Goal: Task Accomplishment & Management: Manage account settings

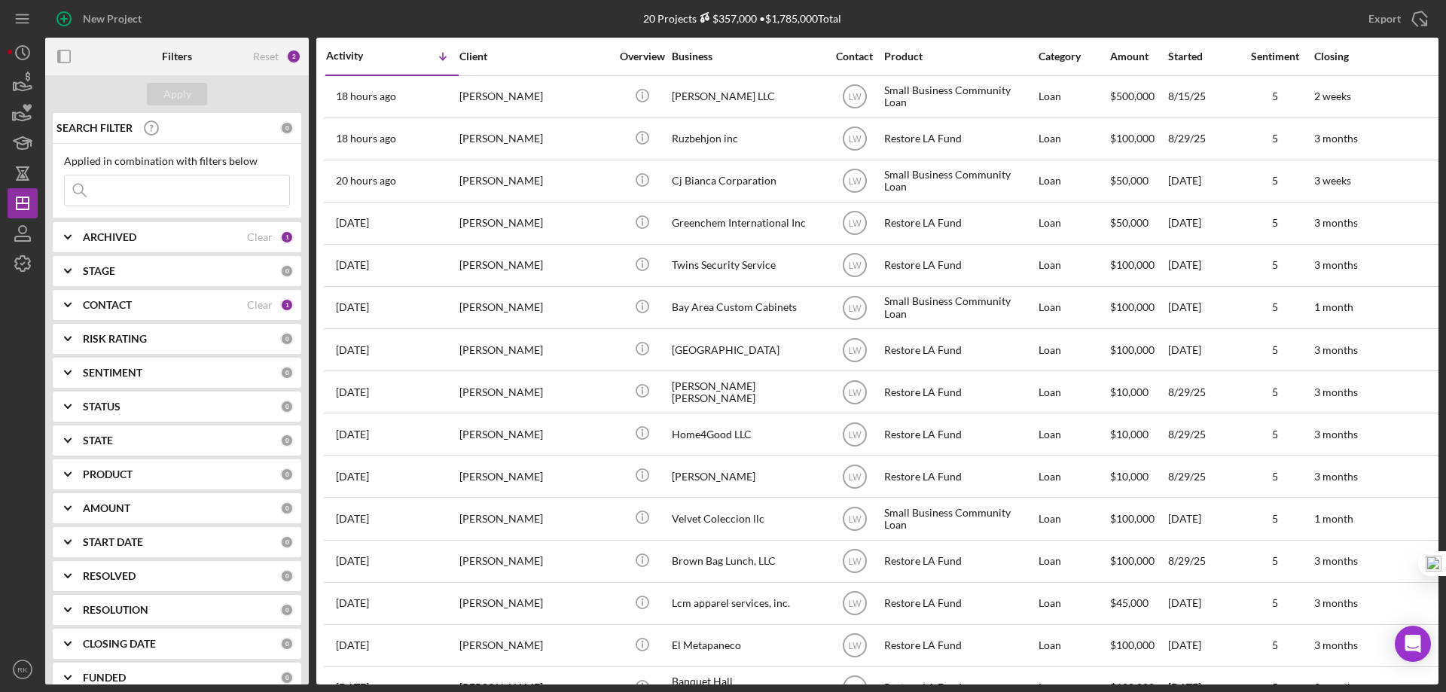
click at [109, 304] on b "CONTACT" at bounding box center [107, 305] width 49 height 12
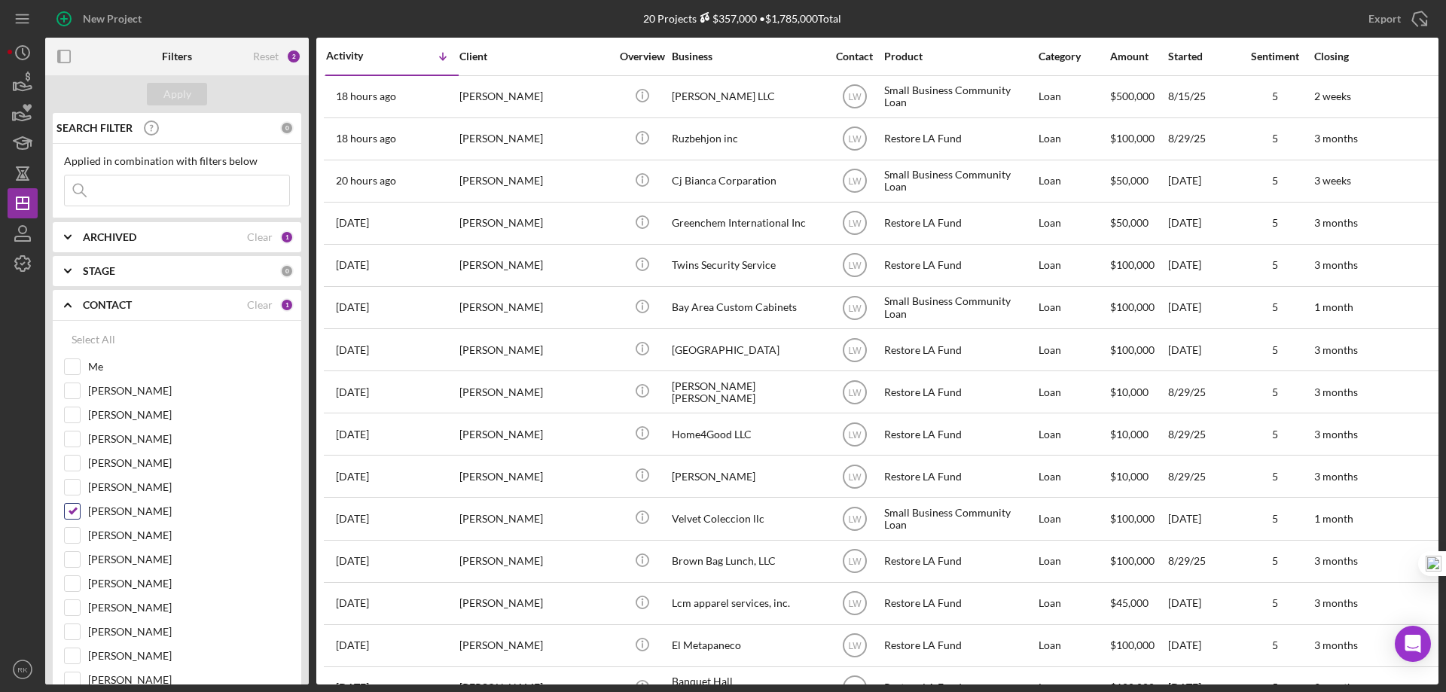
click at [75, 509] on input "Lameisha Williams" at bounding box center [72, 511] width 15 height 15
checkbox input "false"
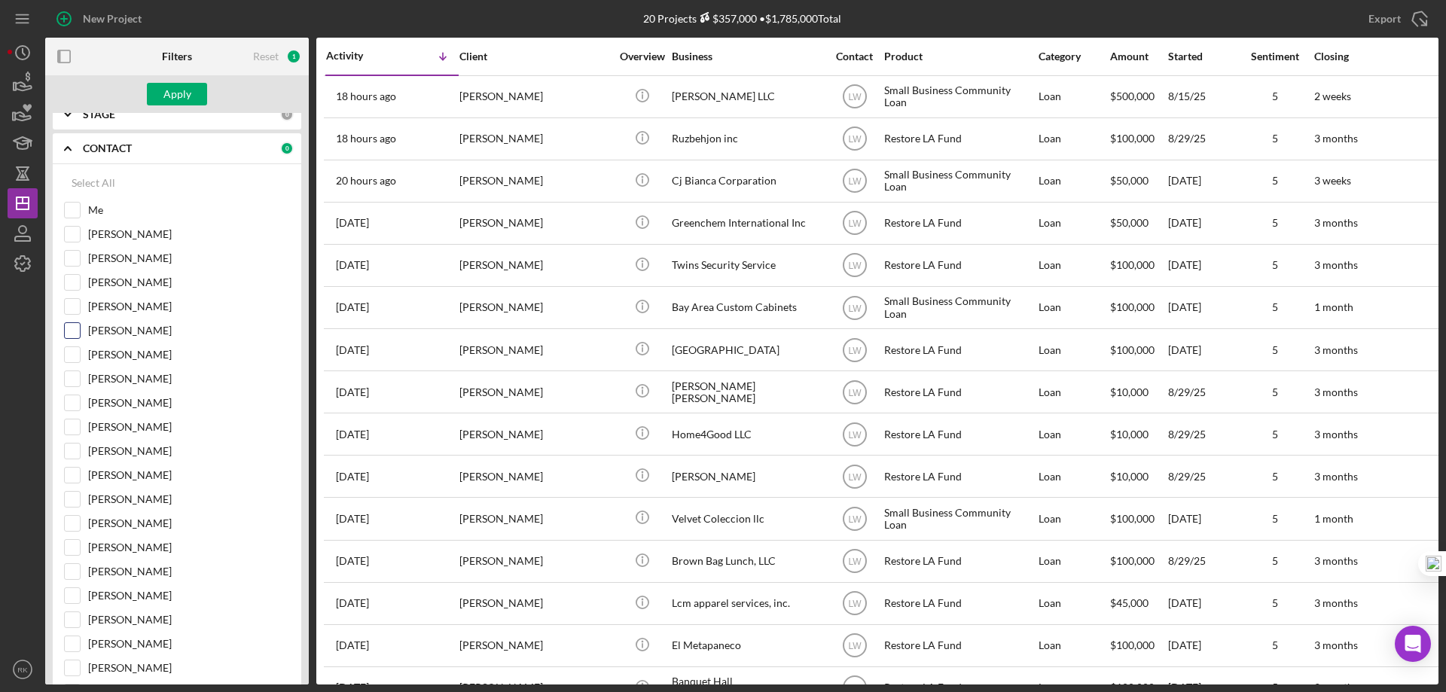
scroll to position [175, 0]
click at [73, 602] on input "[PERSON_NAME]" at bounding box center [72, 600] width 15 height 15
checkbox input "true"
click at [172, 91] on div "Apply" at bounding box center [177, 94] width 28 height 23
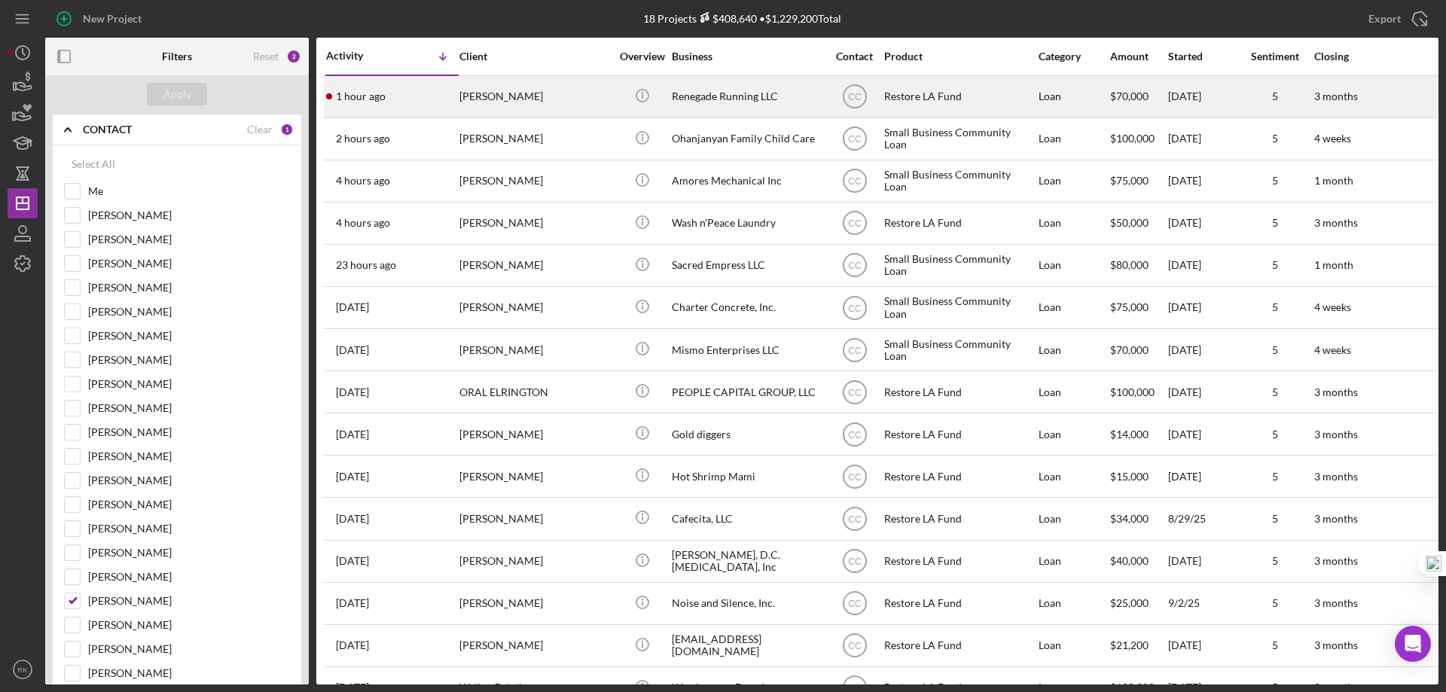
click at [706, 102] on div "Renegade Running LLC" at bounding box center [747, 97] width 151 height 40
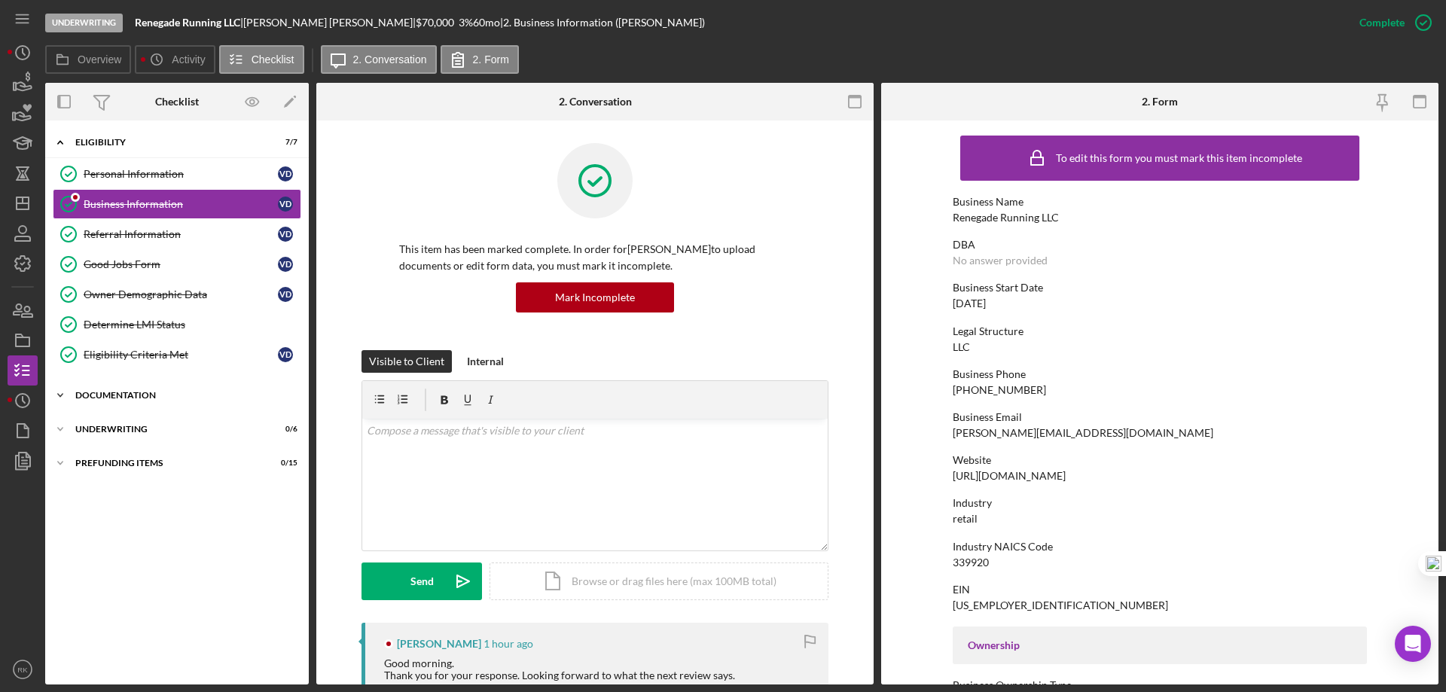
click at [138, 397] on div "Documentation" at bounding box center [182, 395] width 215 height 9
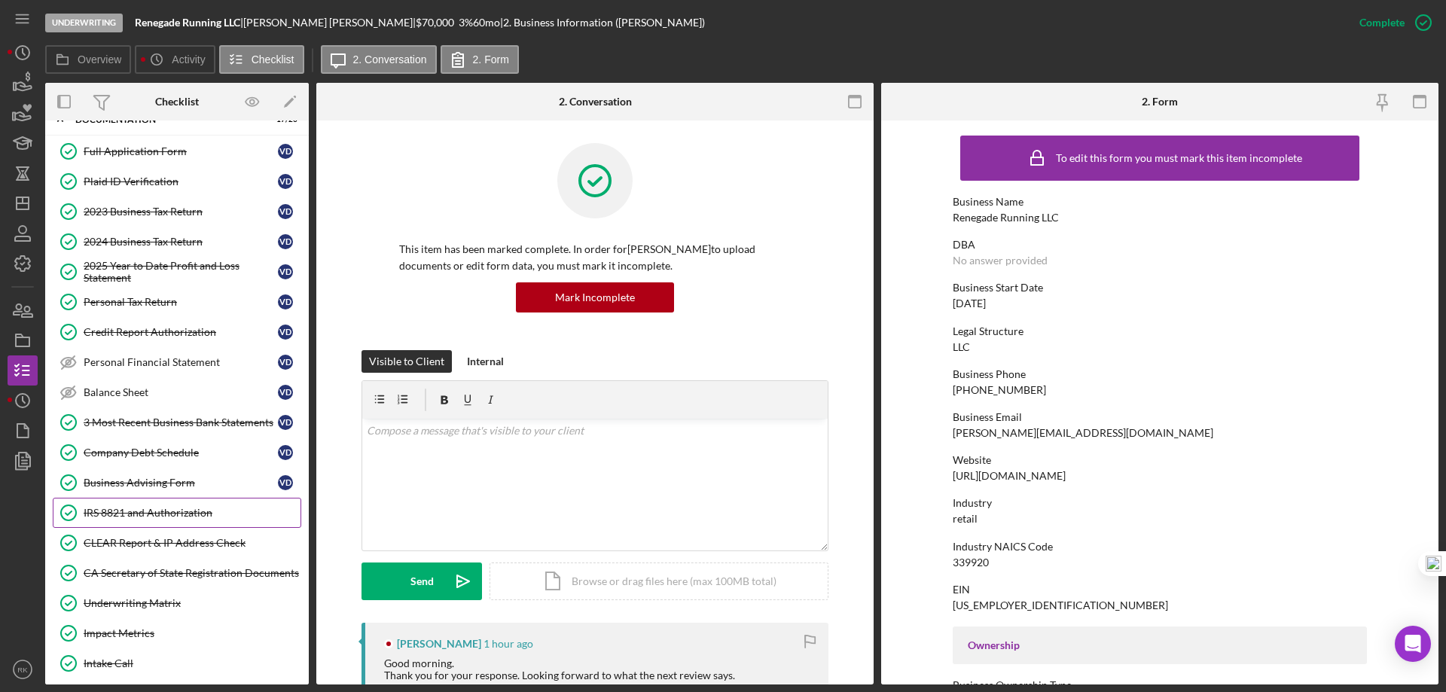
scroll to position [276, 0]
click at [154, 605] on div "Underwriting Matrix" at bounding box center [192, 602] width 217 height 12
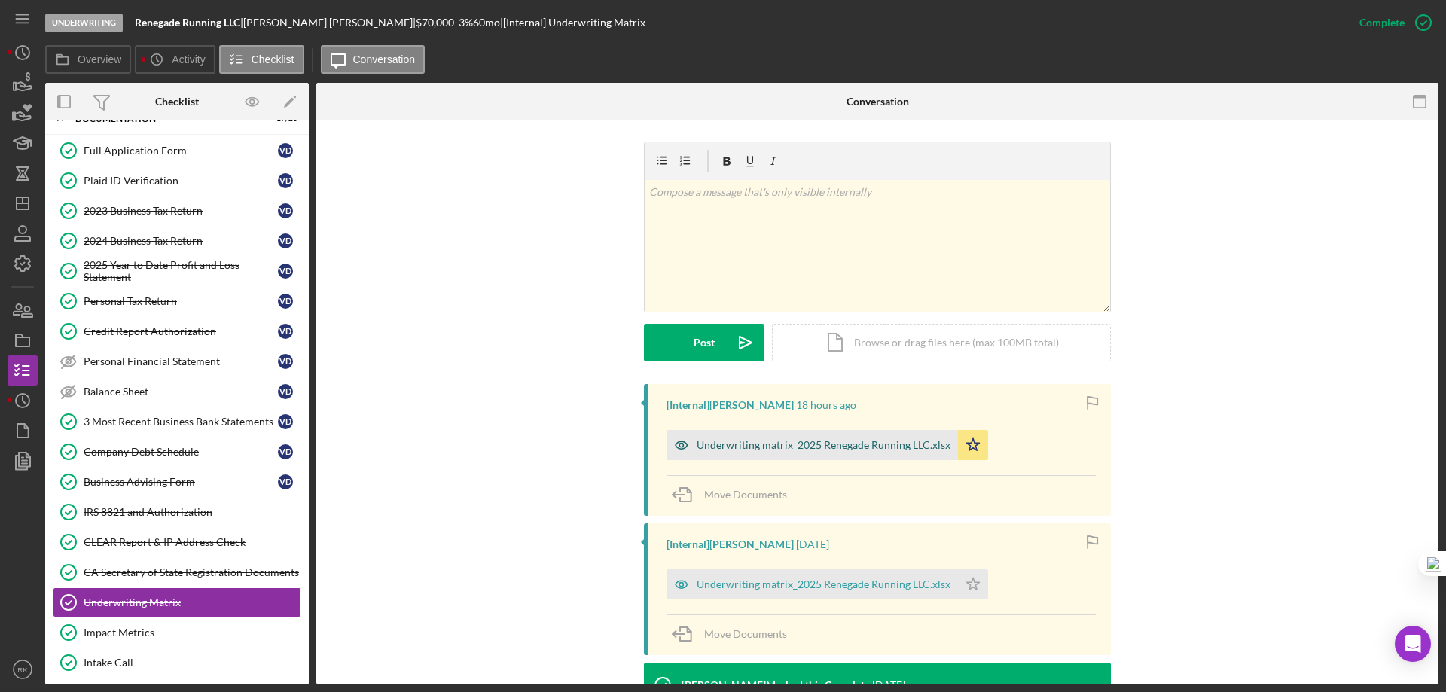
scroll to position [226, 0]
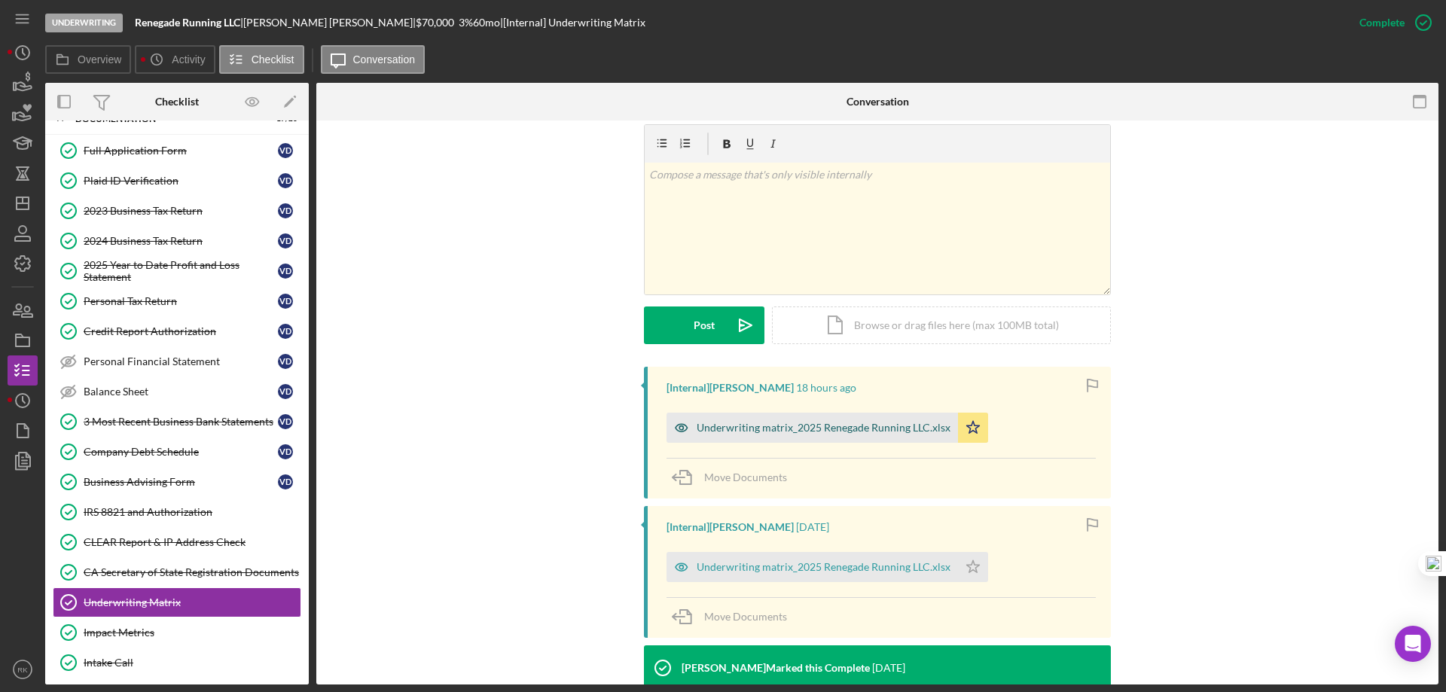
click at [841, 427] on div "Underwriting matrix_2025 Renegade Running LLC.xlsx" at bounding box center [823, 428] width 254 height 12
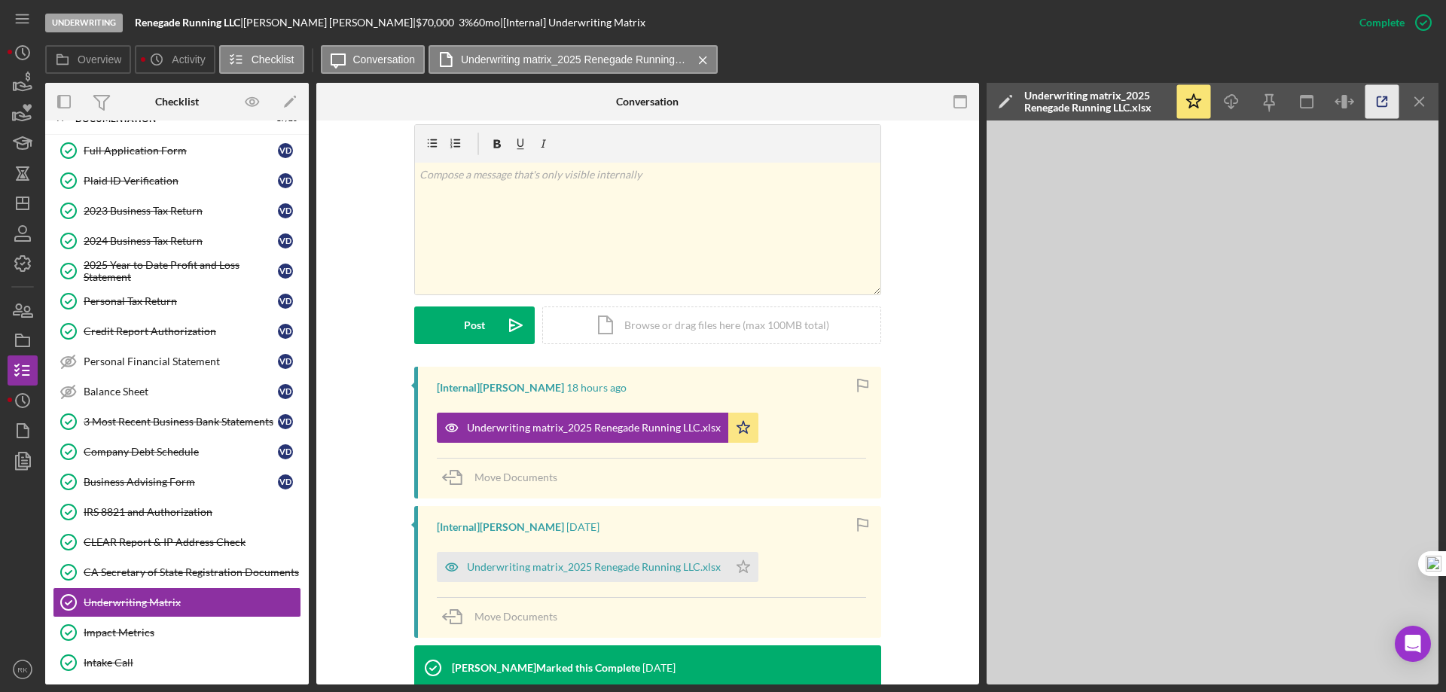
click at [1382, 102] on icon "button" at bounding box center [1382, 102] width 34 height 34
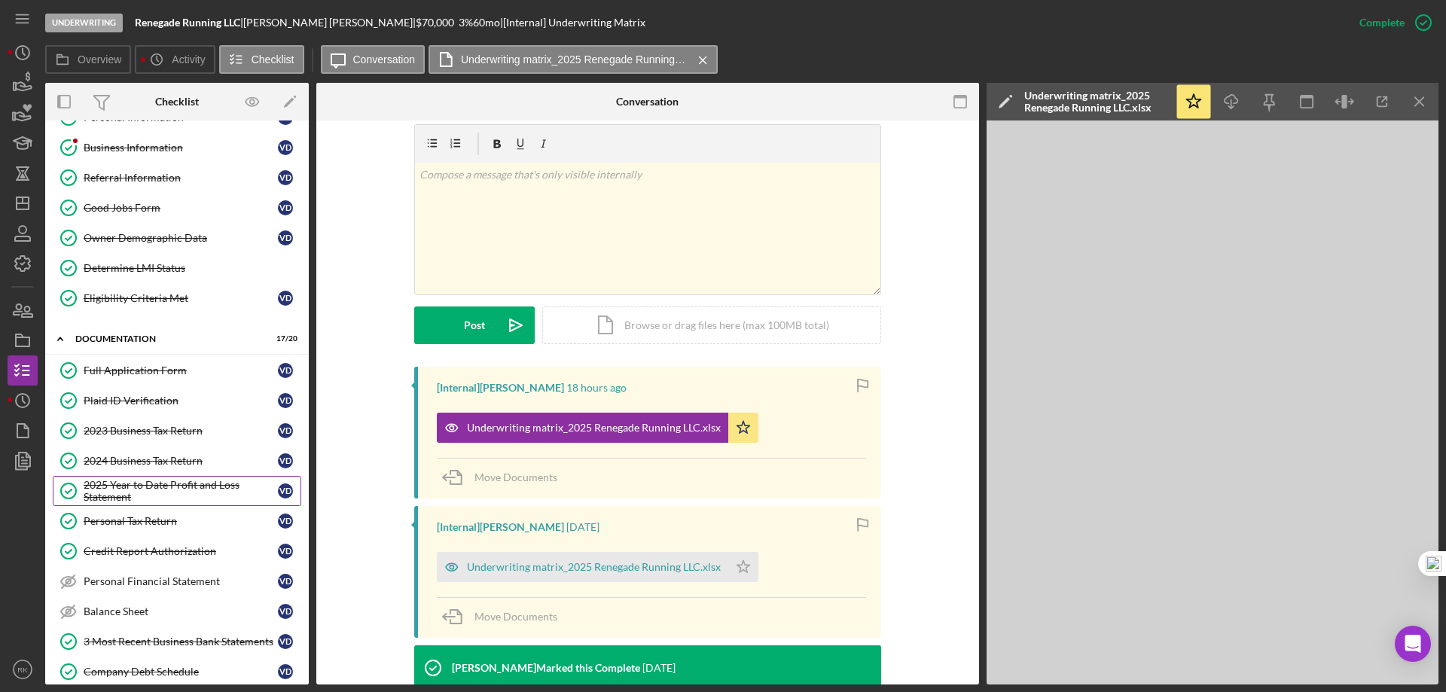
scroll to position [0, 0]
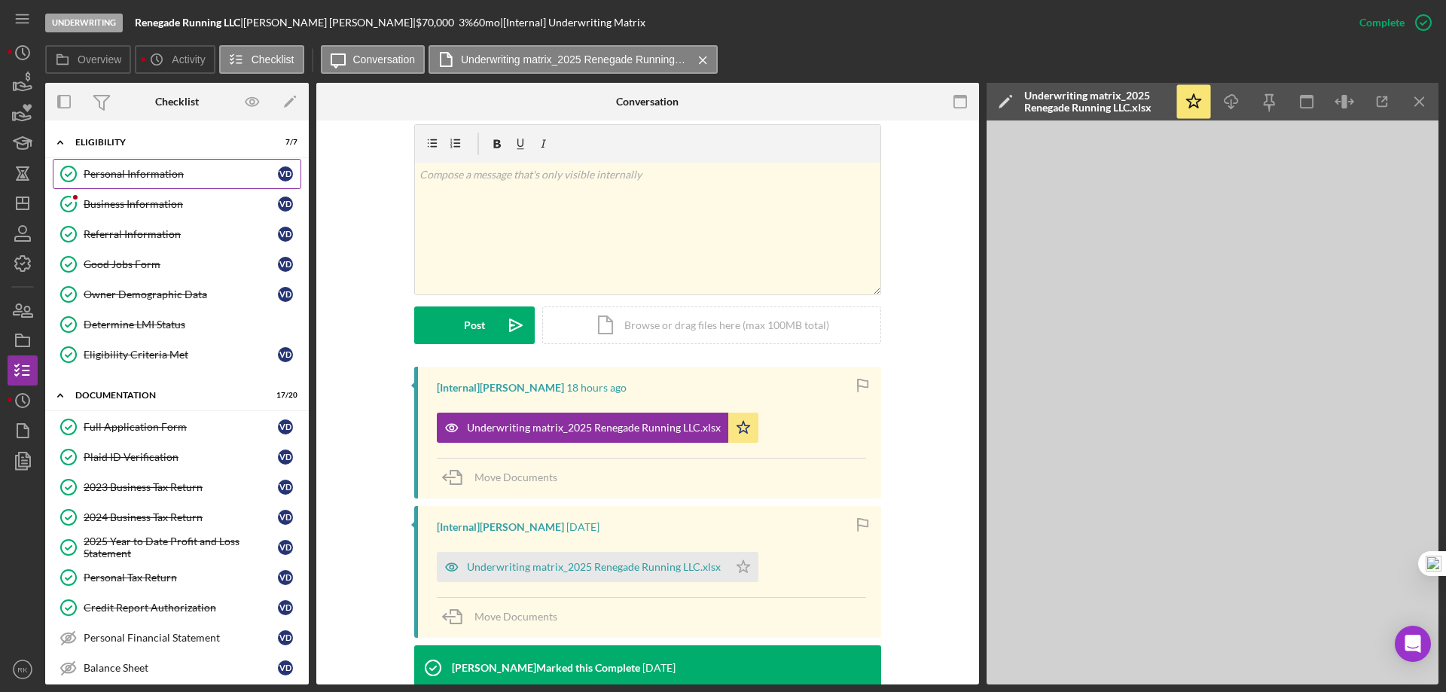
click at [130, 180] on link "Personal Information Personal Information V D" at bounding box center [177, 174] width 248 height 30
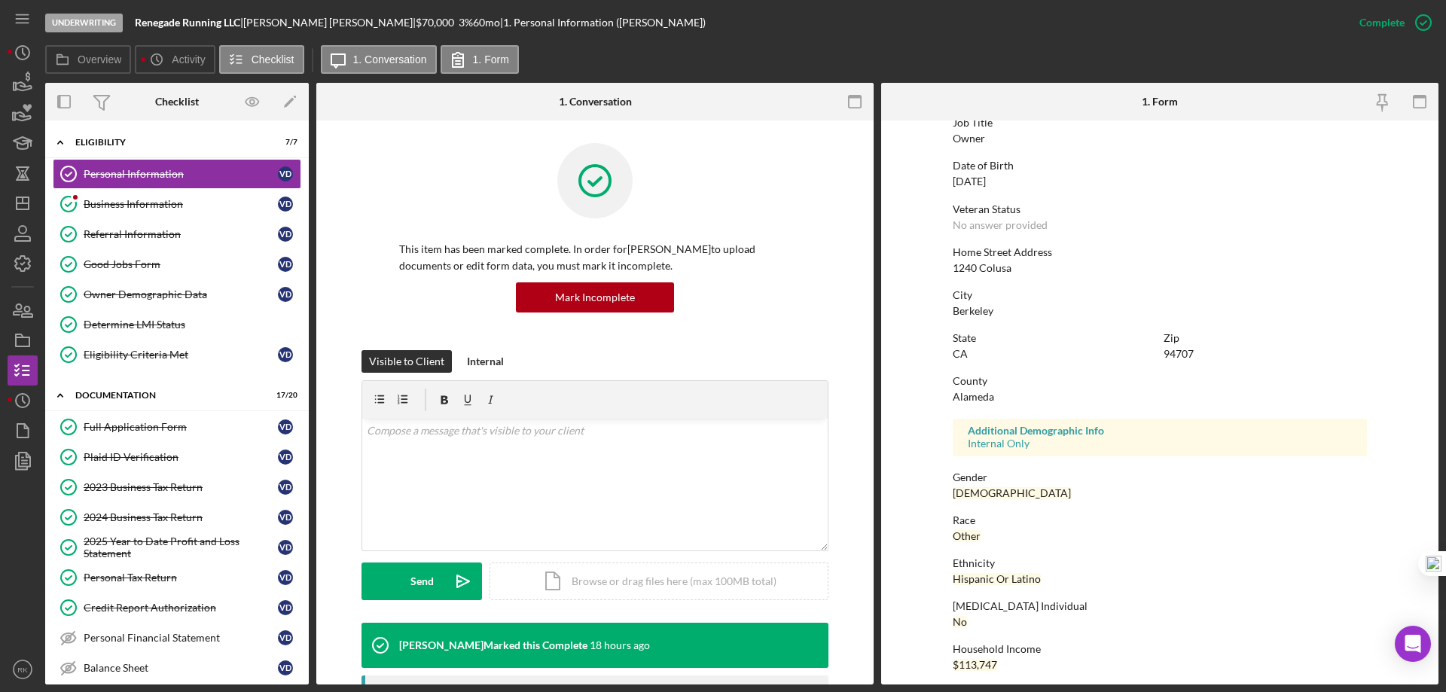
scroll to position [139, 0]
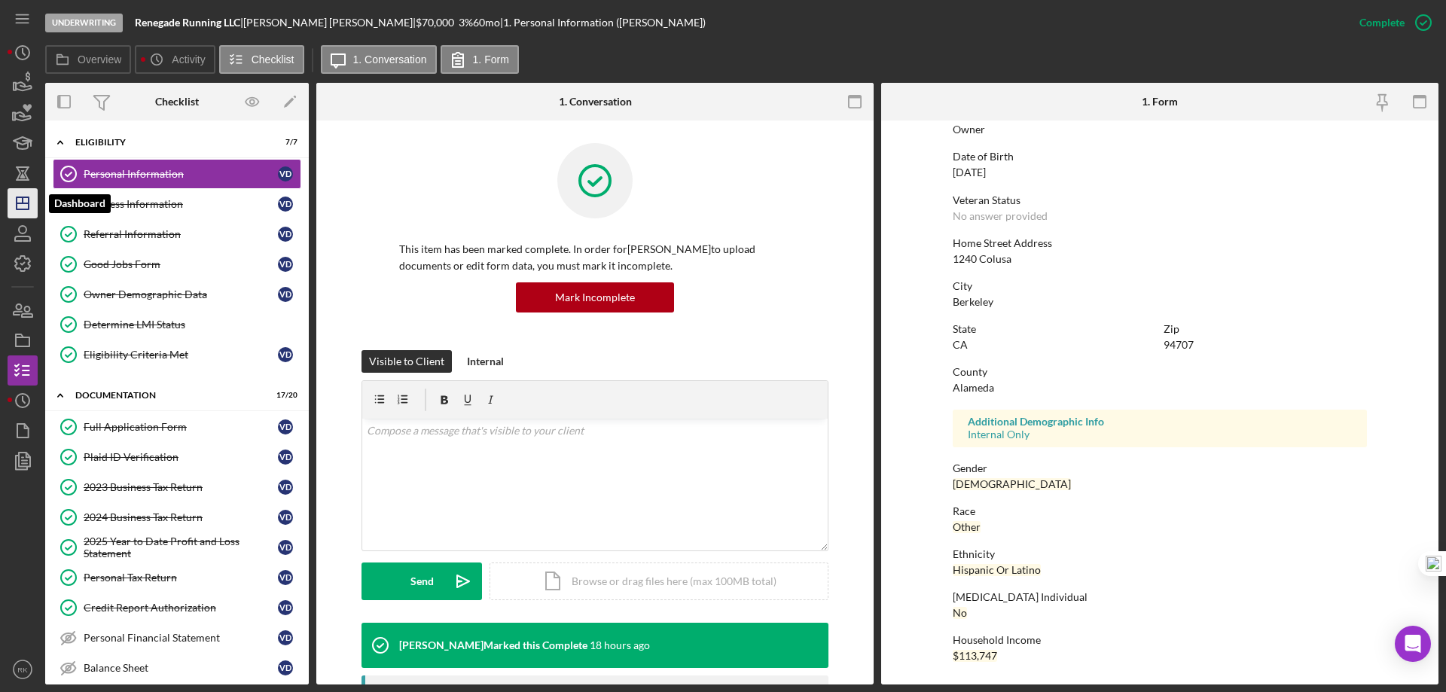
click at [27, 207] on icon "Icon/Dashboard" at bounding box center [23, 203] width 38 height 38
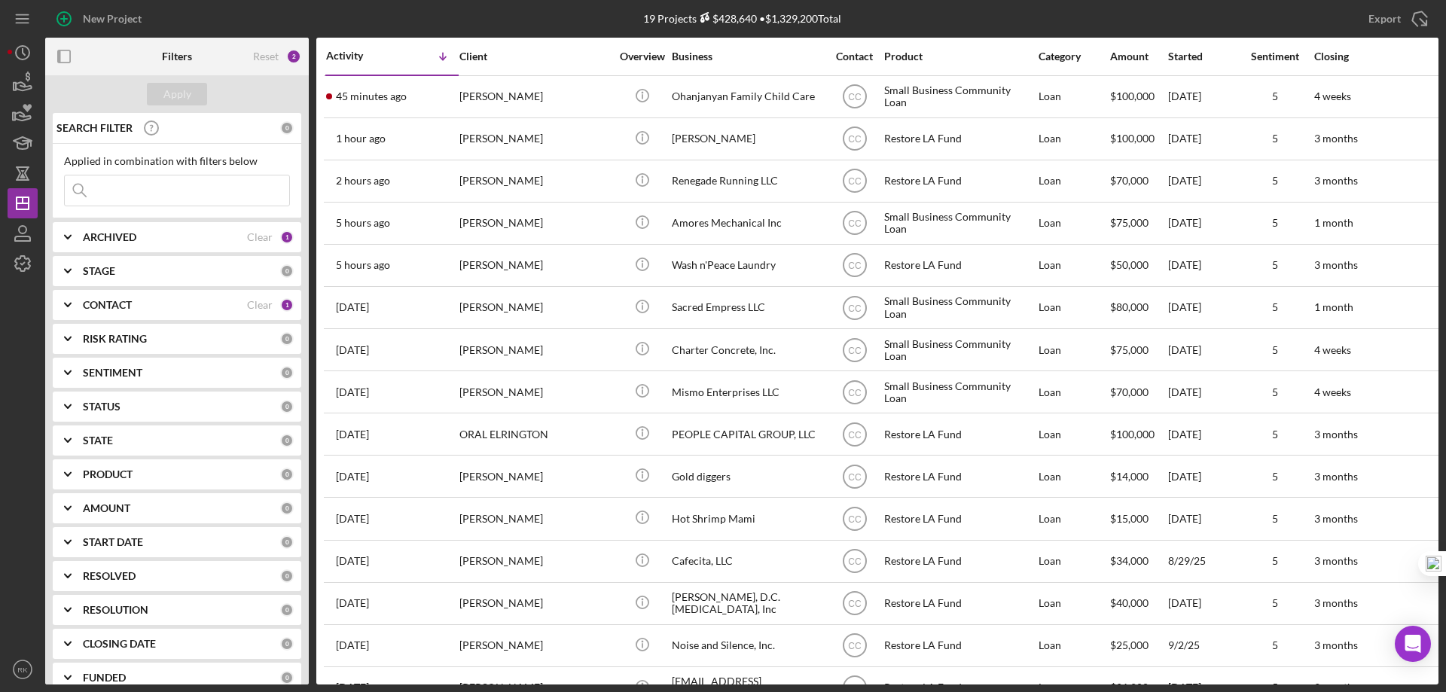
click at [108, 306] on b "CONTACT" at bounding box center [107, 305] width 49 height 12
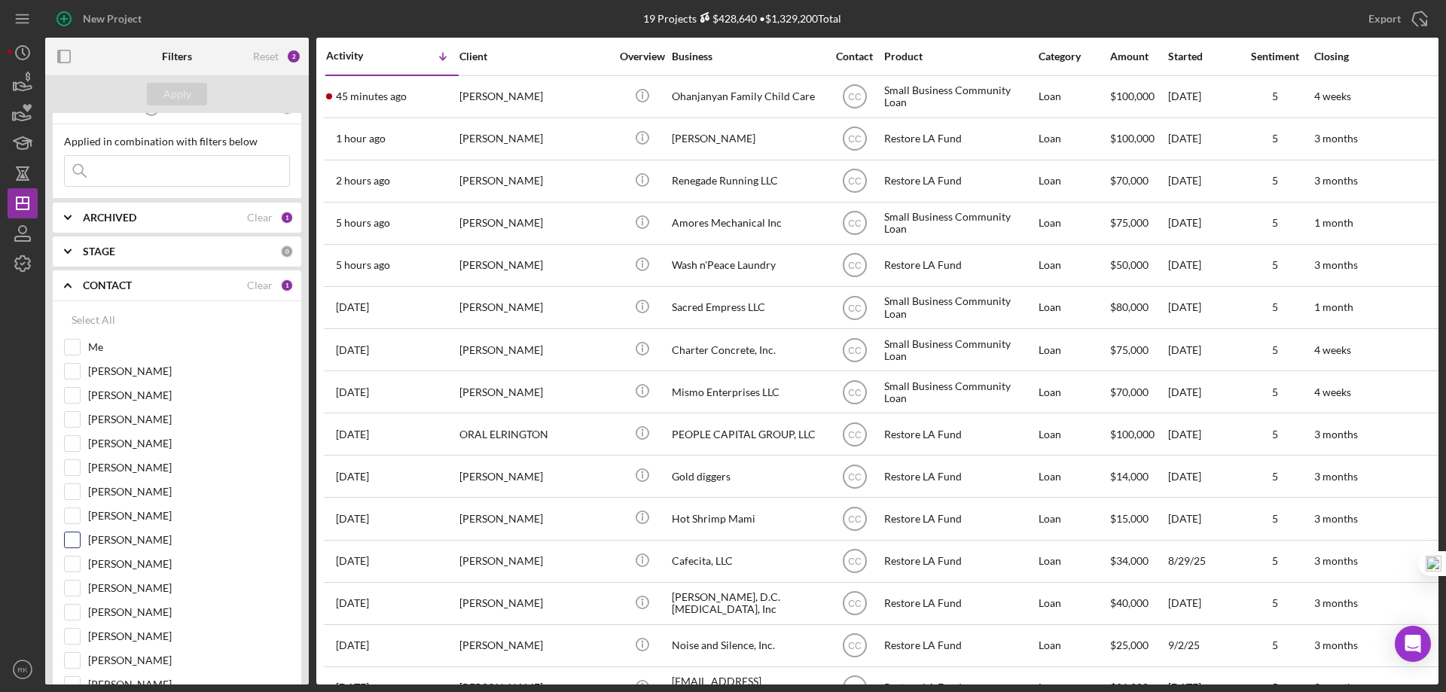
scroll to position [25, 0]
click at [75, 535] on input "Yash Abichandani" at bounding box center [72, 534] width 15 height 15
checkbox input "true"
click at [163, 102] on div "Apply" at bounding box center [177, 94] width 28 height 23
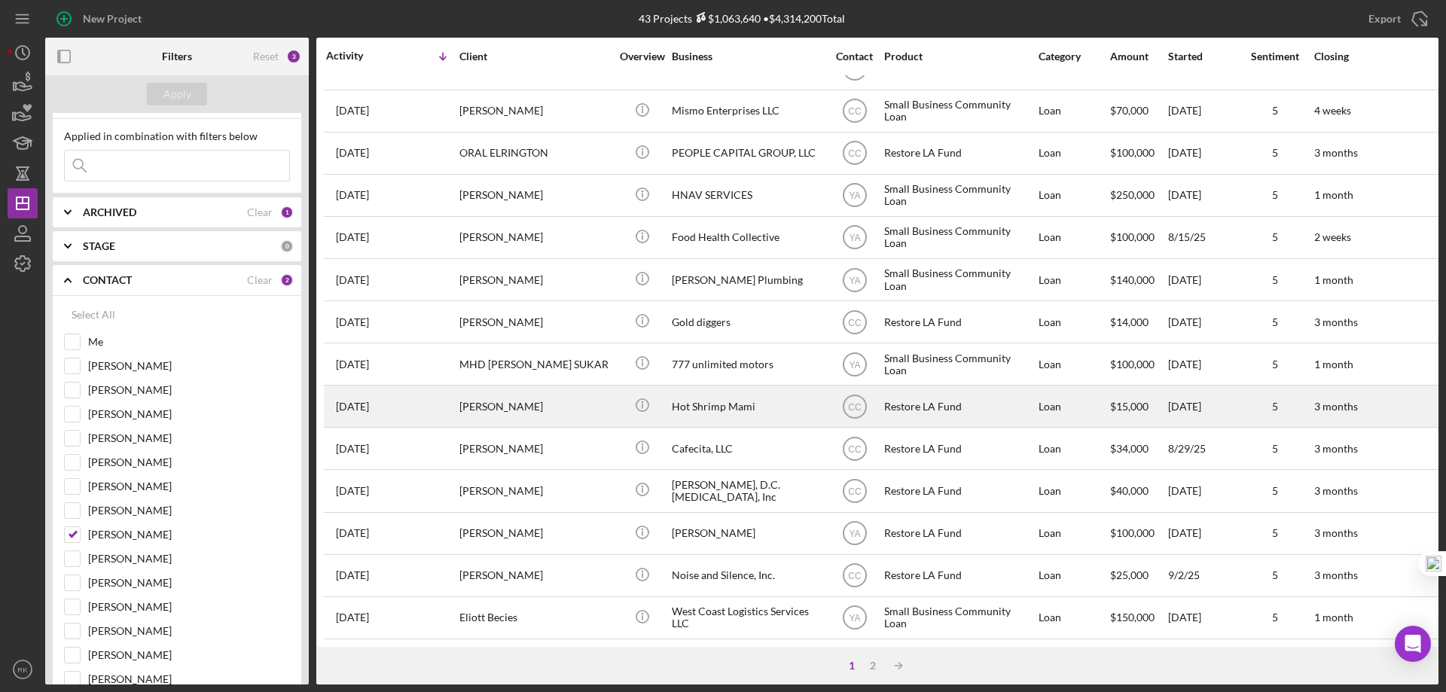
scroll to position [504, 0]
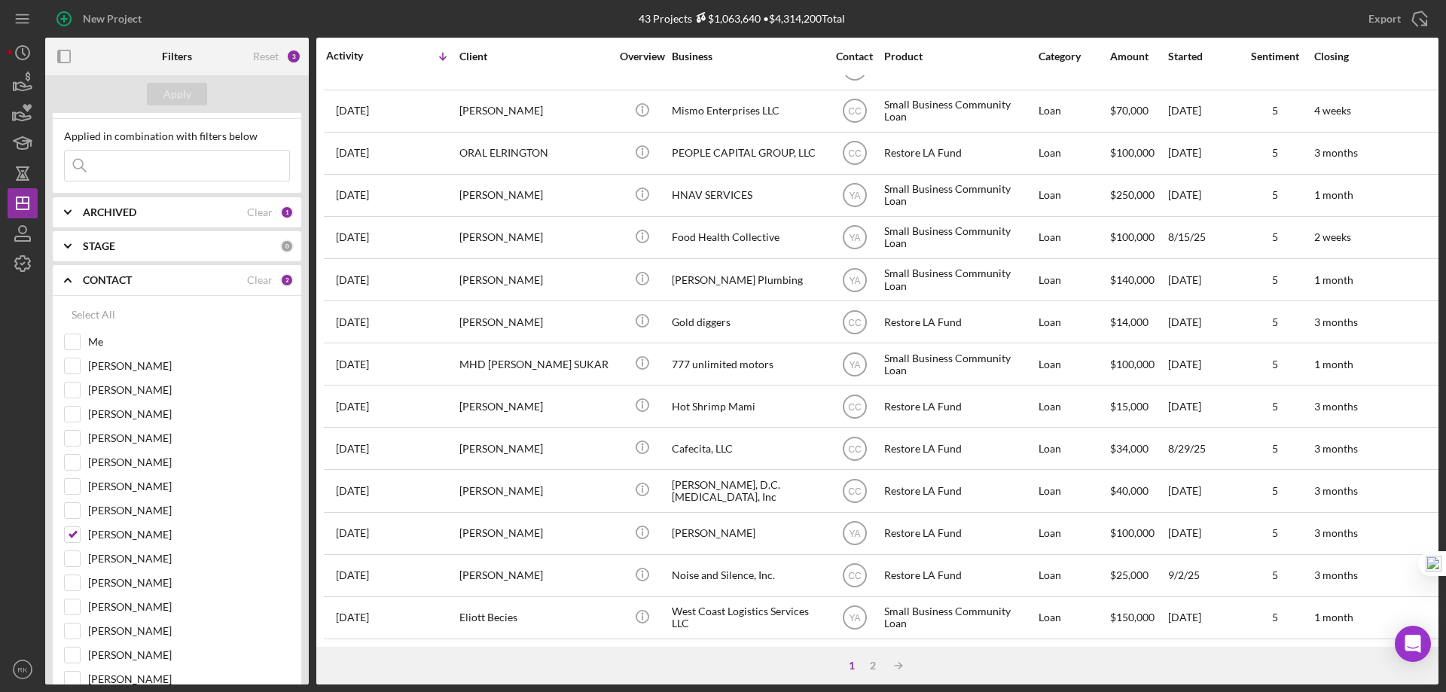
click at [95, 215] on b "ARCHIVED" at bounding box center [109, 212] width 53 height 12
click at [78, 298] on input "Archived" at bounding box center [72, 298] width 15 height 15
checkbox input "true"
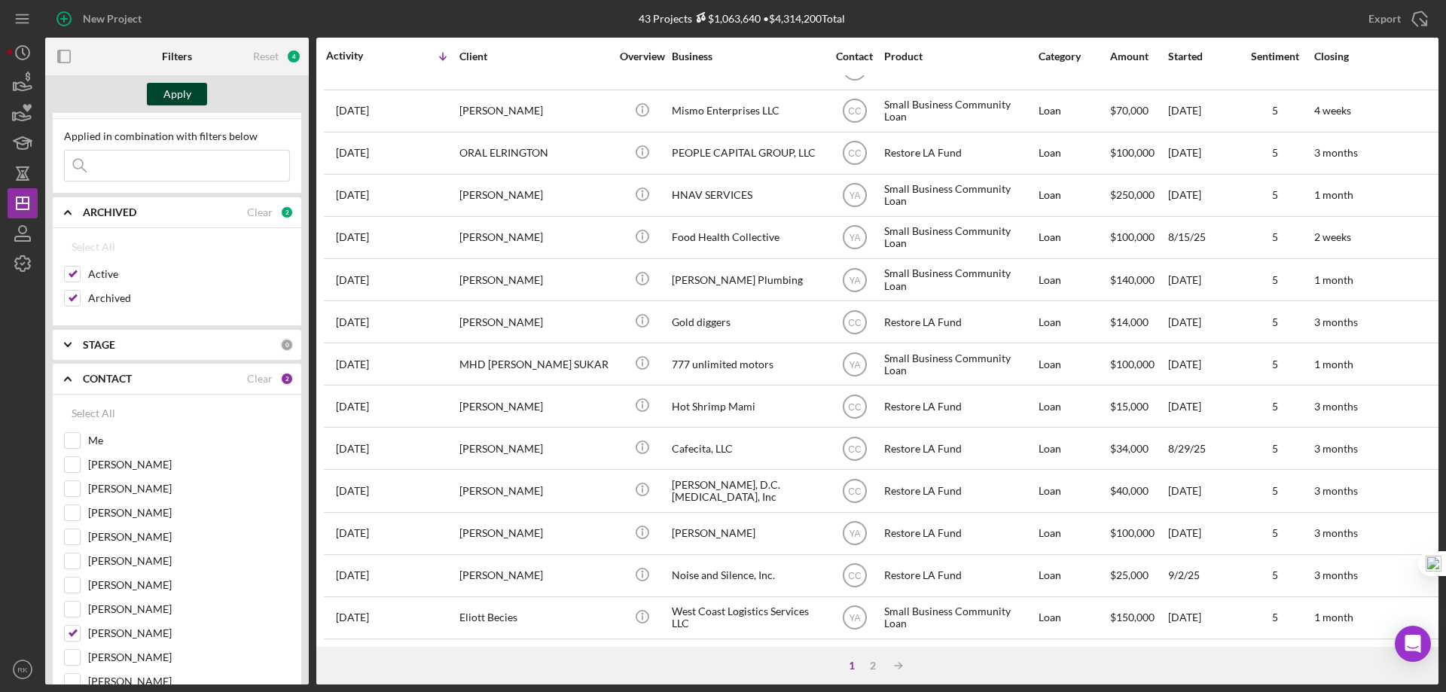
click at [188, 92] on div "Apply" at bounding box center [177, 94] width 28 height 23
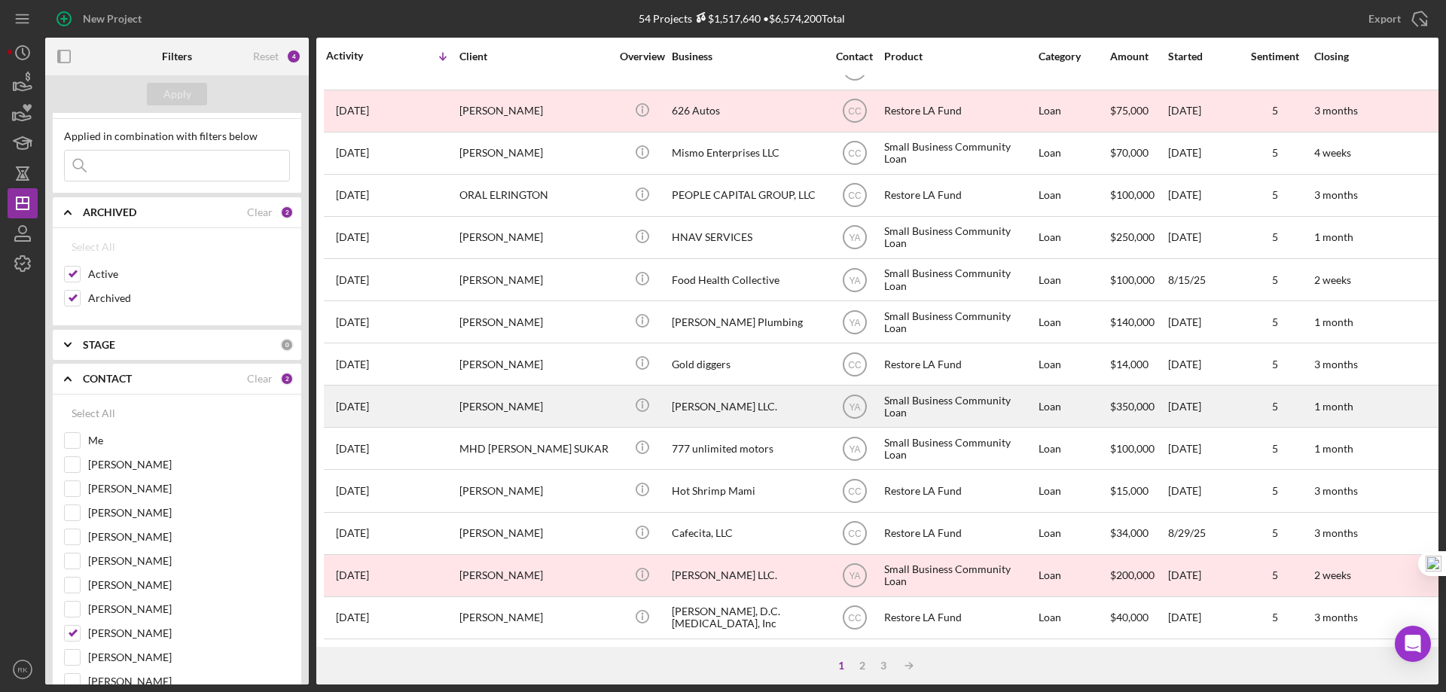
click at [516, 400] on div "WAYNNE NUGENT" at bounding box center [534, 406] width 151 height 40
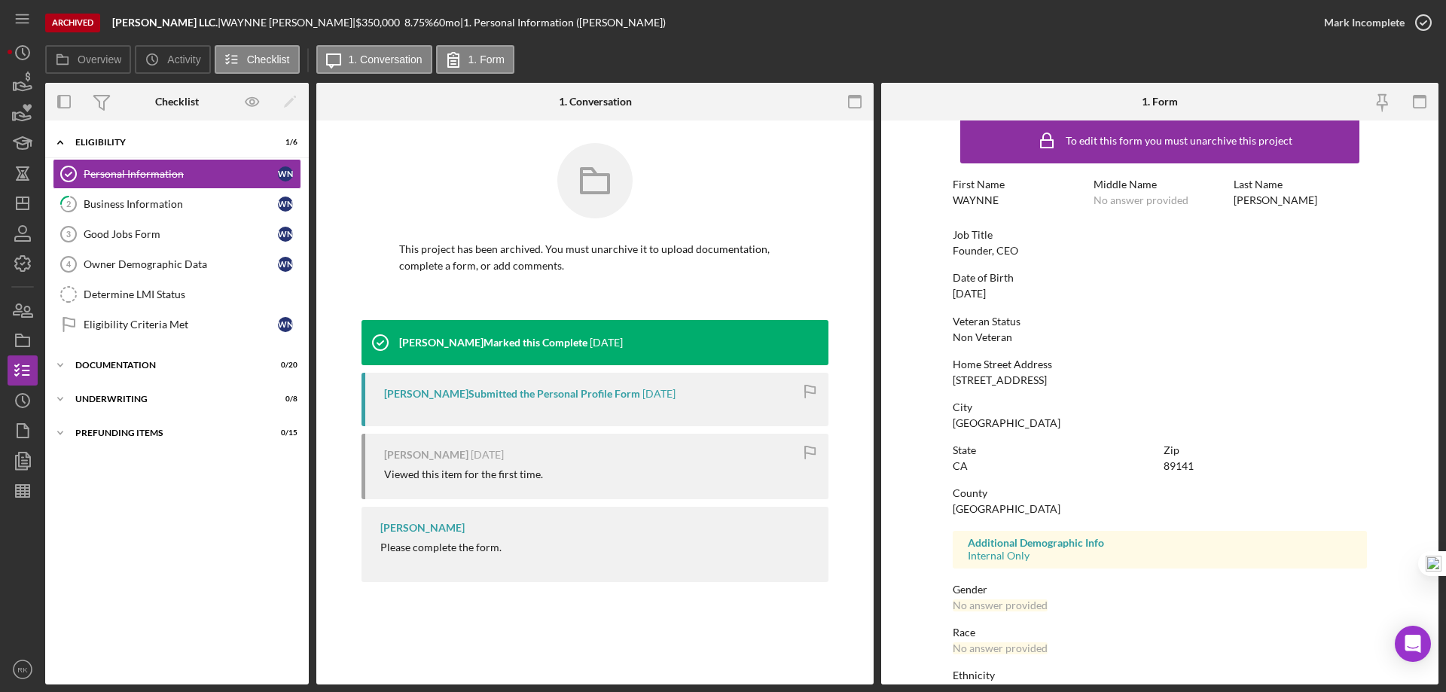
scroll to position [25, 0]
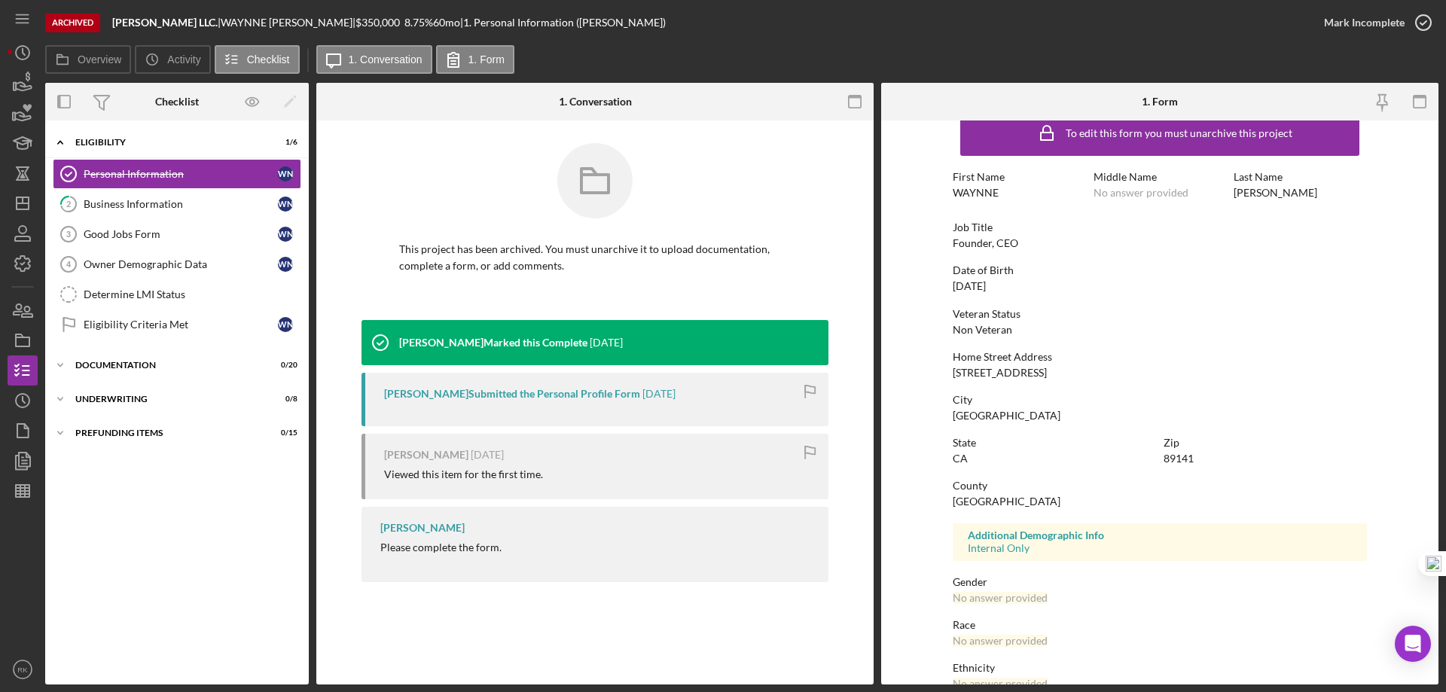
drag, startPoint x: 952, startPoint y: 372, endPoint x: 1072, endPoint y: 365, distance: 119.9
click at [1072, 365] on form "To edit this form you must unarchive this project First Name WAYNNE Middle Name…" at bounding box center [1159, 402] width 557 height 564
copy div "6606 VARIEL AVE, 509"
click at [18, 213] on icon "Icon/Dashboard" at bounding box center [23, 203] width 38 height 38
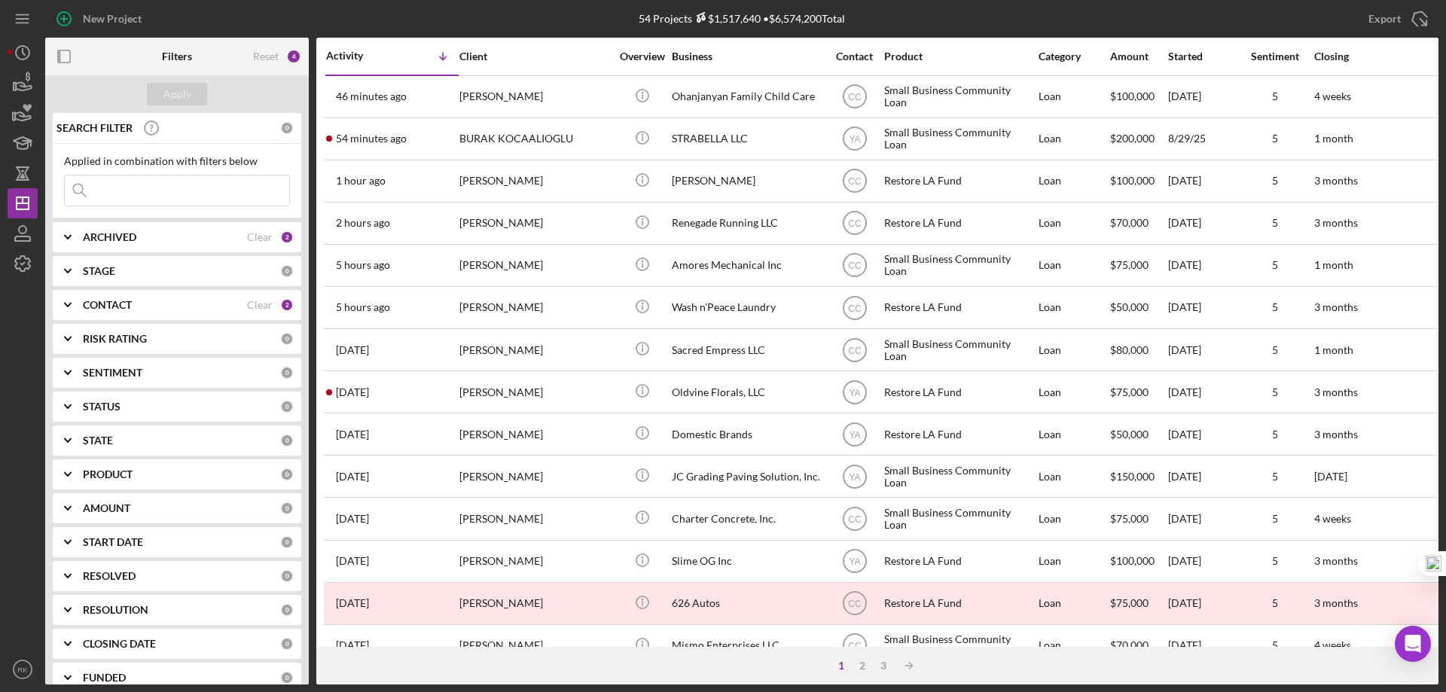
click at [110, 296] on div "CONTACT Clear 2" at bounding box center [188, 305] width 211 height 30
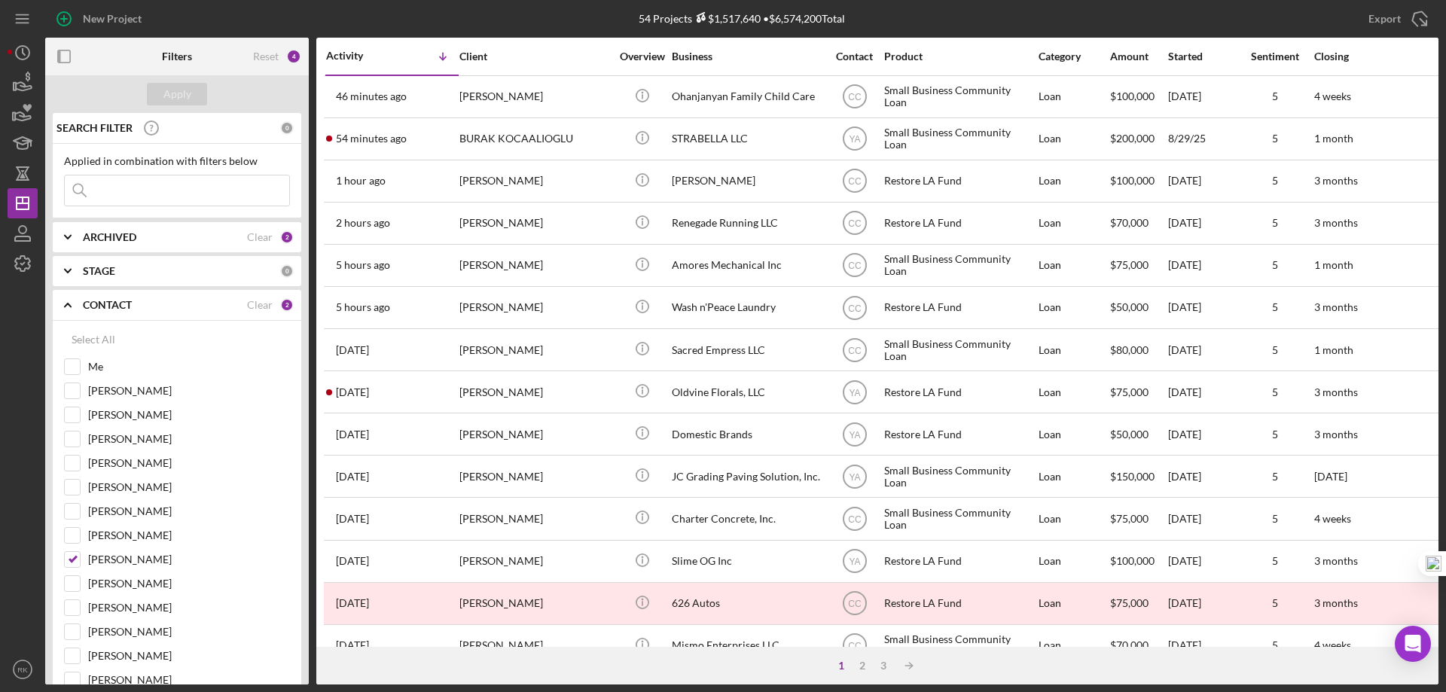
click at [123, 229] on div "ARCHIVED Clear 2" at bounding box center [188, 237] width 211 height 30
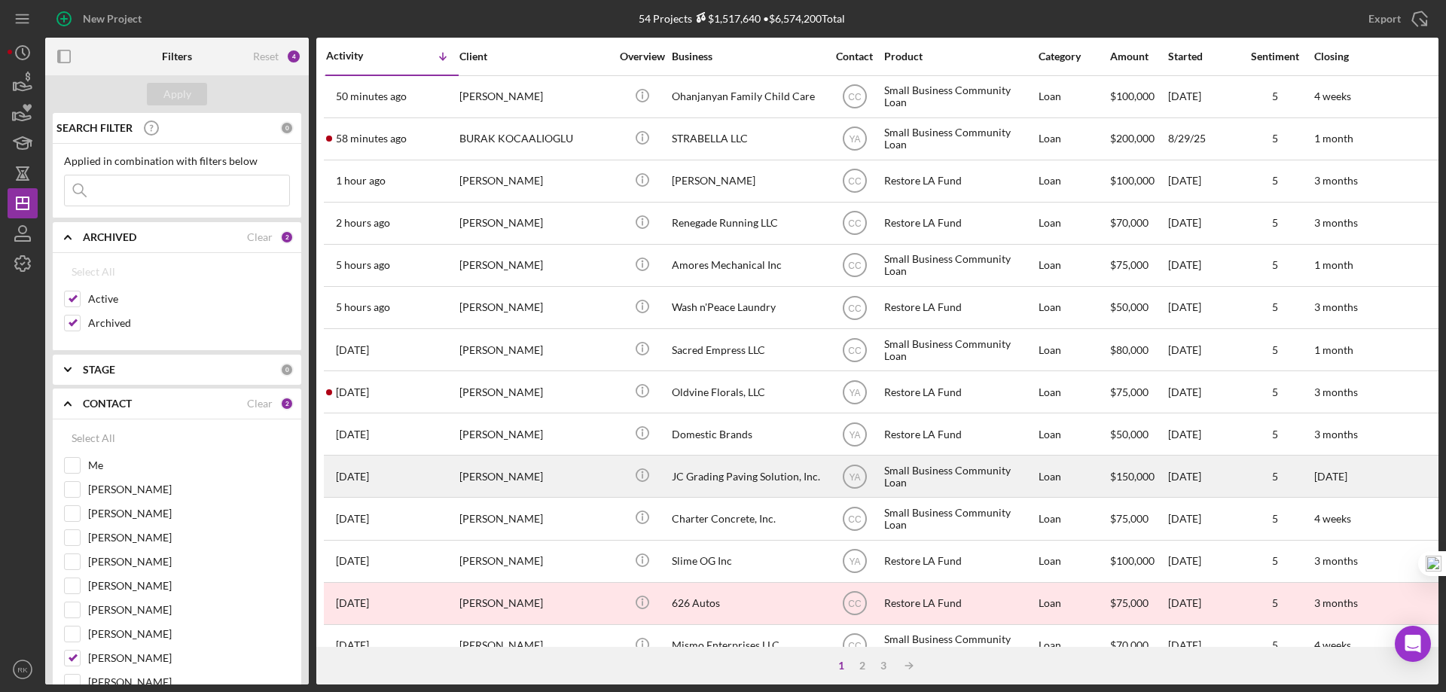
click at [718, 473] on div "JC Grading Paving Solution, Inc." at bounding box center [747, 476] width 151 height 40
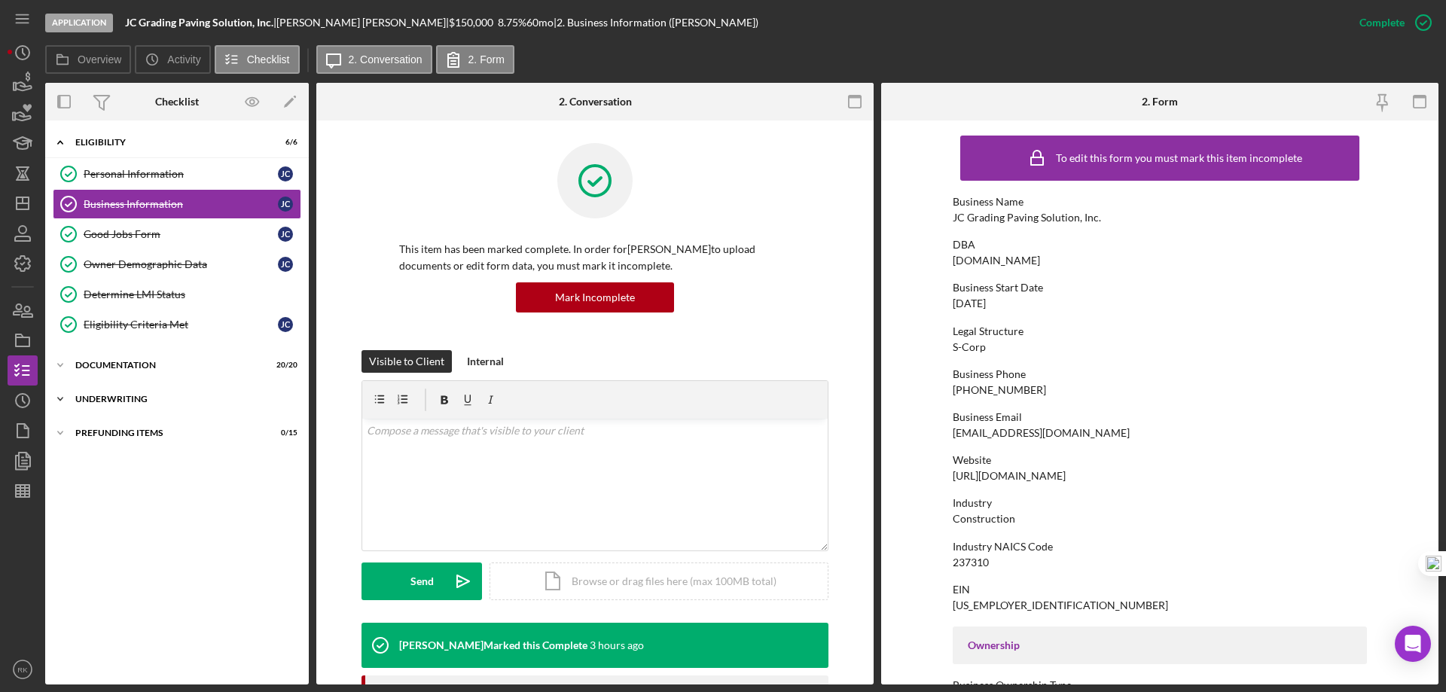
click at [105, 392] on div "Icon/Expander Underwriting 0 / 8" at bounding box center [177, 399] width 264 height 30
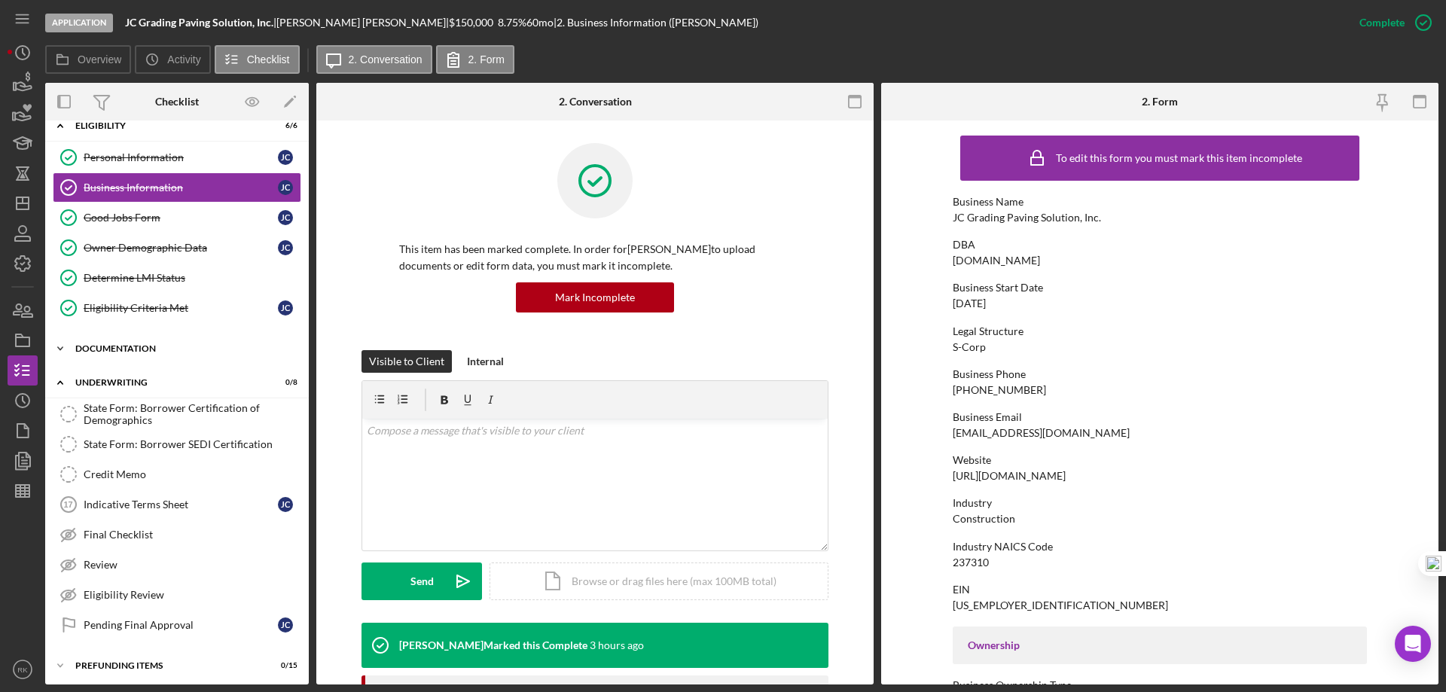
scroll to position [21, 0]
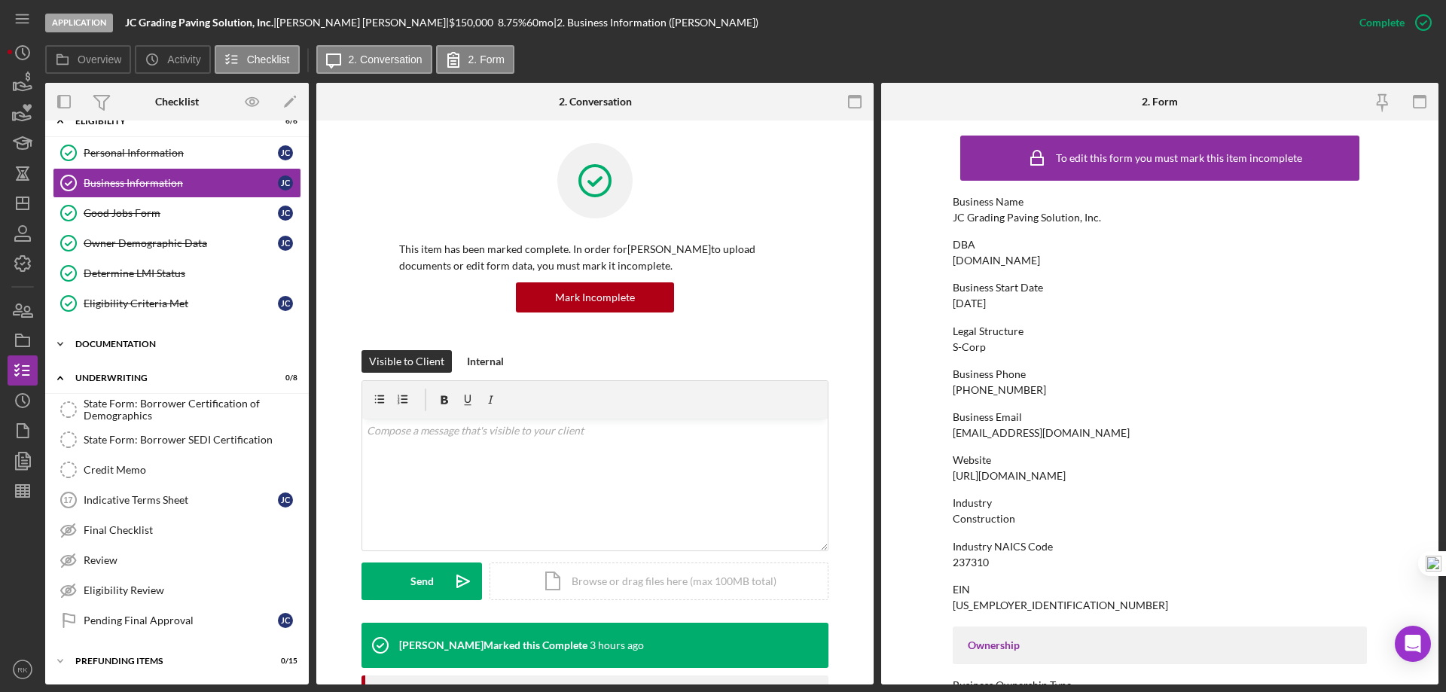
click at [128, 332] on div "Icon/Expander Documentation 20 / 20" at bounding box center [177, 344] width 264 height 30
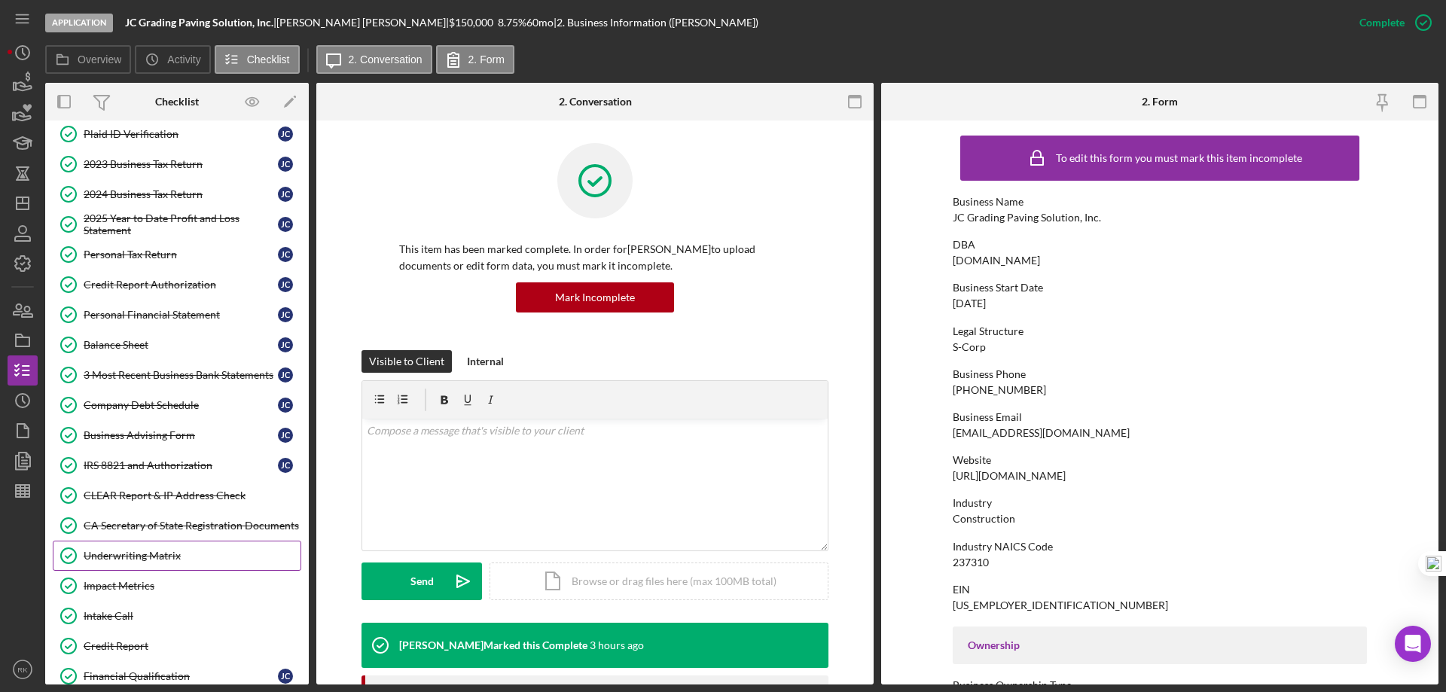
scroll to position [322, 0]
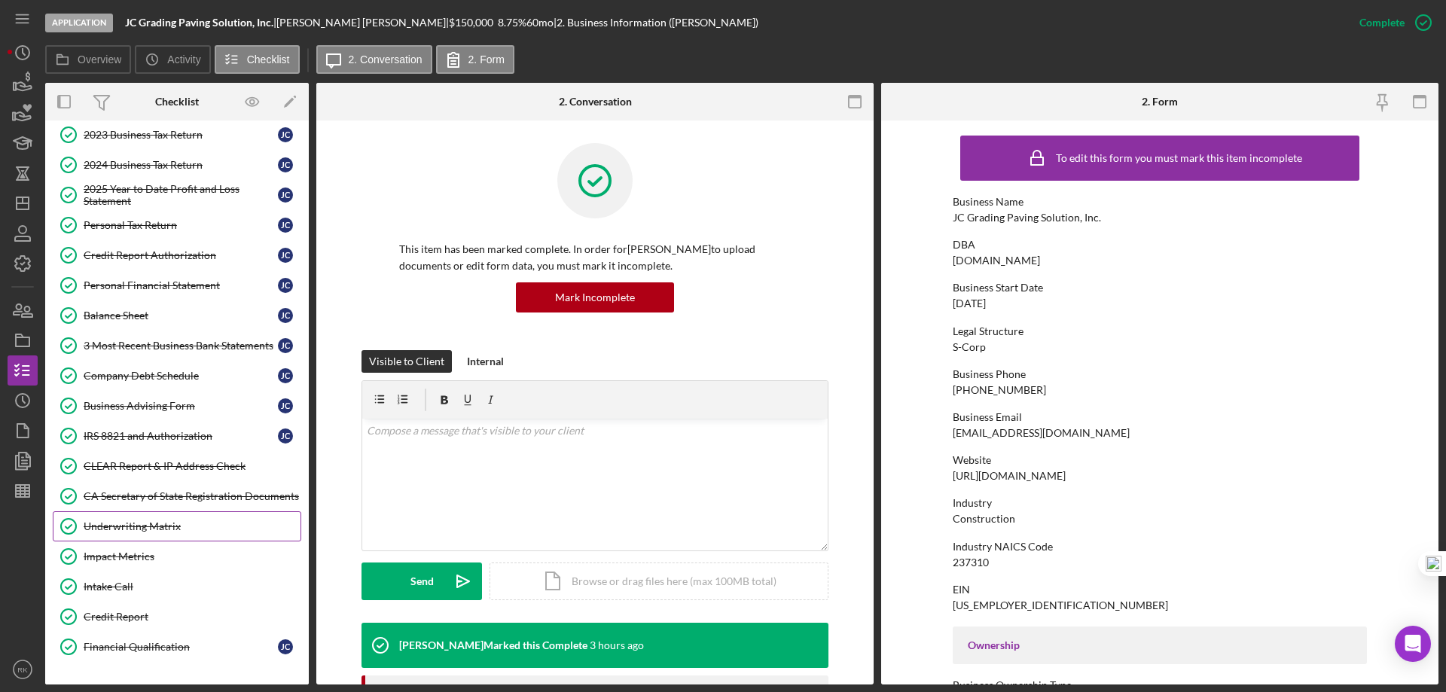
click at [135, 532] on div "Underwriting Matrix" at bounding box center [192, 526] width 217 height 12
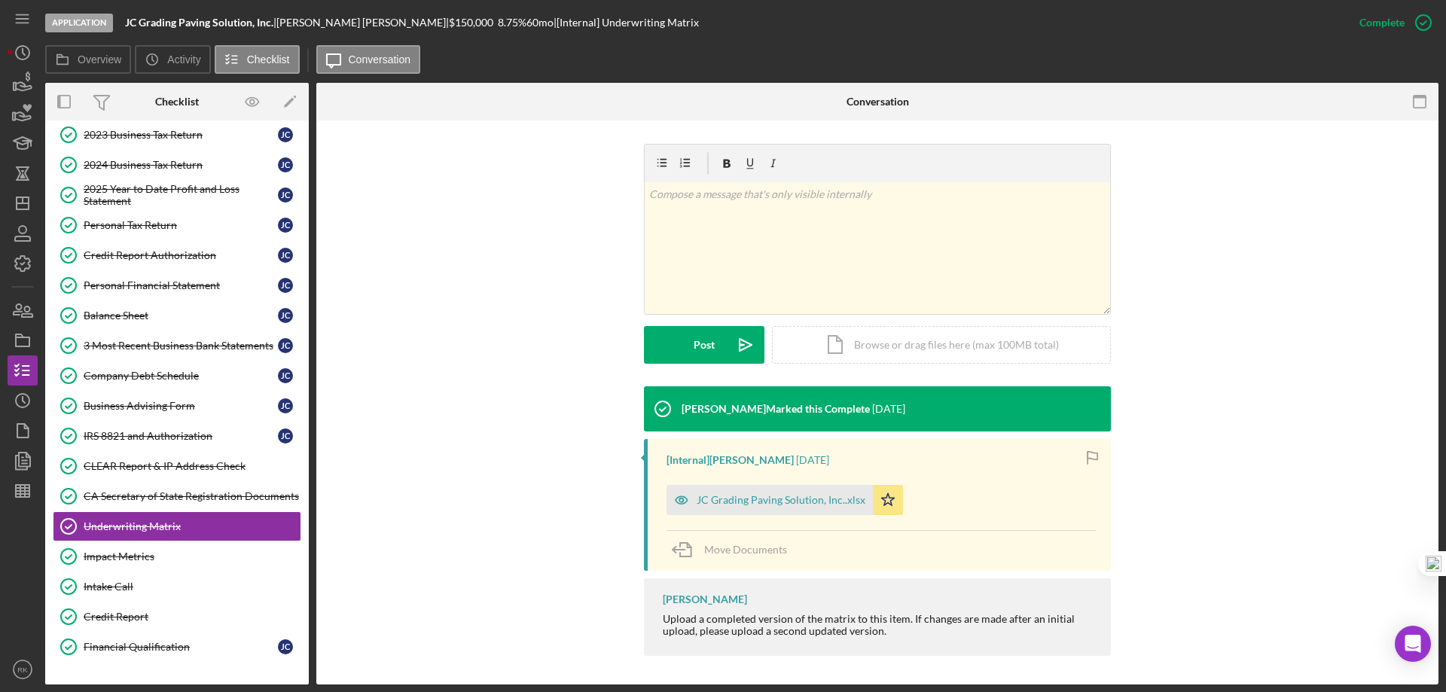
scroll to position [208, 0]
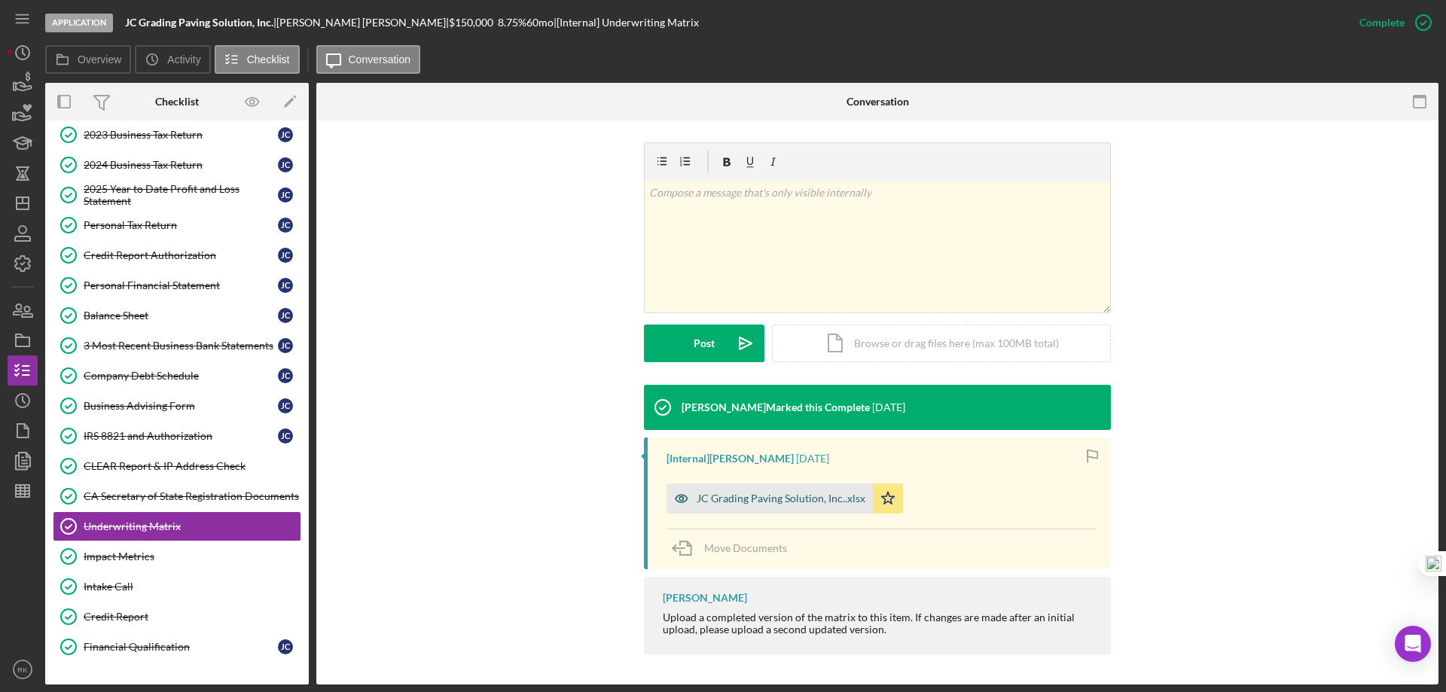
drag, startPoint x: 752, startPoint y: 498, endPoint x: 732, endPoint y: 502, distance: 20.8
click at [752, 497] on div "JC Grading Paving Solution, Inc..xlsx" at bounding box center [780, 498] width 169 height 12
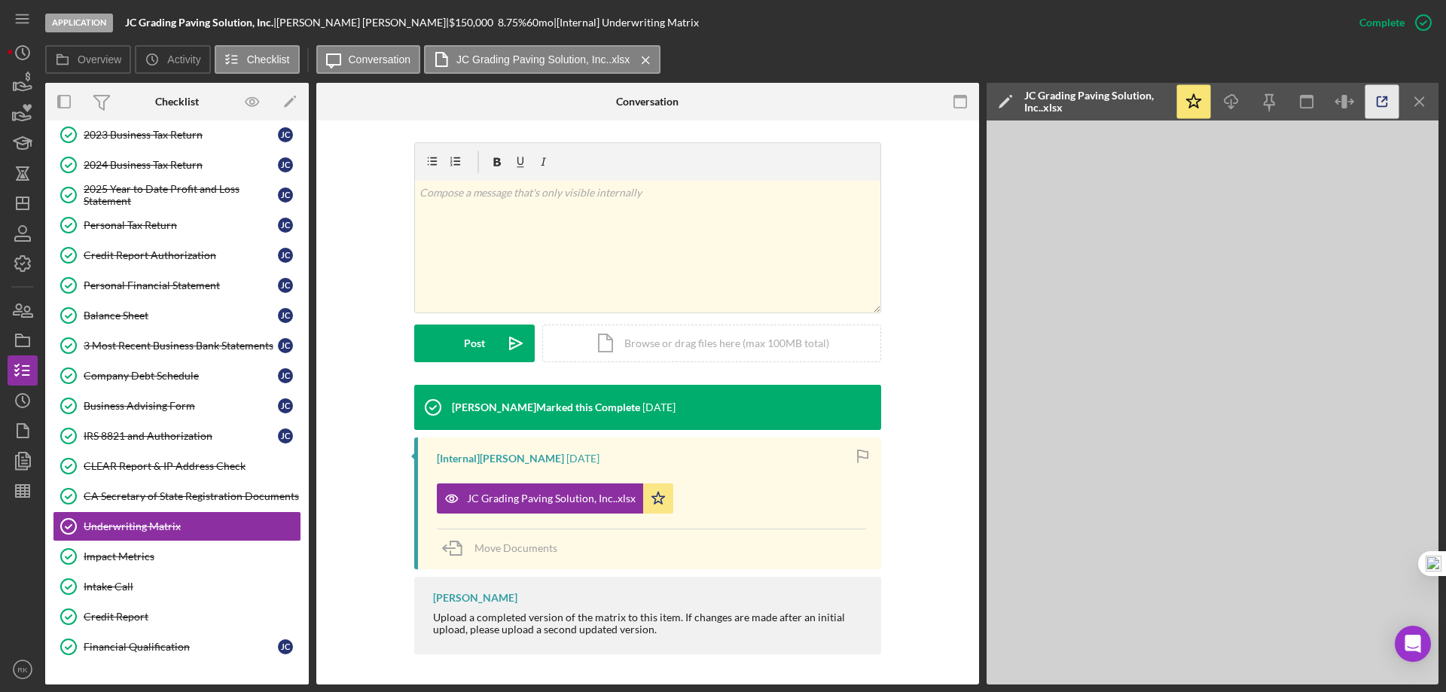
click at [1382, 109] on icon "button" at bounding box center [1382, 102] width 34 height 34
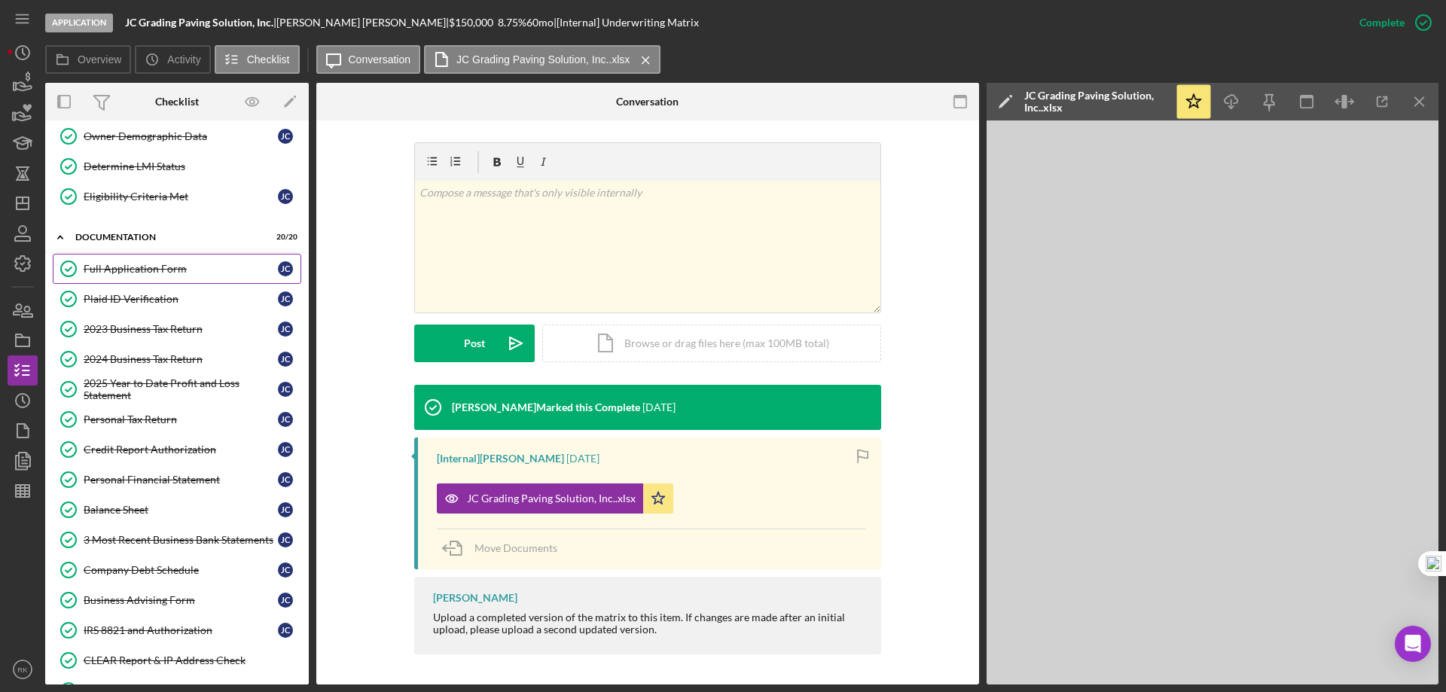
scroll to position [121, 0]
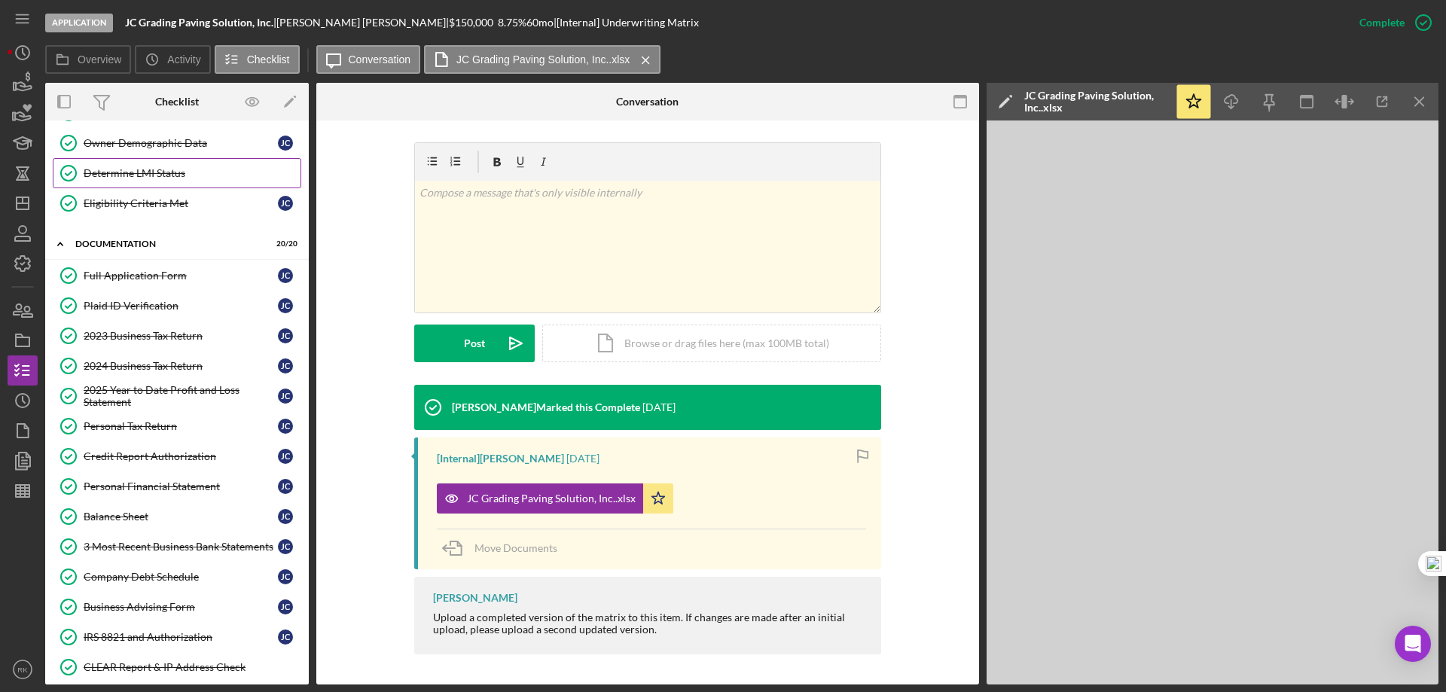
drag, startPoint x: 133, startPoint y: 170, endPoint x: 145, endPoint y: 172, distance: 11.5
click at [133, 169] on div "Determine LMI Status" at bounding box center [192, 173] width 217 height 12
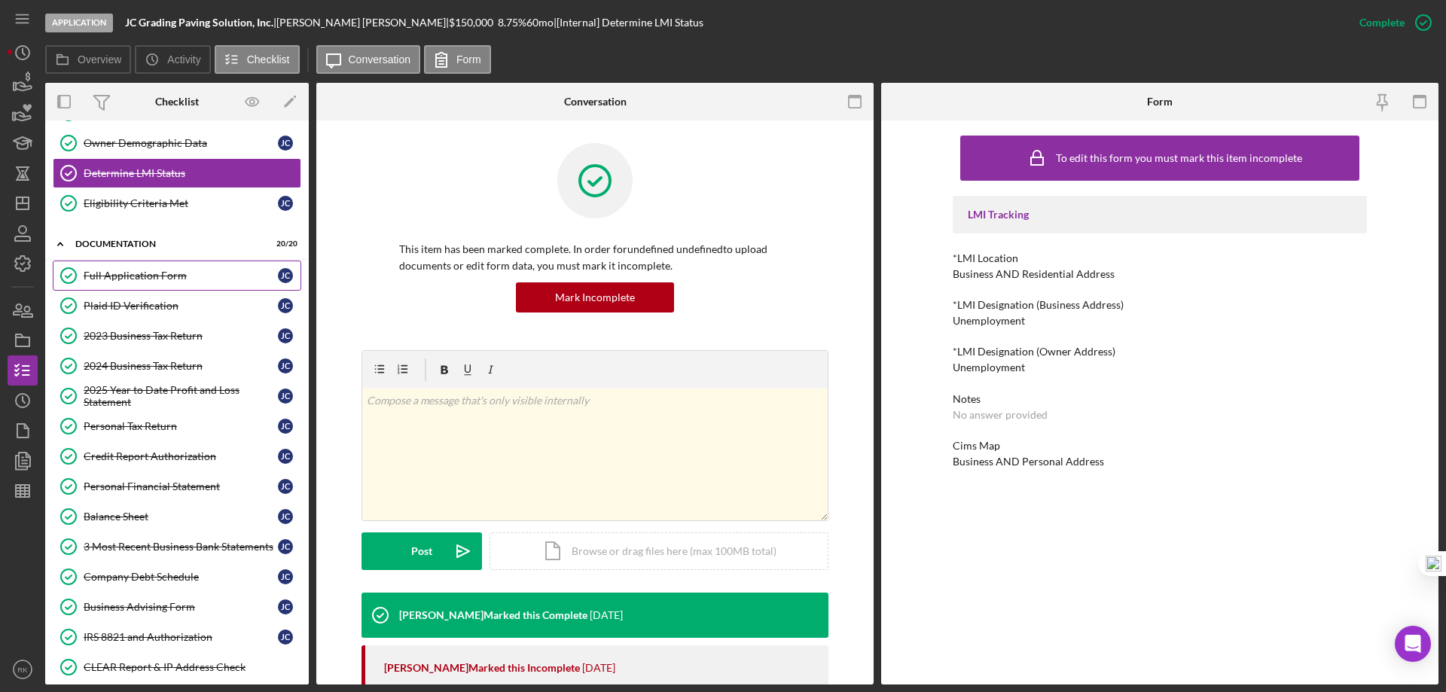
click at [124, 273] on div "Full Application Form" at bounding box center [181, 276] width 194 height 12
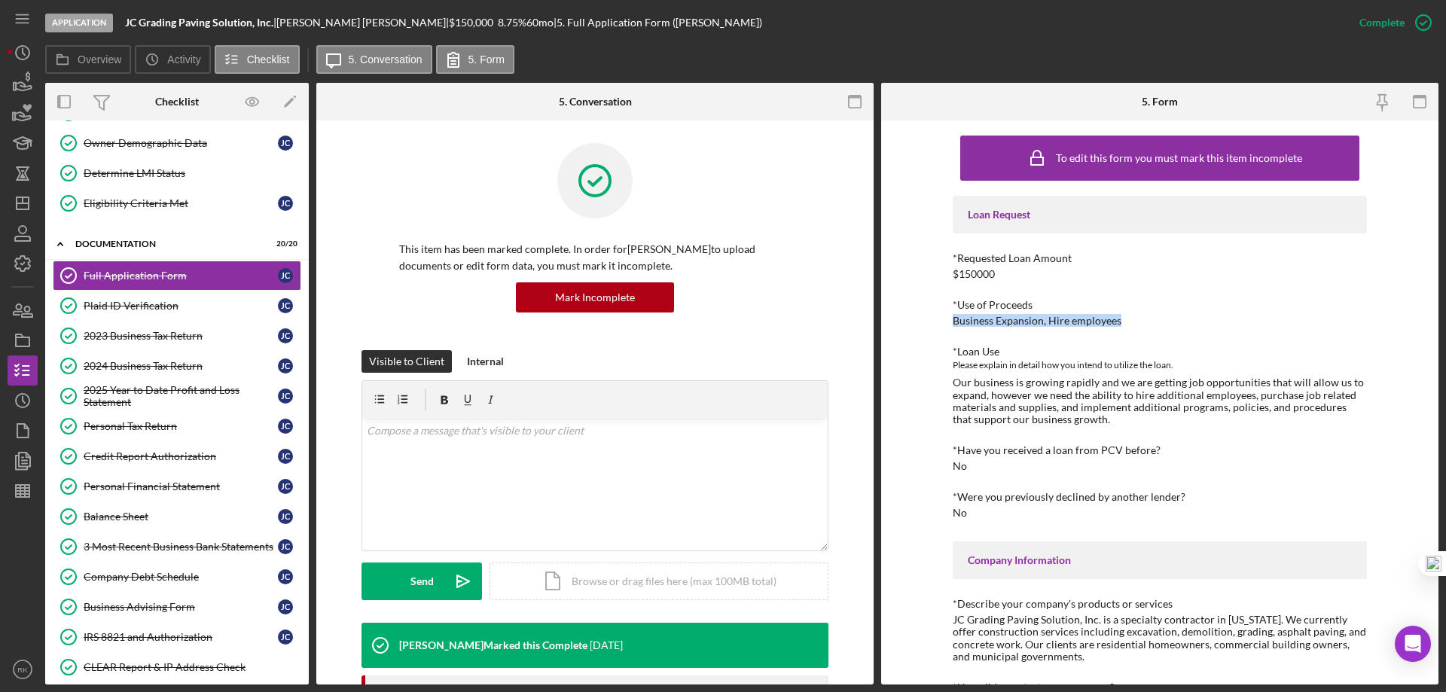
drag, startPoint x: 951, startPoint y: 320, endPoint x: 1118, endPoint y: 318, distance: 167.2
click at [1118, 318] on div "*Use of Proceeds Business Expansion, Hire employees" at bounding box center [1159, 313] width 414 height 28
copy div "Business Expansion, Hire employees"
click at [25, 200] on icon "Icon/Dashboard" at bounding box center [23, 203] width 38 height 38
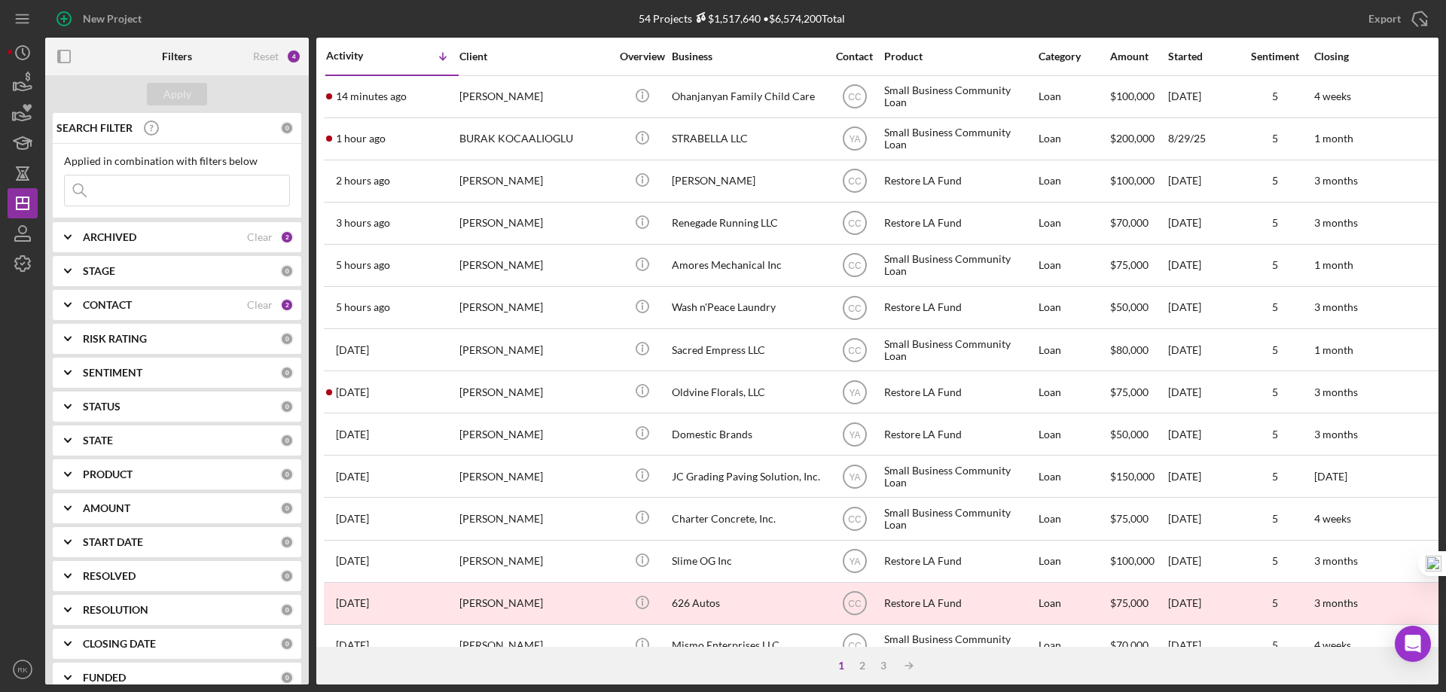
click at [162, 187] on input at bounding box center [177, 190] width 224 height 30
type input "QA Care Hospice"
click at [106, 307] on b "CONTACT" at bounding box center [107, 305] width 49 height 12
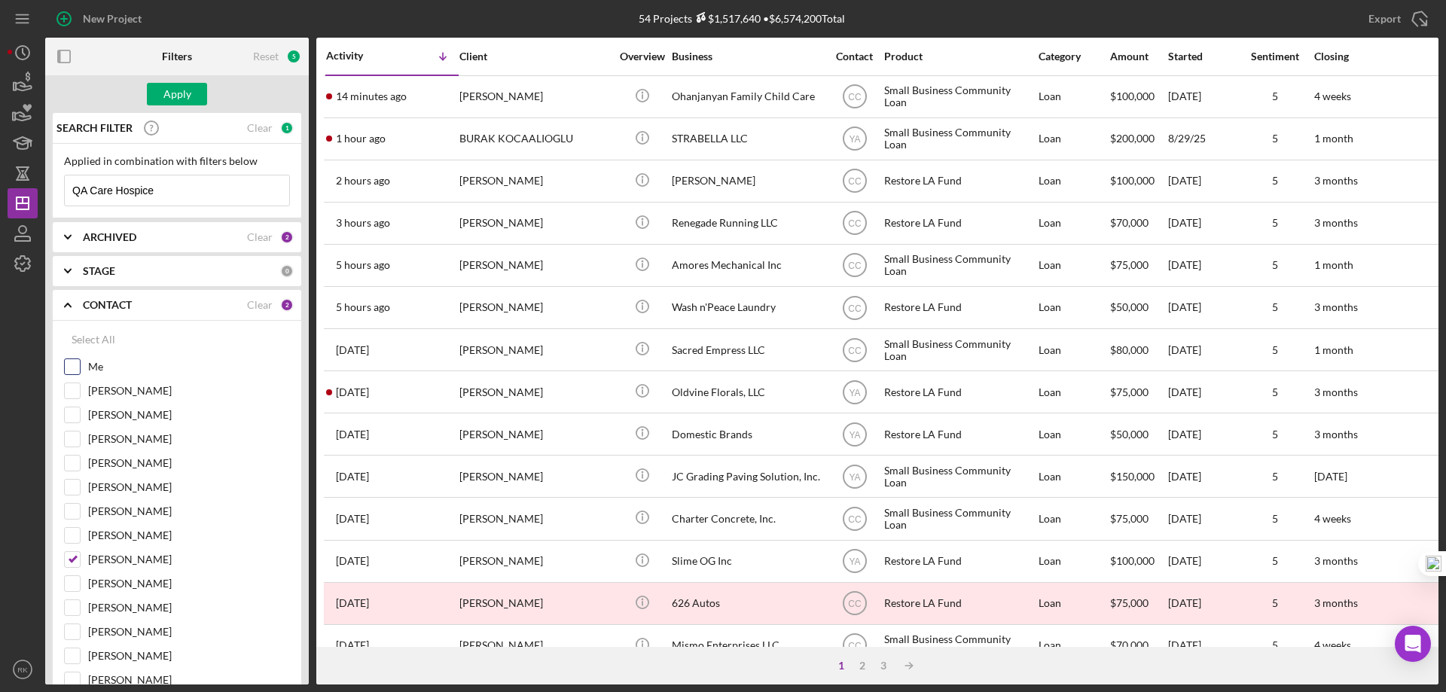
click at [79, 364] on input "Me" at bounding box center [72, 366] width 15 height 15
checkbox input "true"
click at [72, 560] on input "Yash Abichandani" at bounding box center [72, 559] width 15 height 15
checkbox input "false"
click at [95, 272] on b "STAGE" at bounding box center [99, 271] width 32 height 12
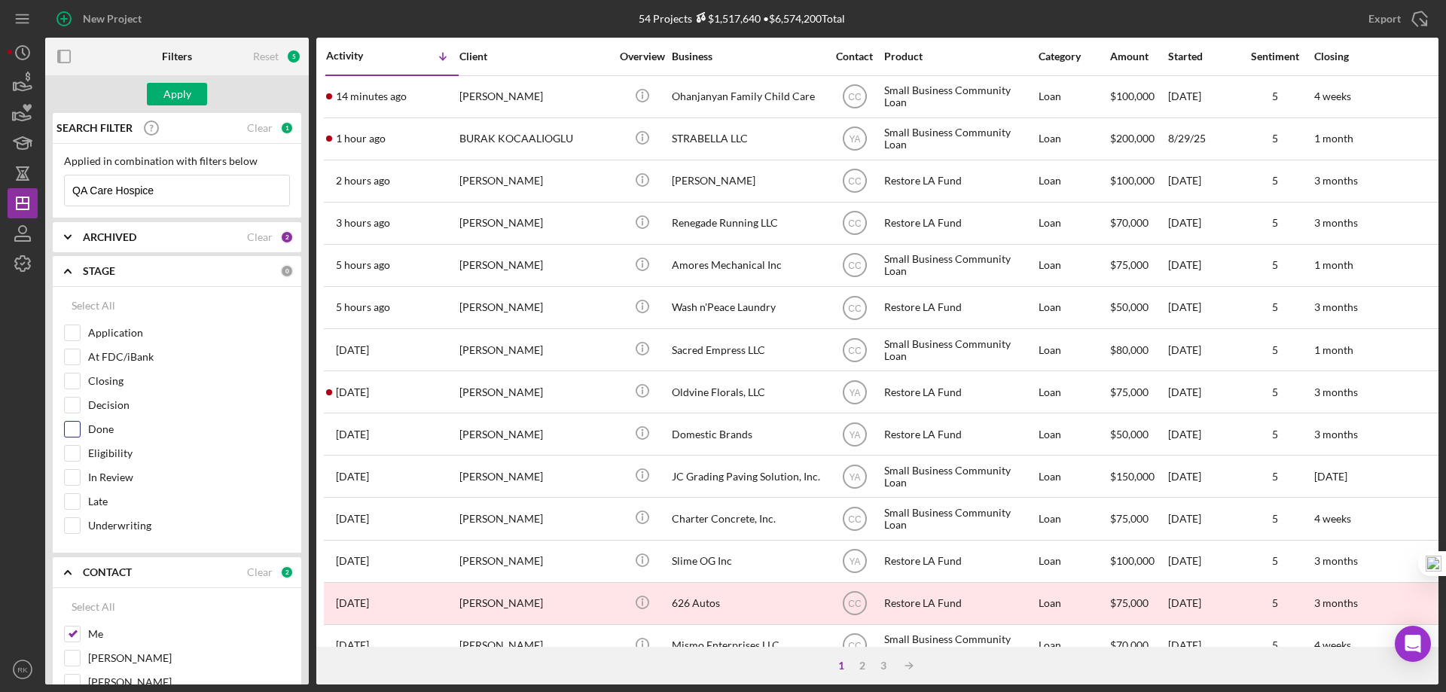
click at [69, 429] on input "Done" at bounding box center [72, 429] width 15 height 15
checkbox input "true"
click at [181, 96] on div "Apply" at bounding box center [177, 94] width 28 height 23
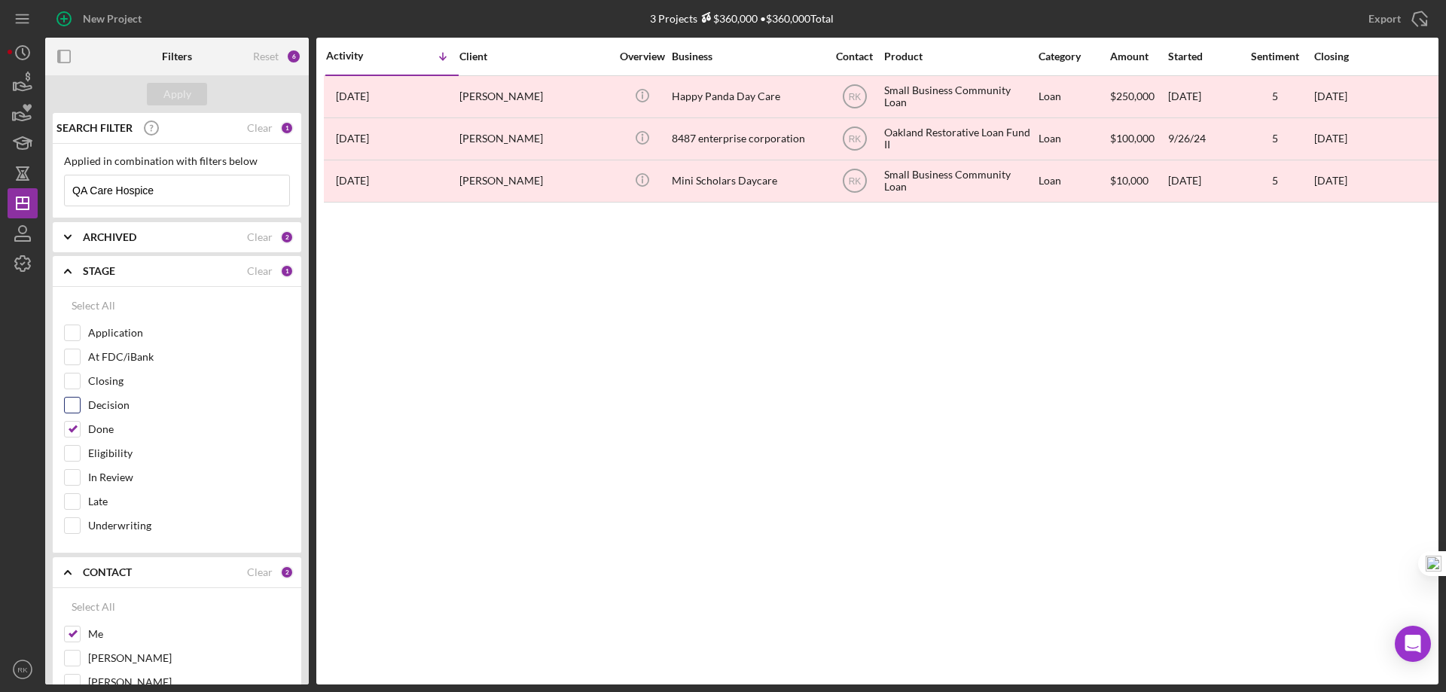
click at [76, 404] on input "Decision" at bounding box center [72, 405] width 15 height 15
checkbox input "true"
click at [68, 338] on input "Application" at bounding box center [72, 332] width 15 height 15
checkbox input "true"
click at [75, 366] on div "At FDC/iBank" at bounding box center [177, 361] width 226 height 24
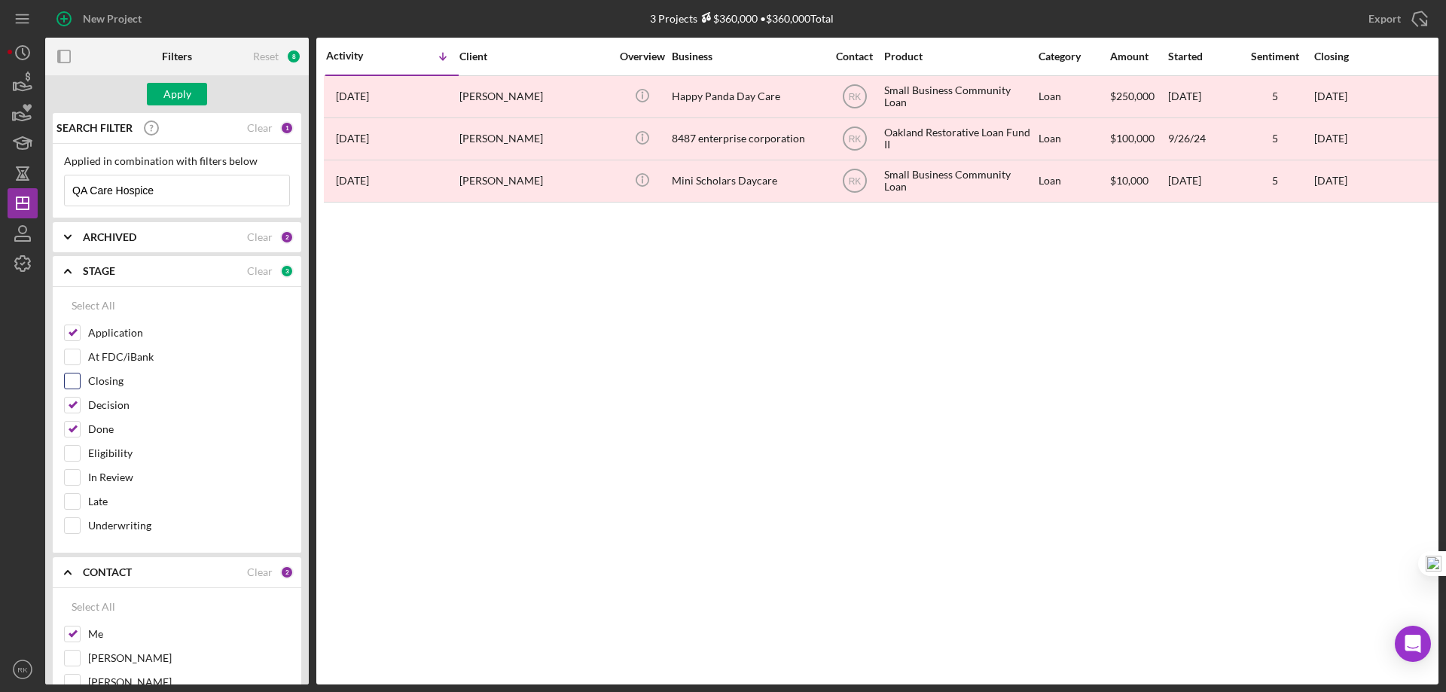
click at [75, 384] on input "Closing" at bounding box center [72, 380] width 15 height 15
checkbox input "true"
click at [73, 449] on input "Eligibility" at bounding box center [72, 453] width 15 height 15
checkbox input "true"
click at [73, 475] on input "In Review" at bounding box center [72, 477] width 15 height 15
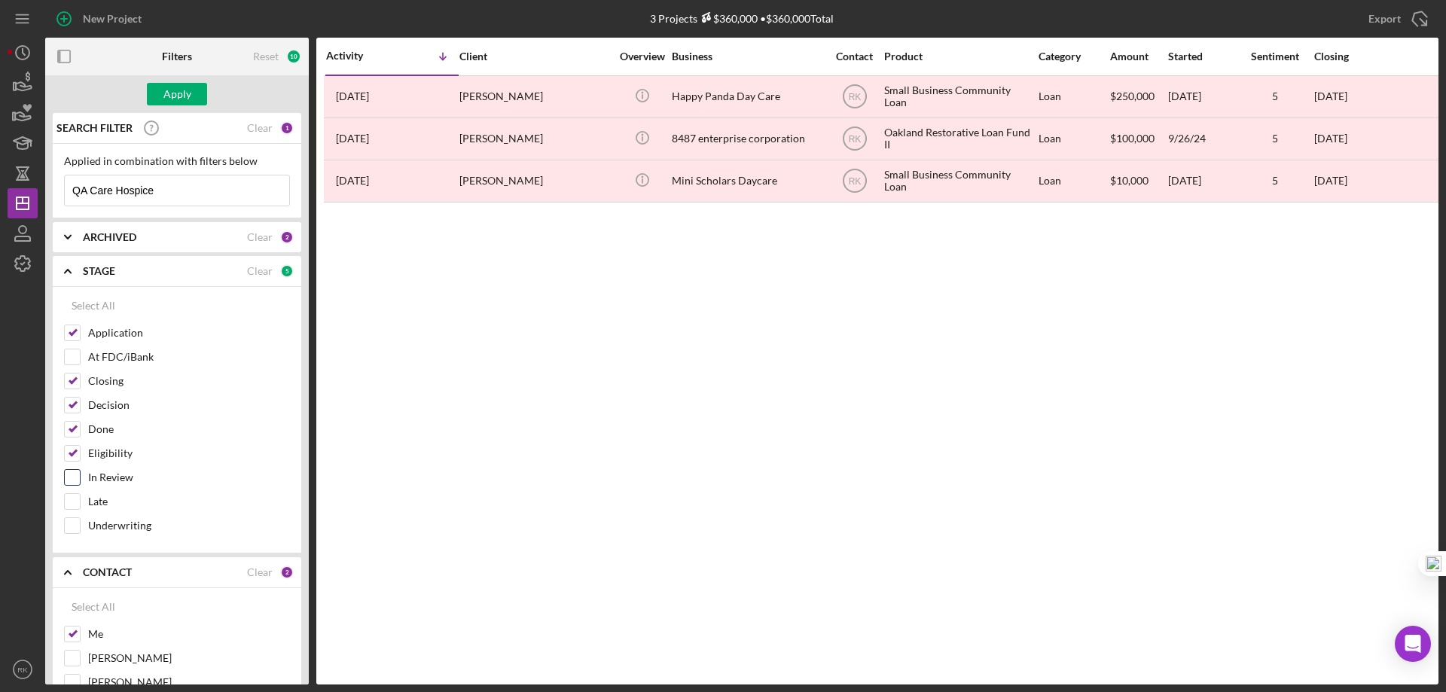
checkbox input "true"
click at [73, 512] on div "Late" at bounding box center [177, 505] width 226 height 24
click at [74, 520] on input "Underwriting" at bounding box center [72, 525] width 15 height 15
checkbox input "true"
click at [69, 499] on input "Late" at bounding box center [72, 501] width 15 height 15
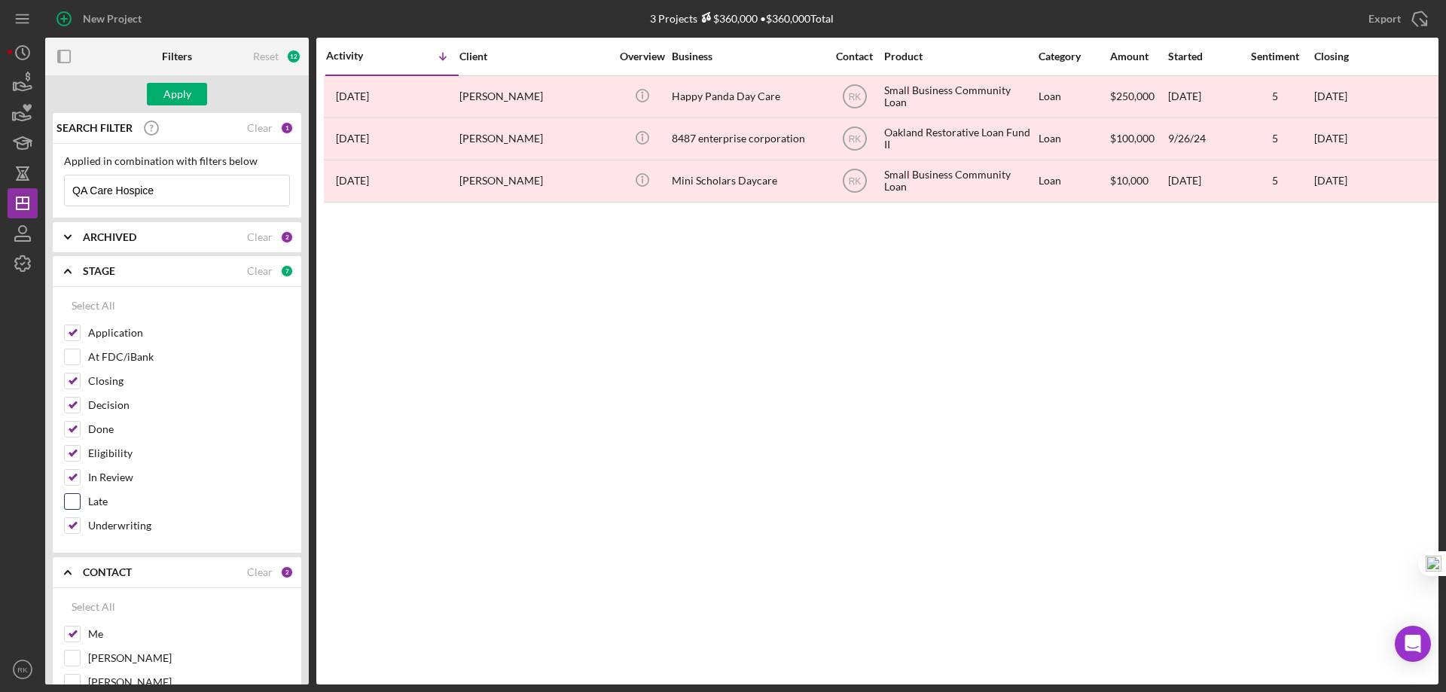
checkbox input "true"
click at [72, 354] on input "At FDC/iBank" at bounding box center [72, 356] width 15 height 15
checkbox input "true"
click at [189, 91] on div "Apply" at bounding box center [177, 94] width 28 height 23
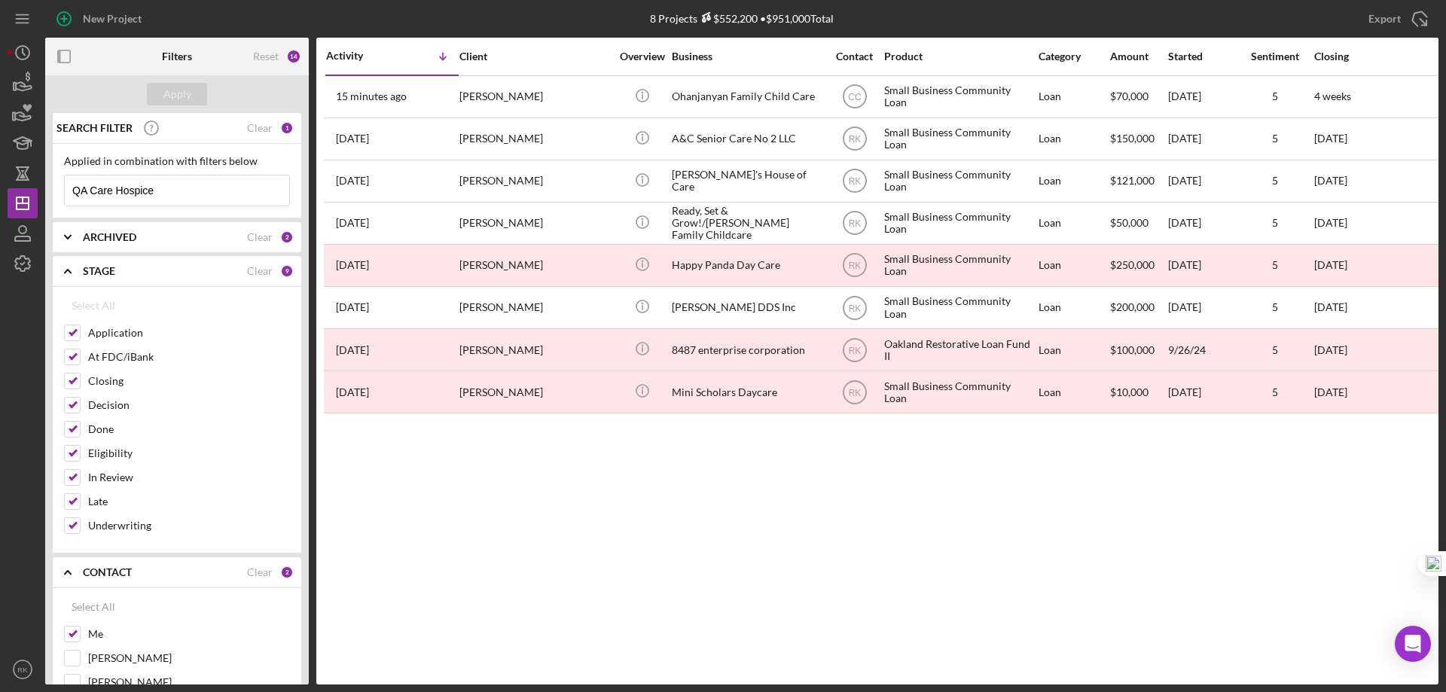
click at [95, 238] on b "ARCHIVED" at bounding box center [109, 237] width 53 height 12
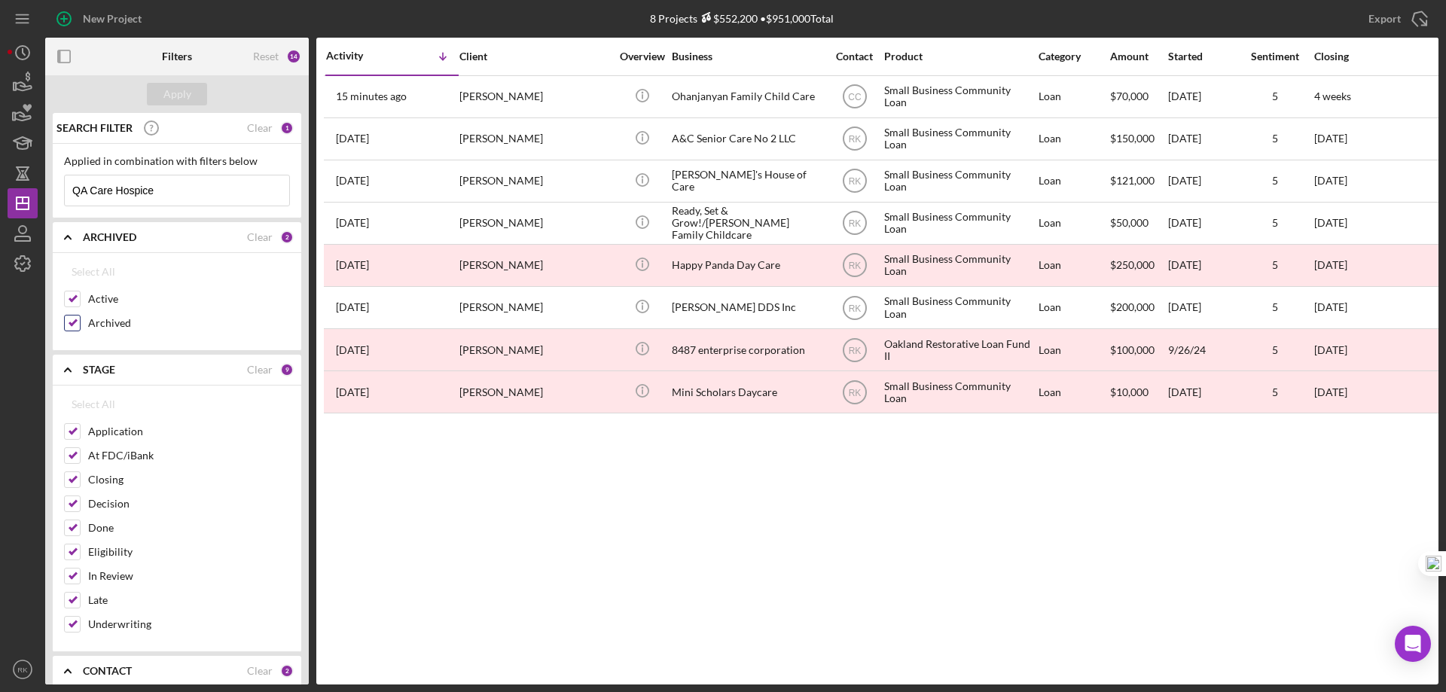
click at [75, 325] on input "Archived" at bounding box center [72, 322] width 15 height 15
checkbox input "true"
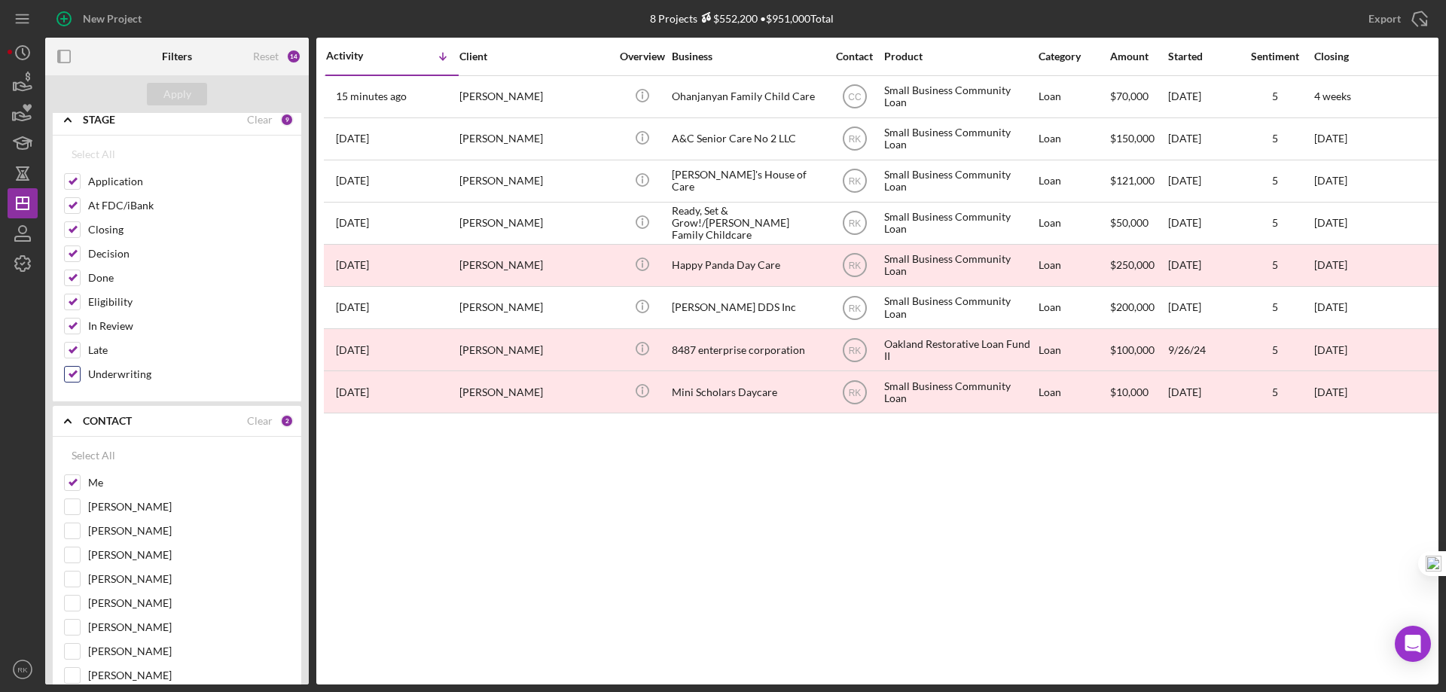
scroll to position [251, 0]
click at [101, 456] on div "Select All" at bounding box center [94, 455] width 44 height 30
checkbox input "true"
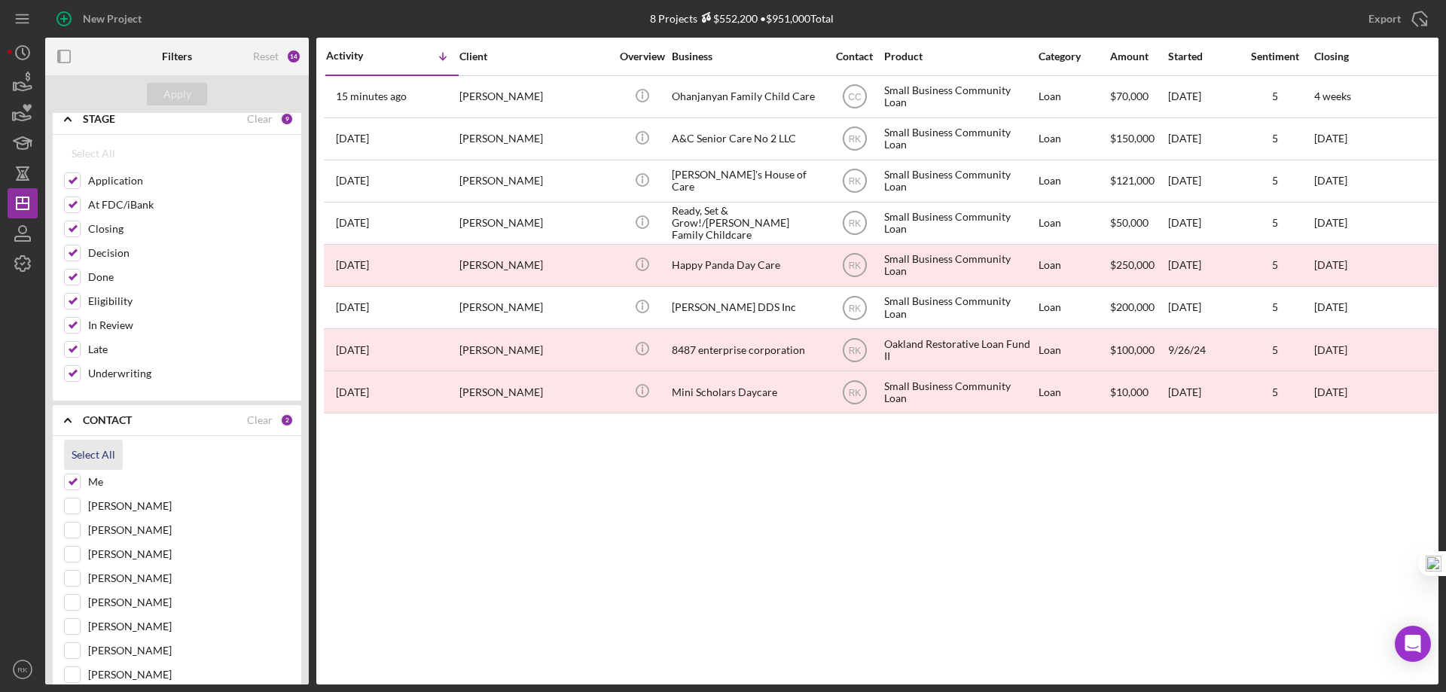
checkbox input "true"
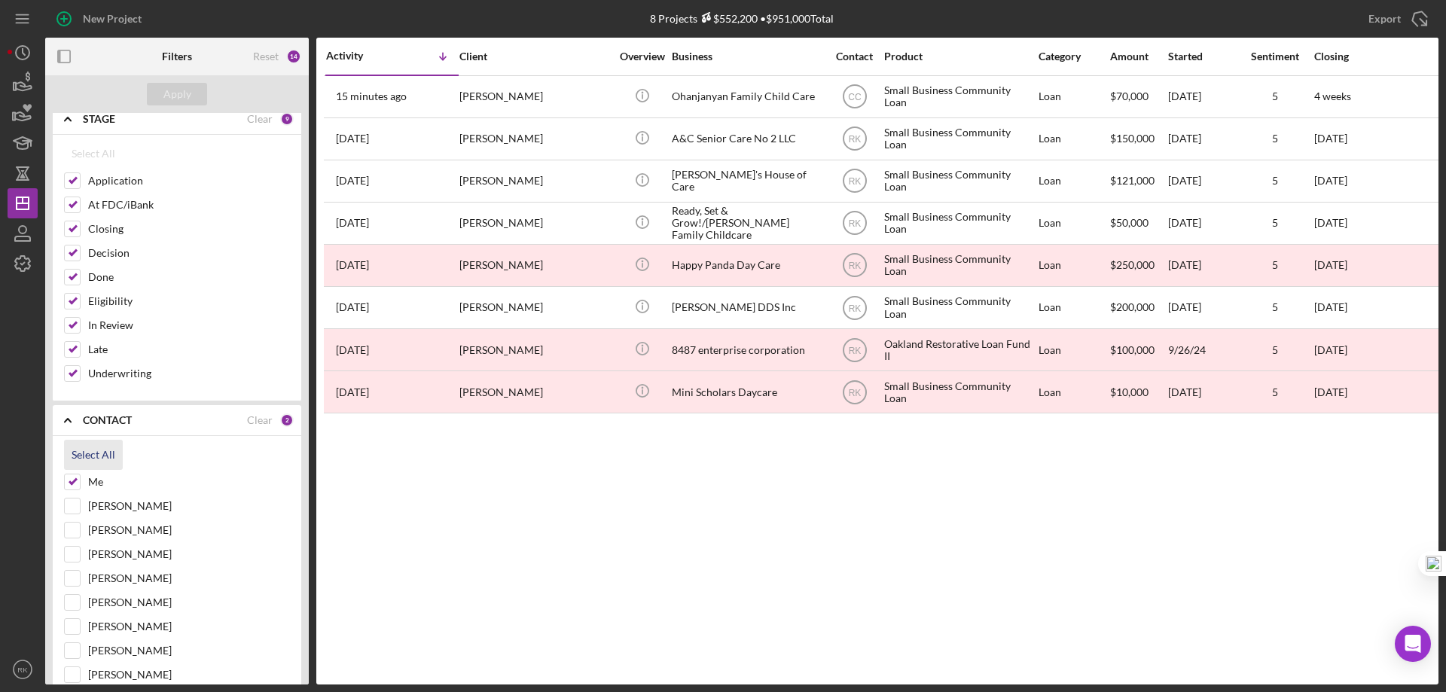
checkbox input "true"
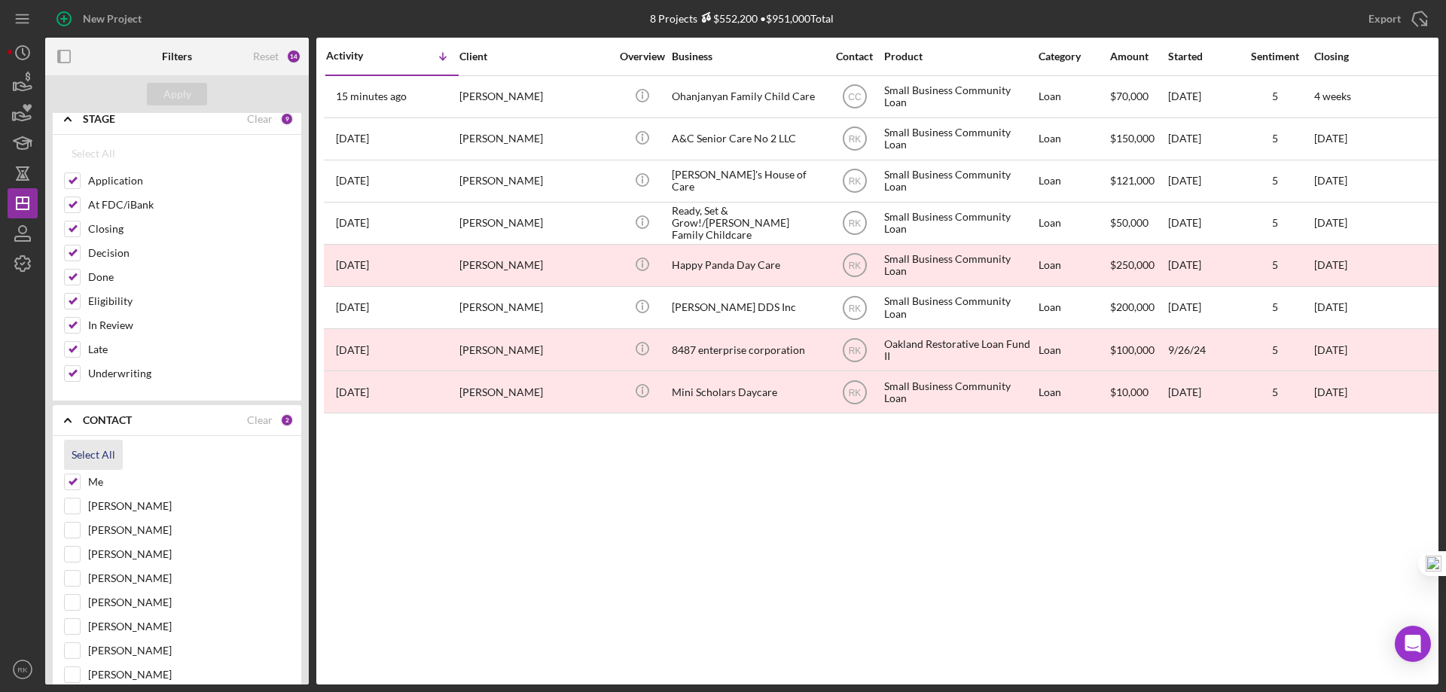
checkbox input "true"
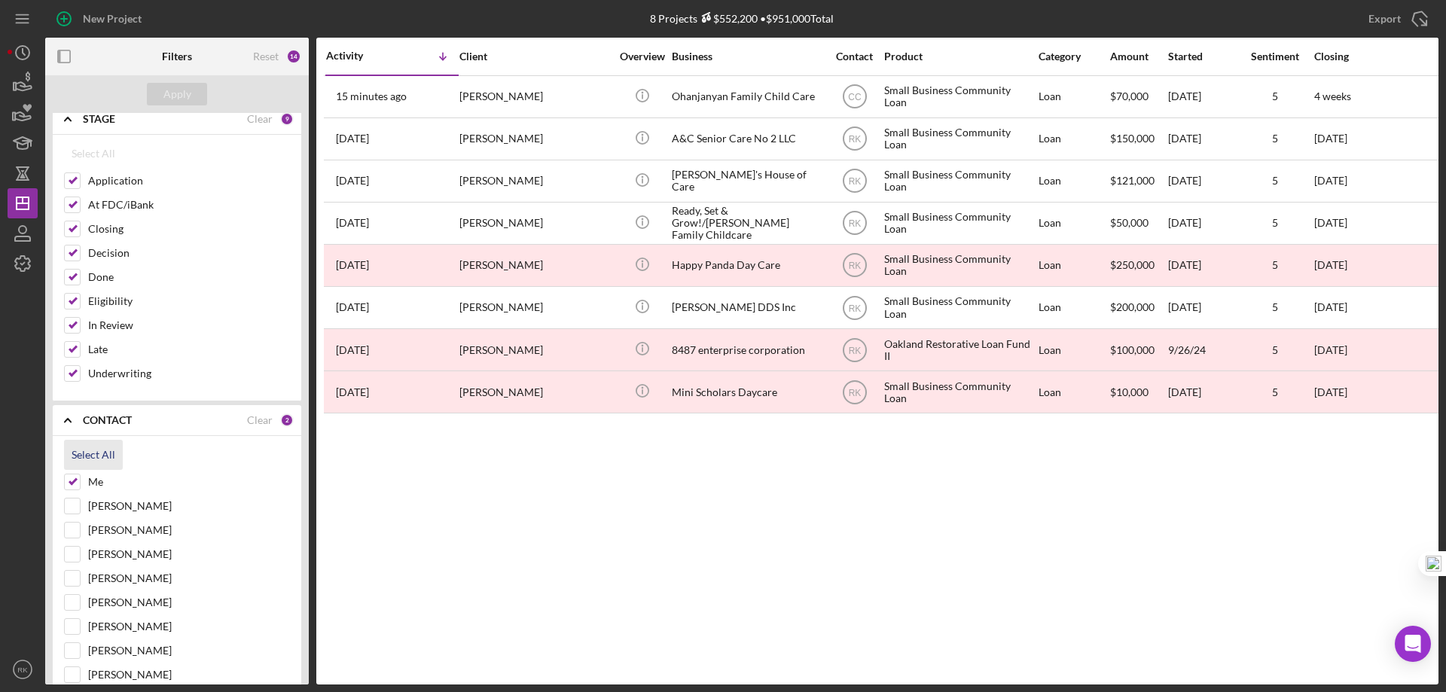
checkbox input "true"
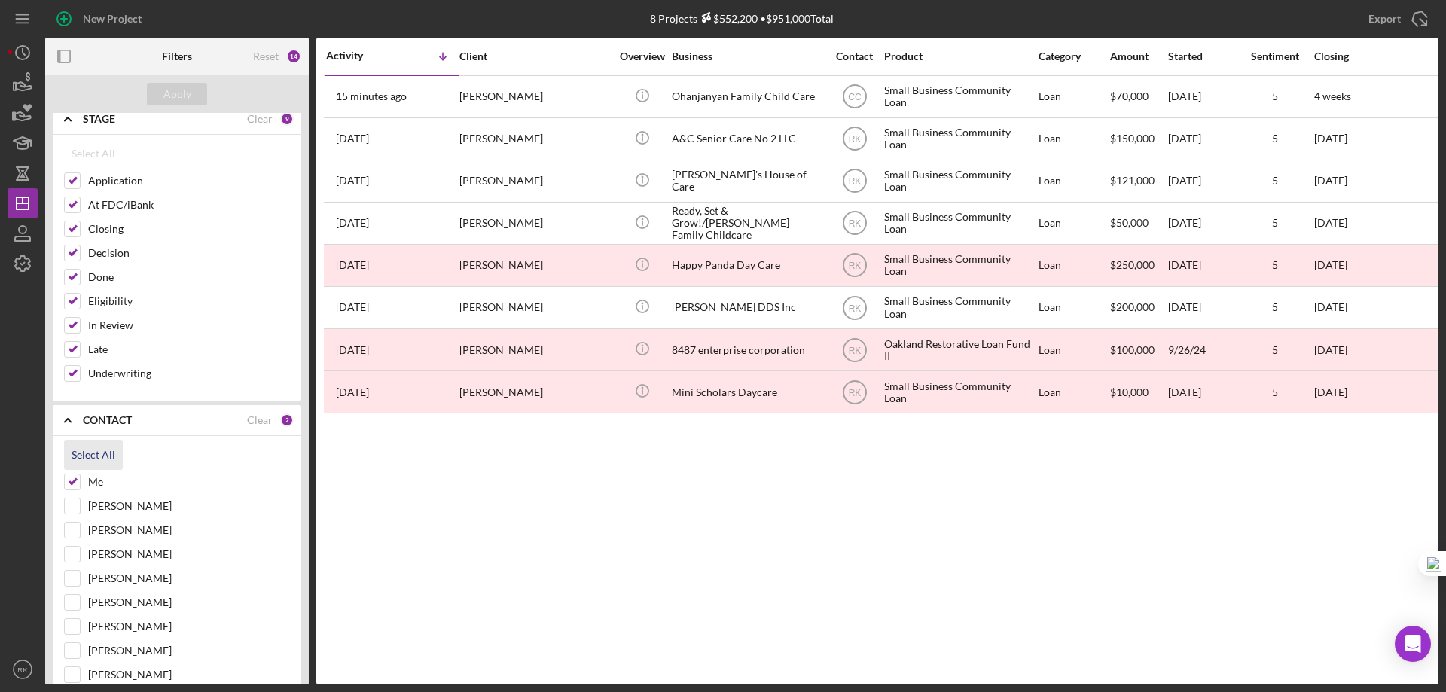
checkbox input "true"
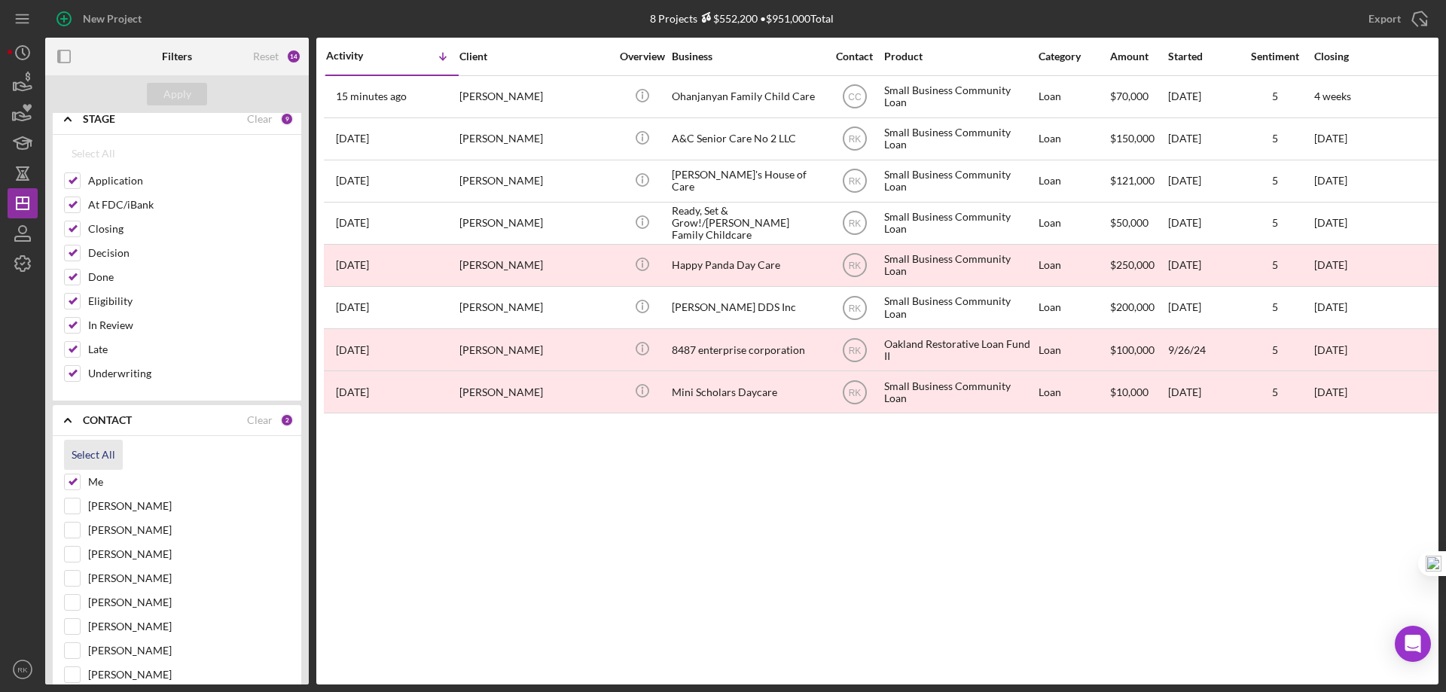
checkbox input "true"
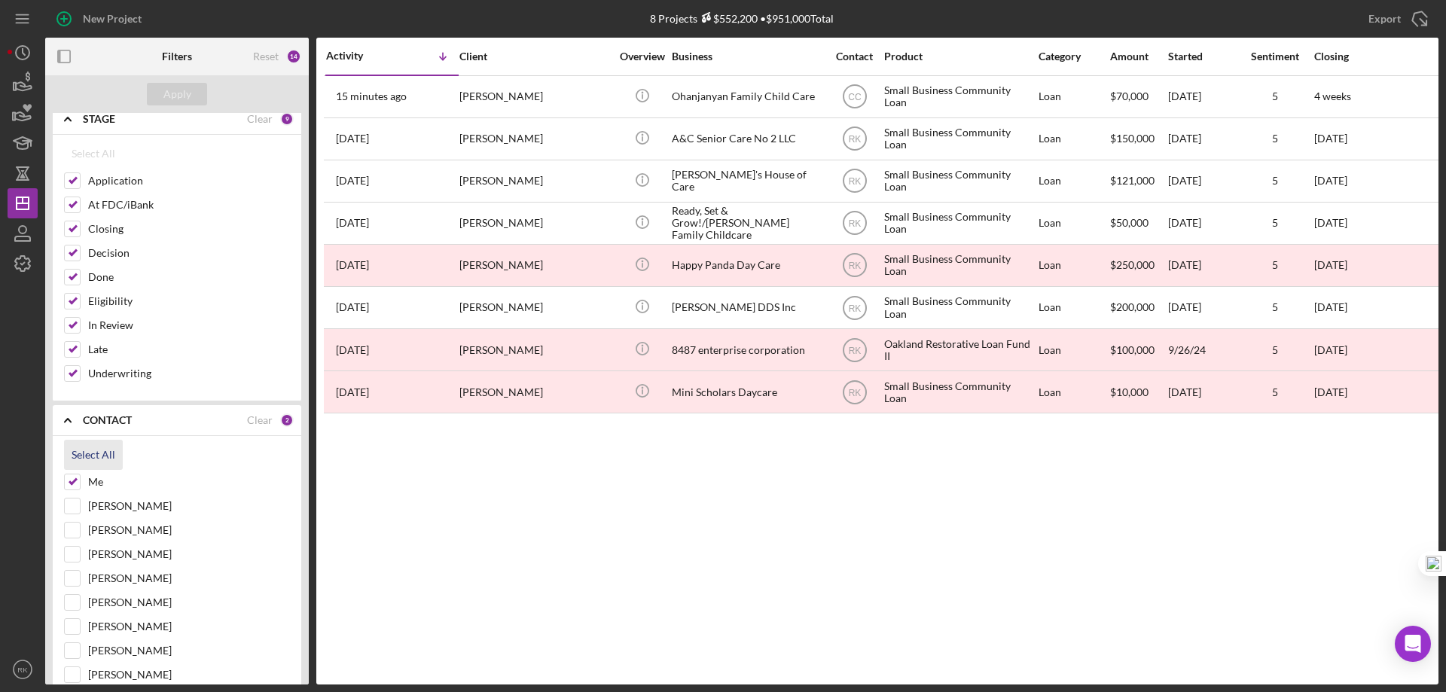
checkbox input "true"
click at [197, 90] on button "Apply" at bounding box center [177, 94] width 60 height 23
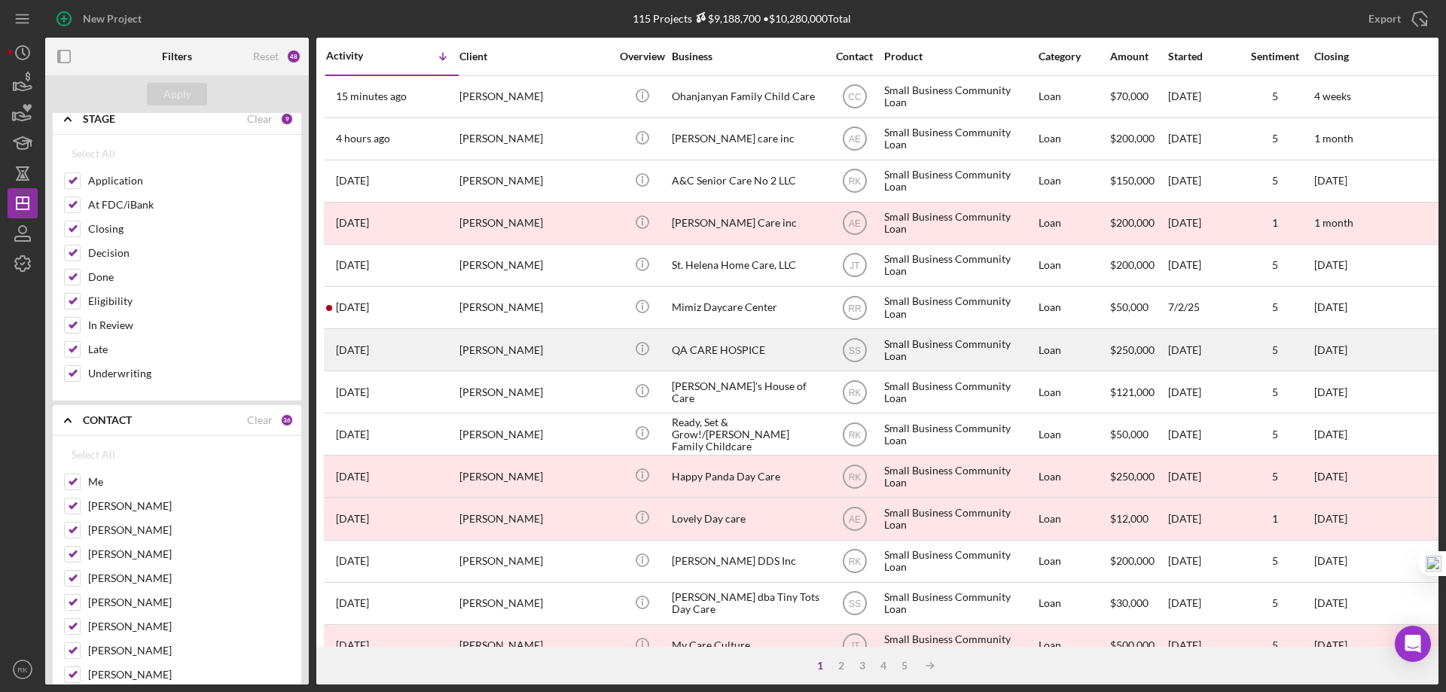
click at [711, 345] on div "QA CARE HOSPICE" at bounding box center [747, 350] width 151 height 40
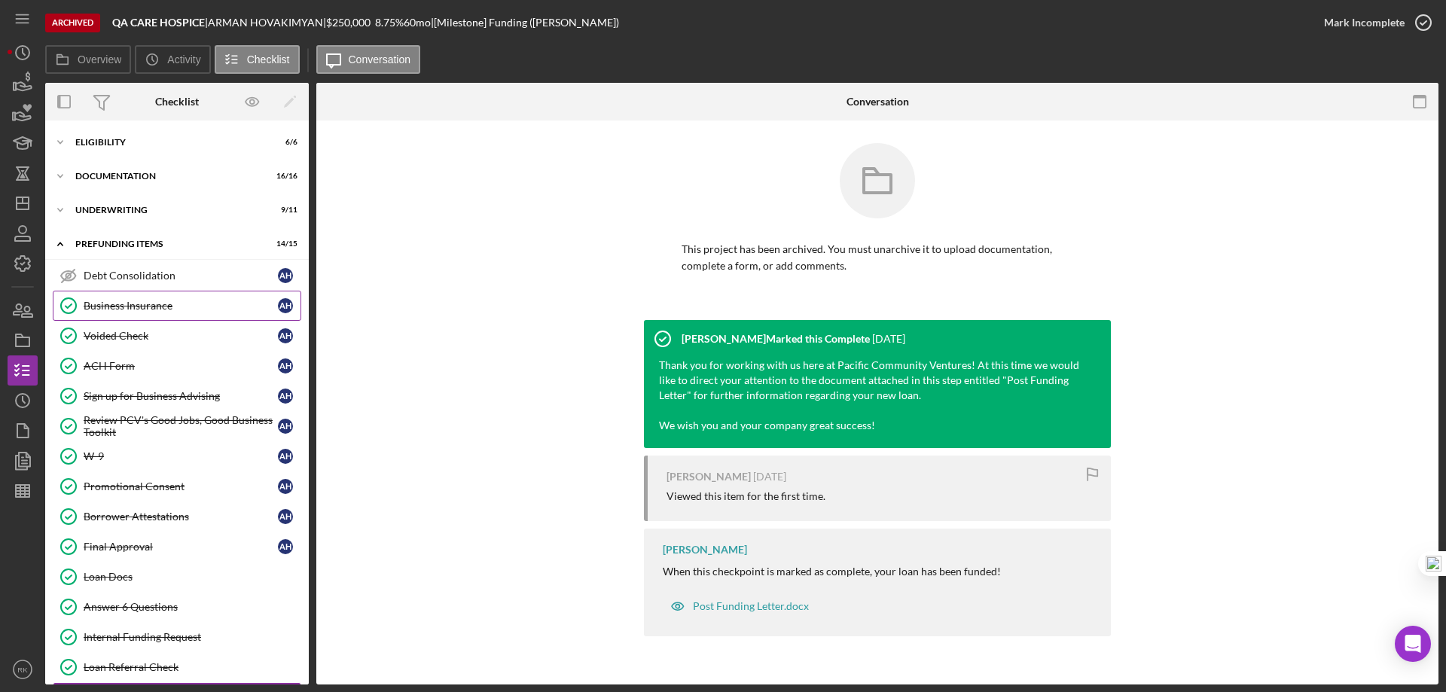
click at [123, 309] on div "Business Insurance" at bounding box center [181, 306] width 194 height 12
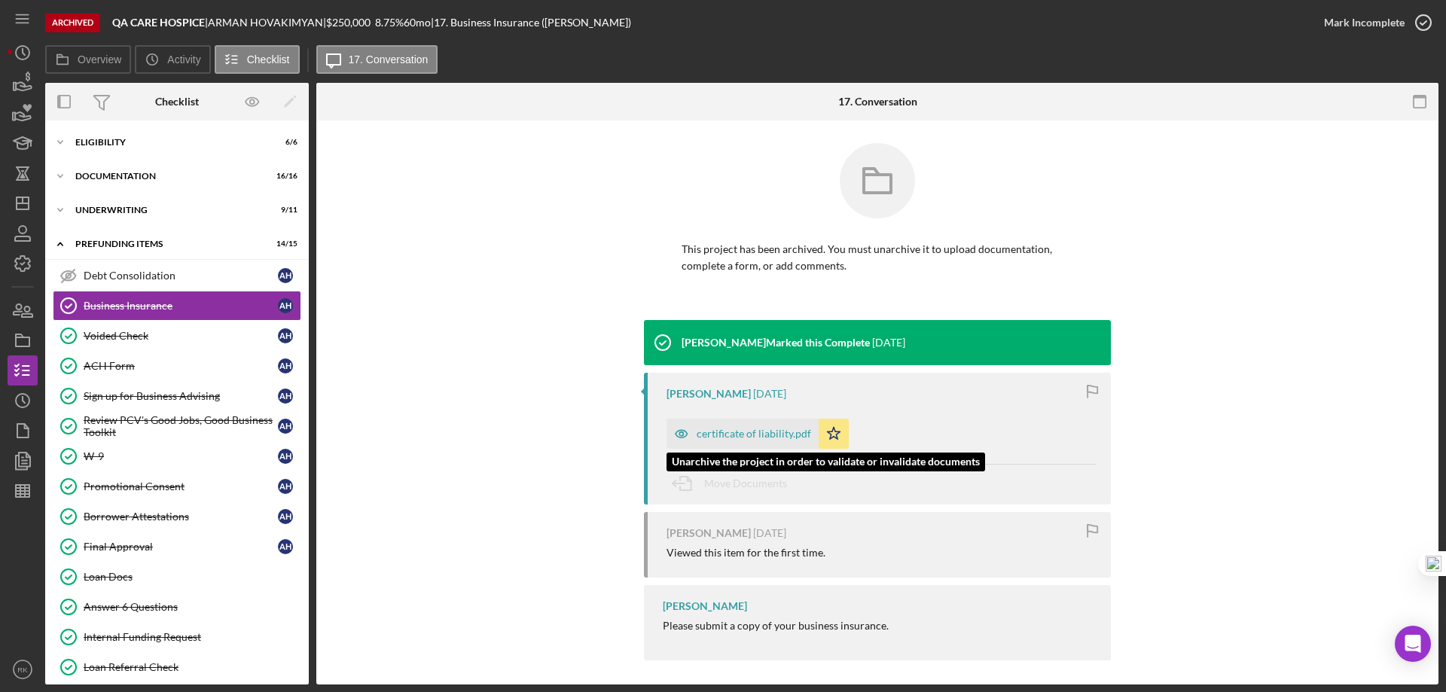
click at [728, 432] on div "certificate of liability.pdf" at bounding box center [753, 434] width 114 height 12
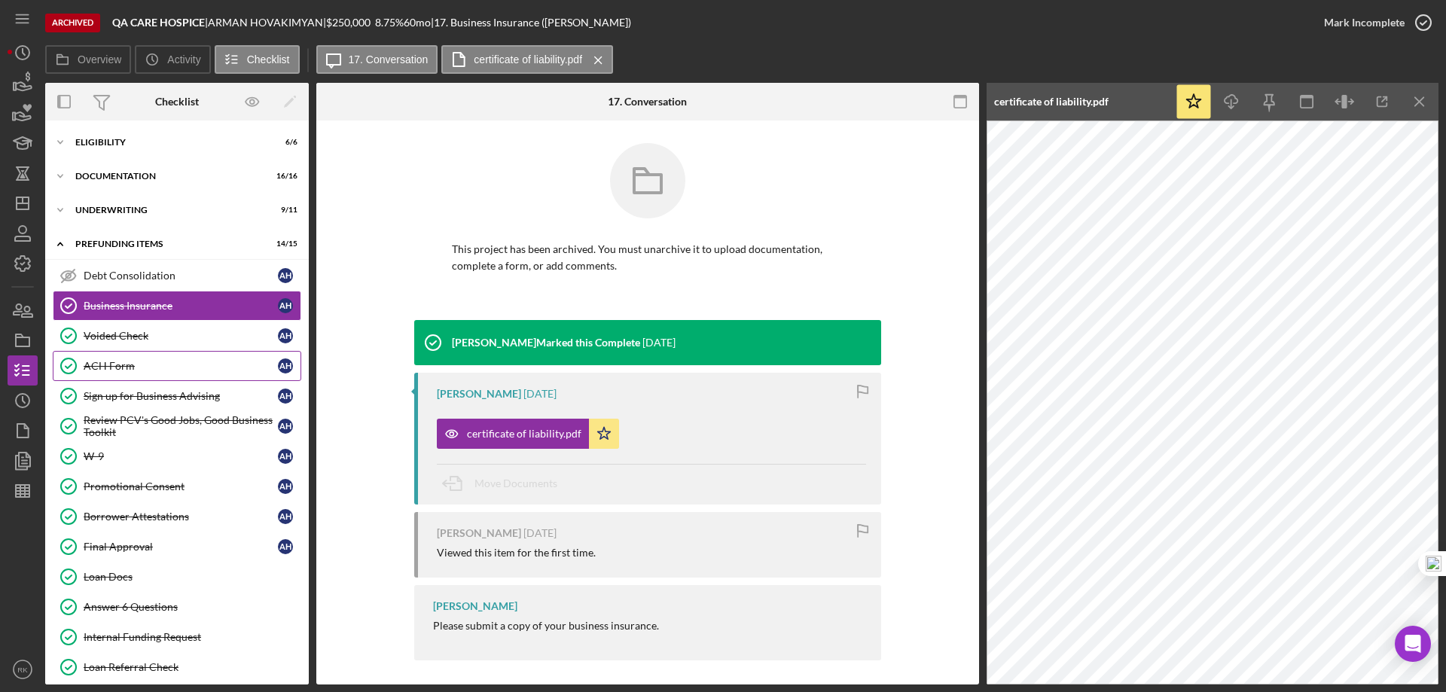
click at [133, 369] on div "ACH Form" at bounding box center [181, 366] width 194 height 12
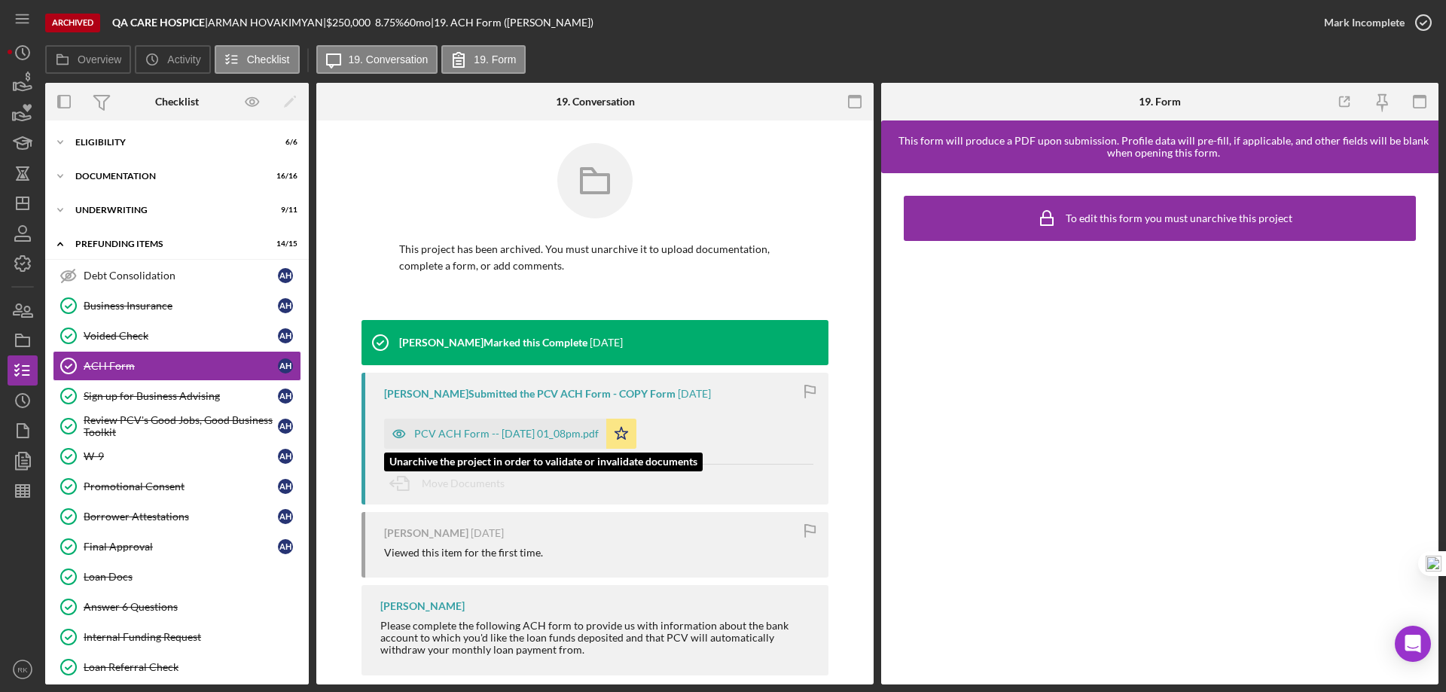
click at [538, 440] on div "PCV ACH Form -- 2025-07-02 01_08pm.pdf" at bounding box center [495, 434] width 222 height 30
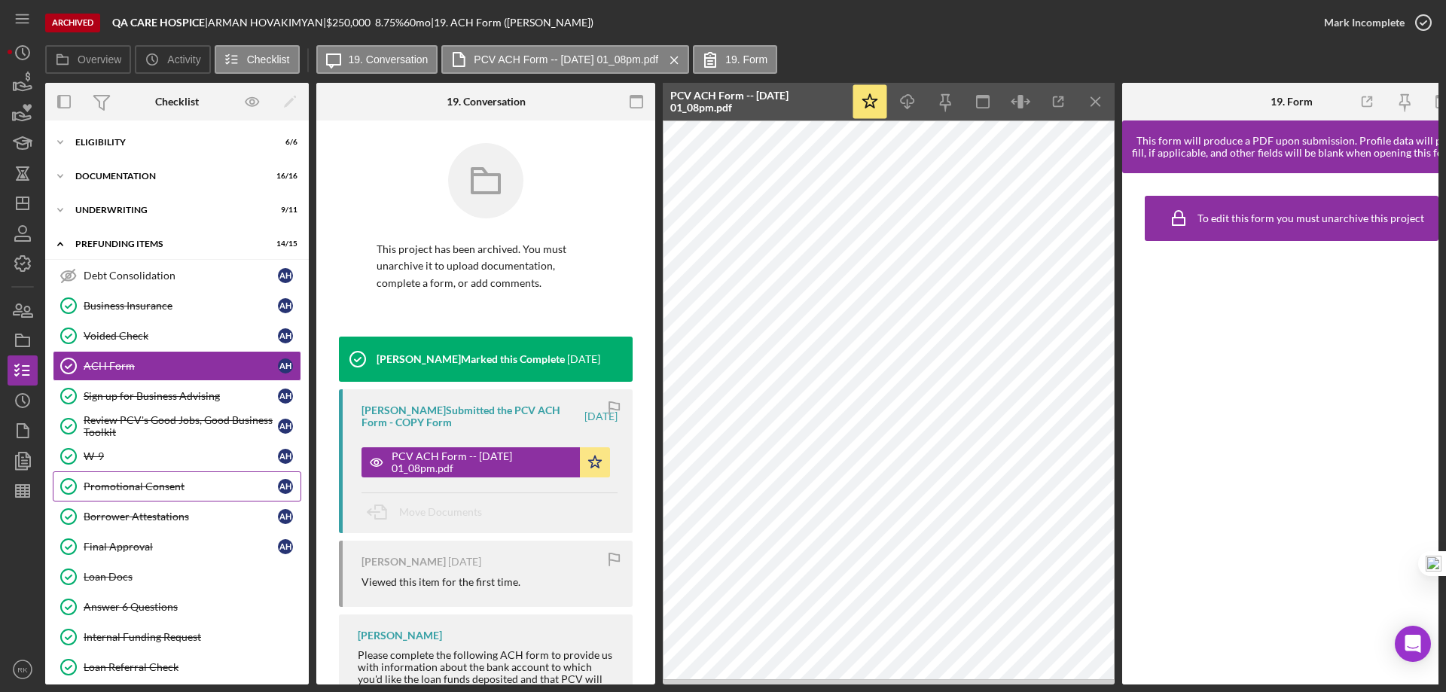
click at [136, 488] on div "Promotional Consent" at bounding box center [181, 486] width 194 height 12
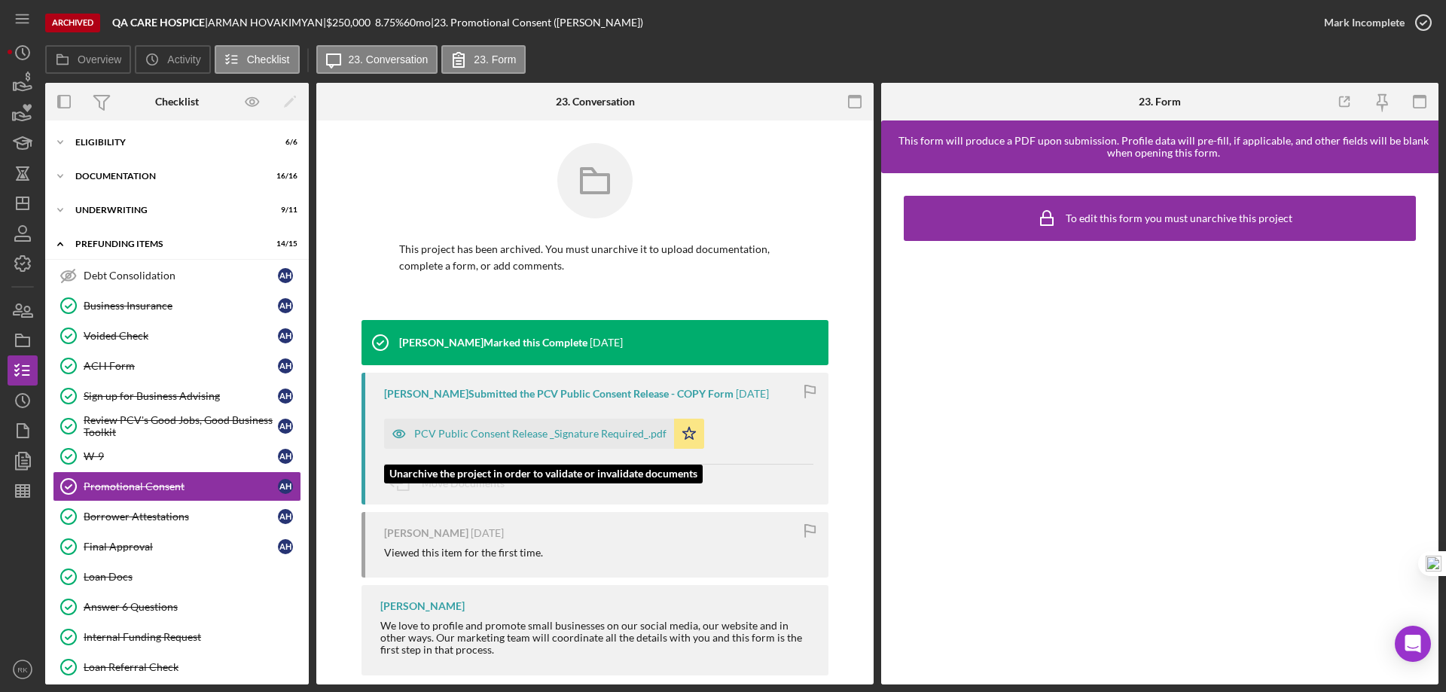
click at [475, 440] on div "PCV Public Consent Release _Signature Required_.pdf" at bounding box center [540, 434] width 252 height 12
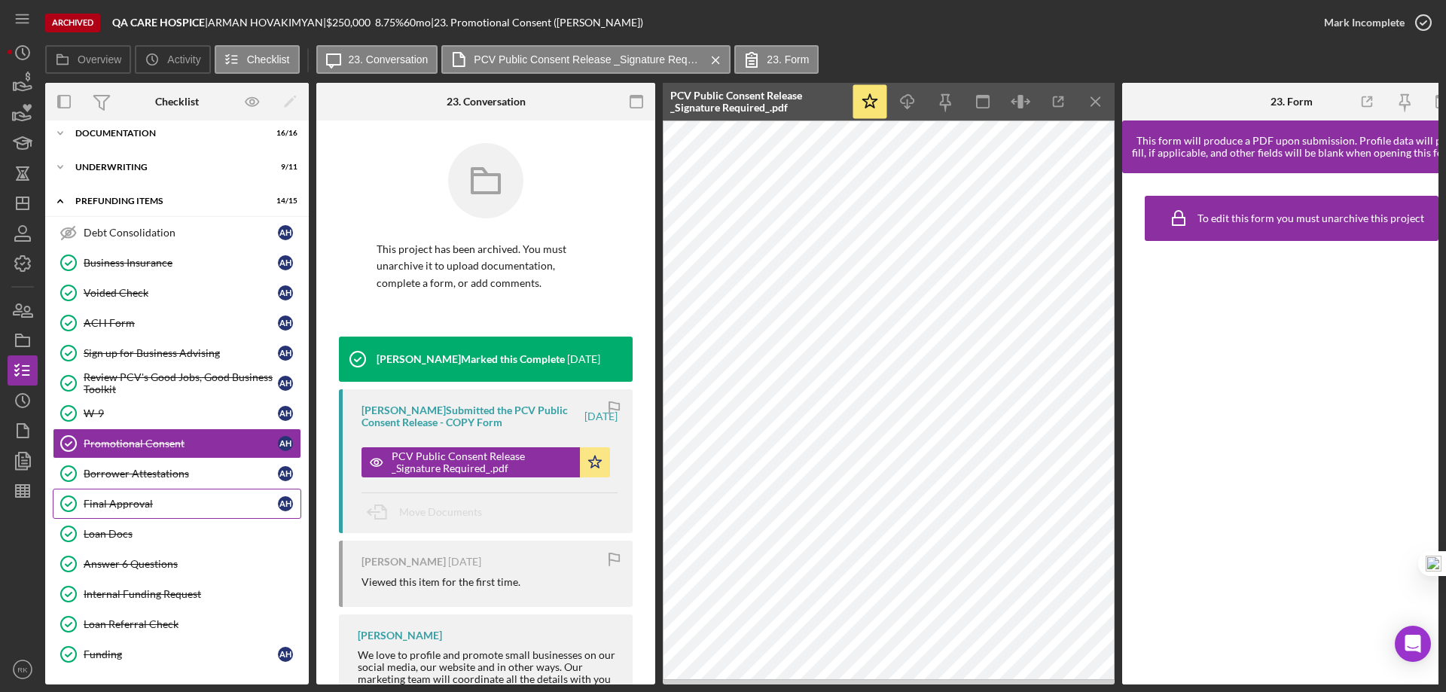
click at [133, 504] on div "Final Approval" at bounding box center [181, 504] width 194 height 12
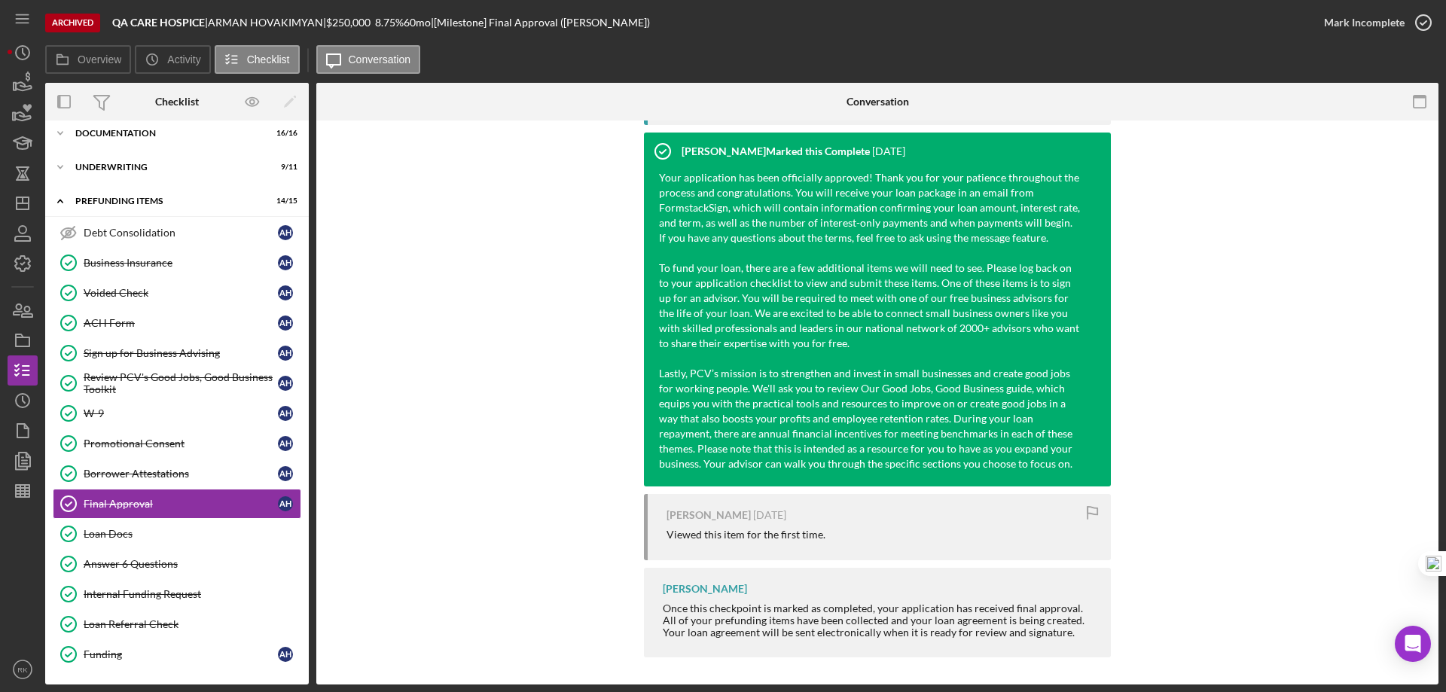
scroll to position [517, 0]
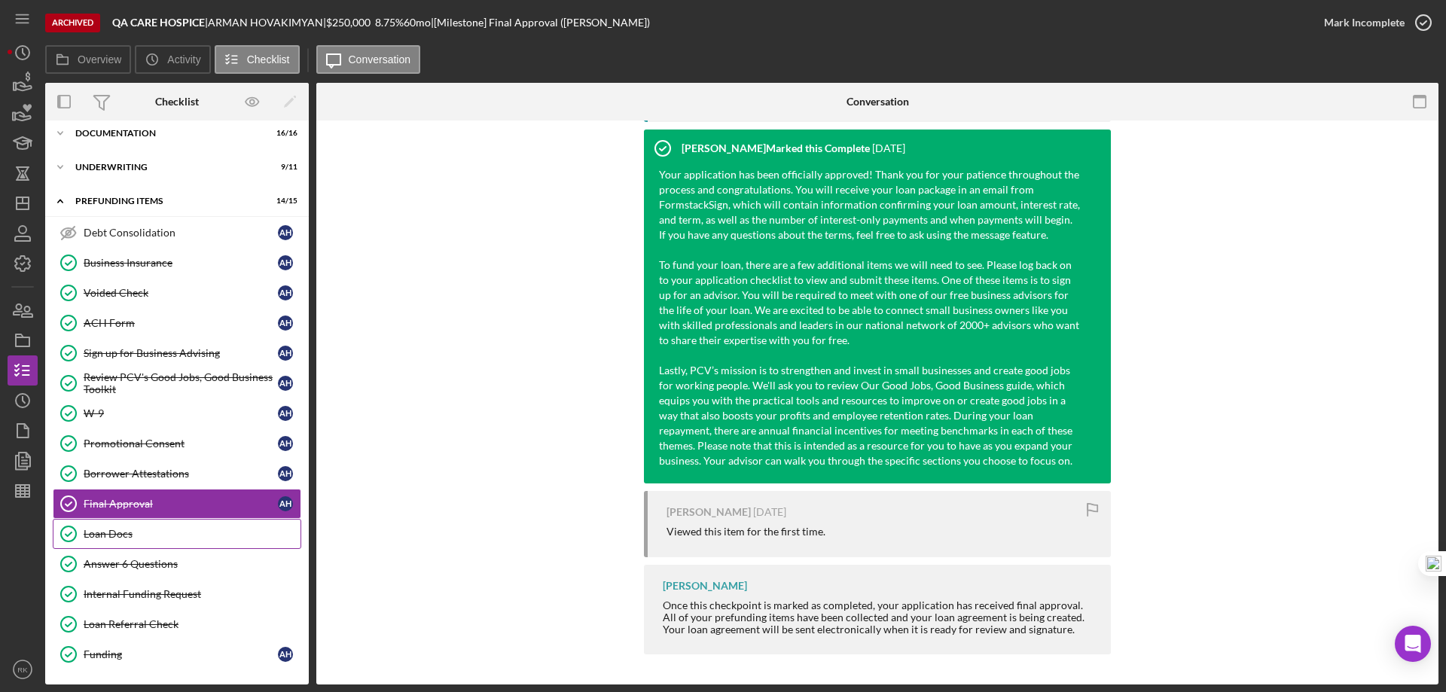
click at [133, 539] on div "Loan Docs" at bounding box center [192, 534] width 217 height 12
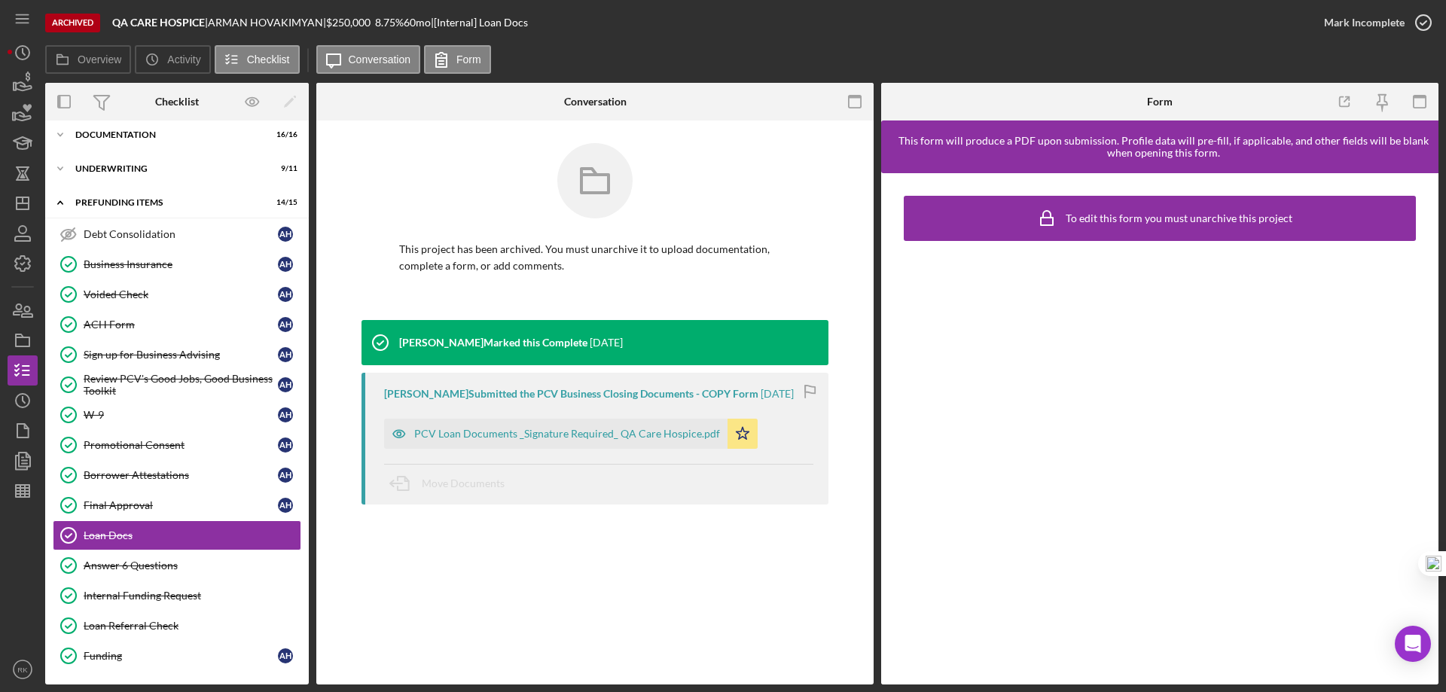
scroll to position [43, 0]
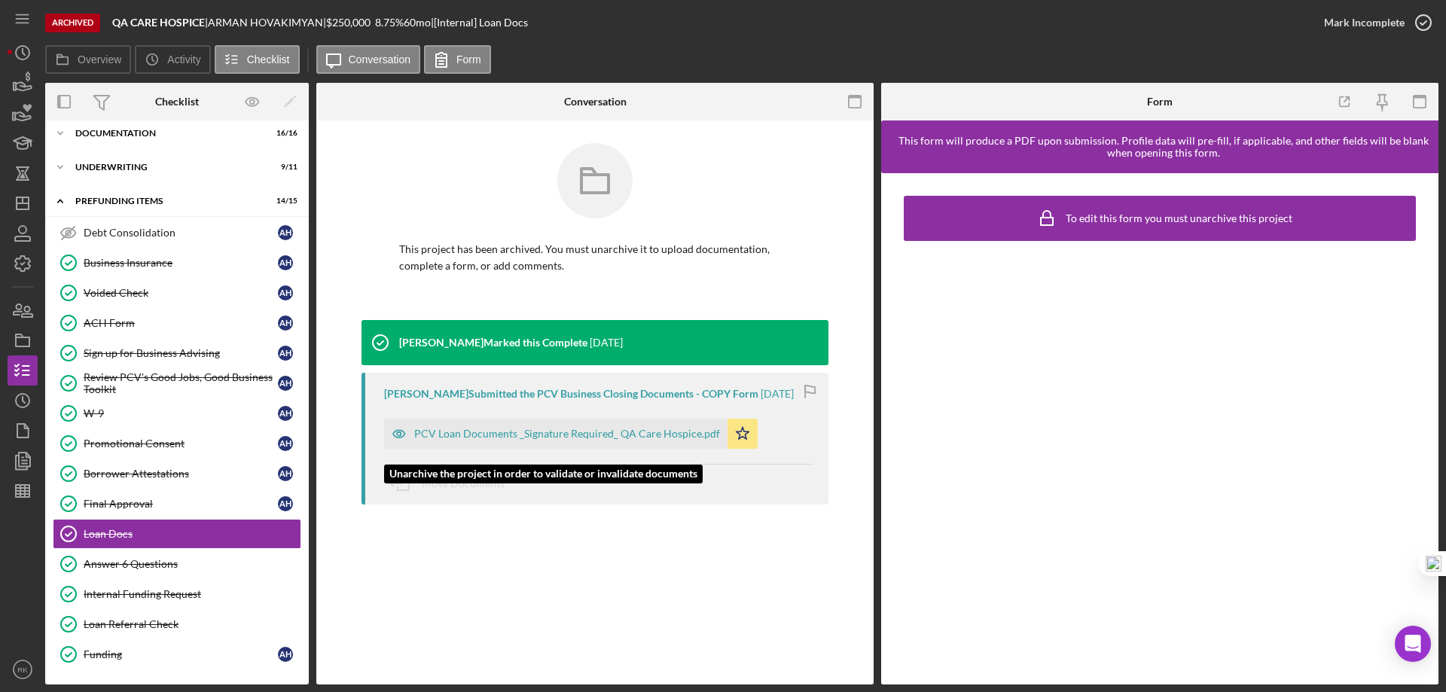
click at [512, 440] on div "PCV Loan Documents _Signature Required_ QA Care Hospice.pdf" at bounding box center [567, 434] width 306 height 12
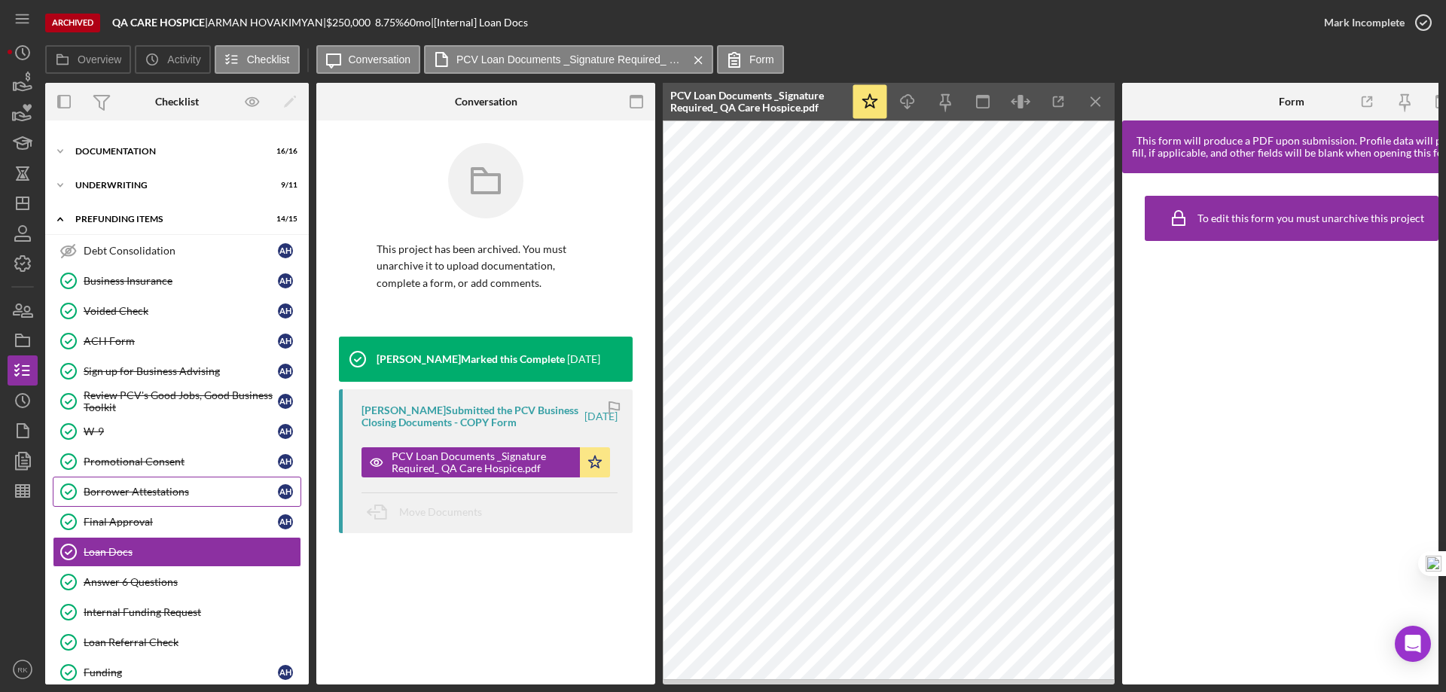
scroll to position [0, 0]
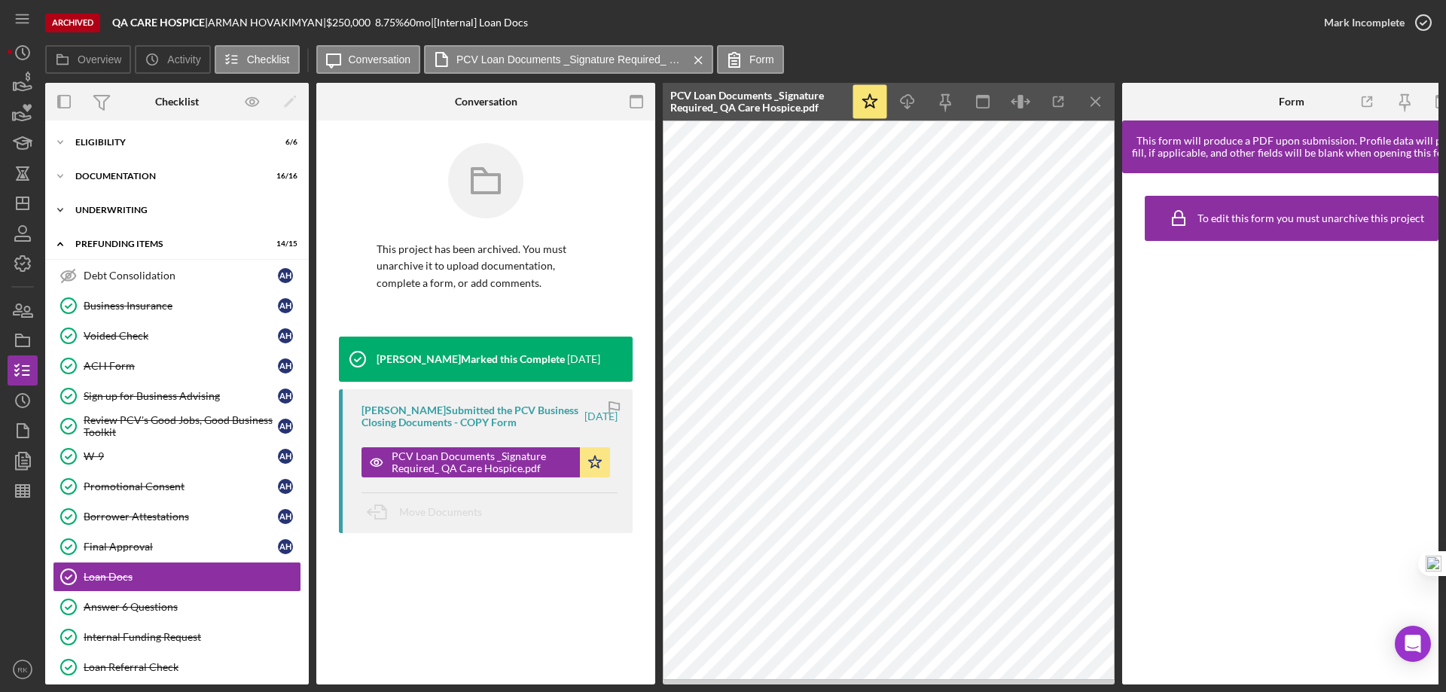
click at [141, 216] on div "Icon/Expander Underwriting 9 / 11" at bounding box center [177, 210] width 264 height 30
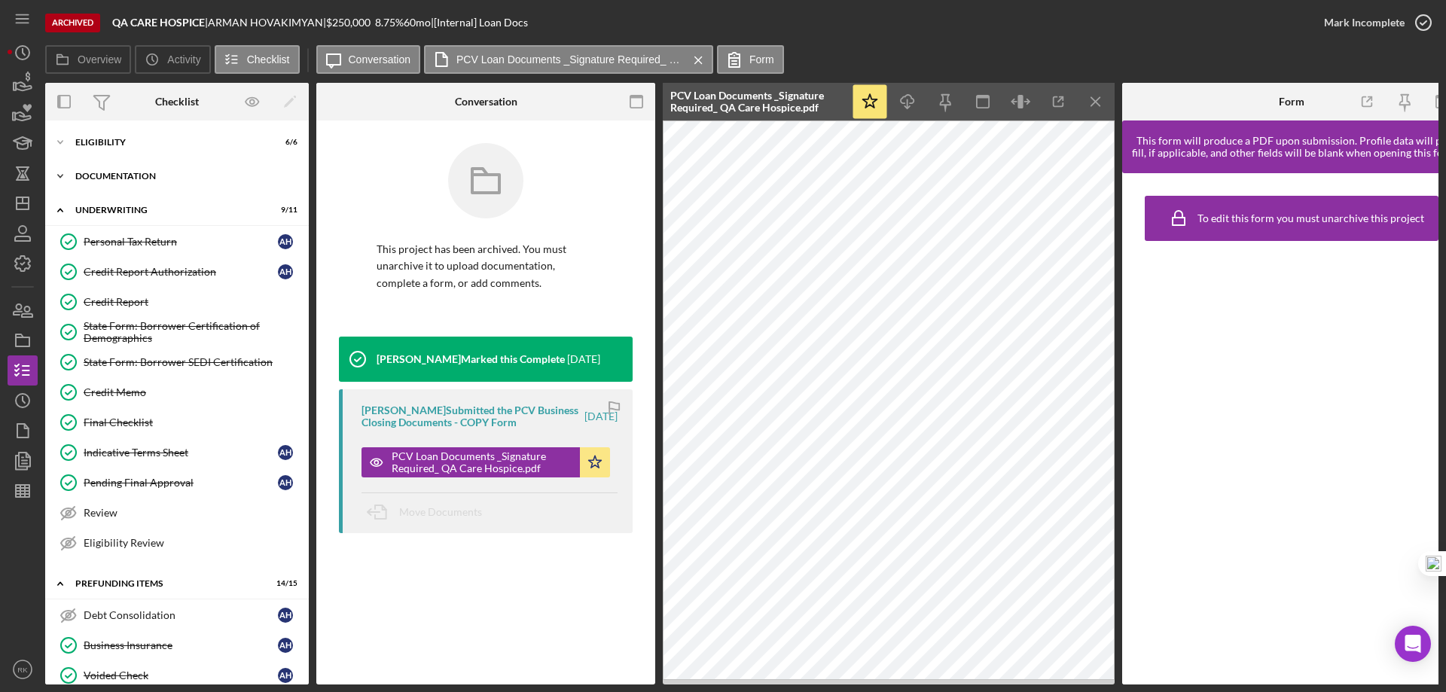
click at [123, 186] on div "Icon/Expander Documentation 16 / 16" at bounding box center [177, 176] width 264 height 30
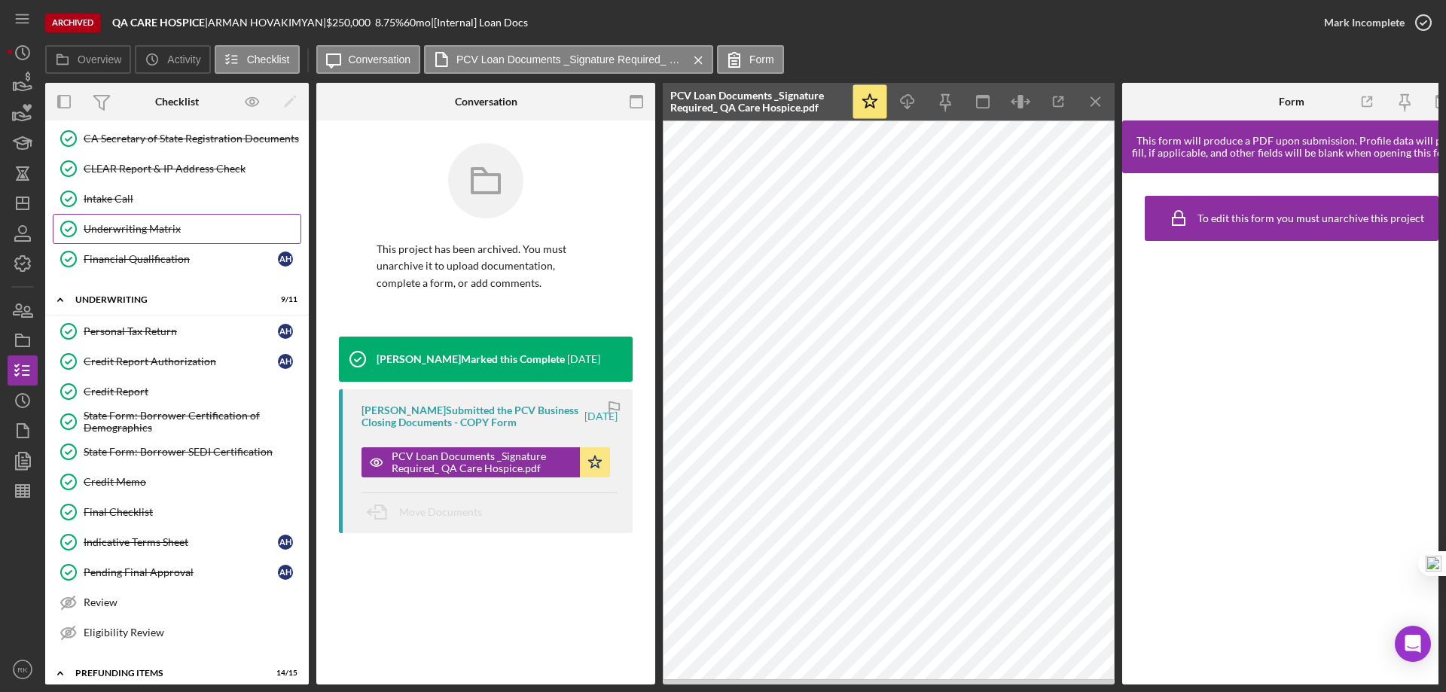
scroll to position [401, 0]
click at [131, 489] on link "Credit Memo Credit Memo" at bounding box center [177, 481] width 248 height 30
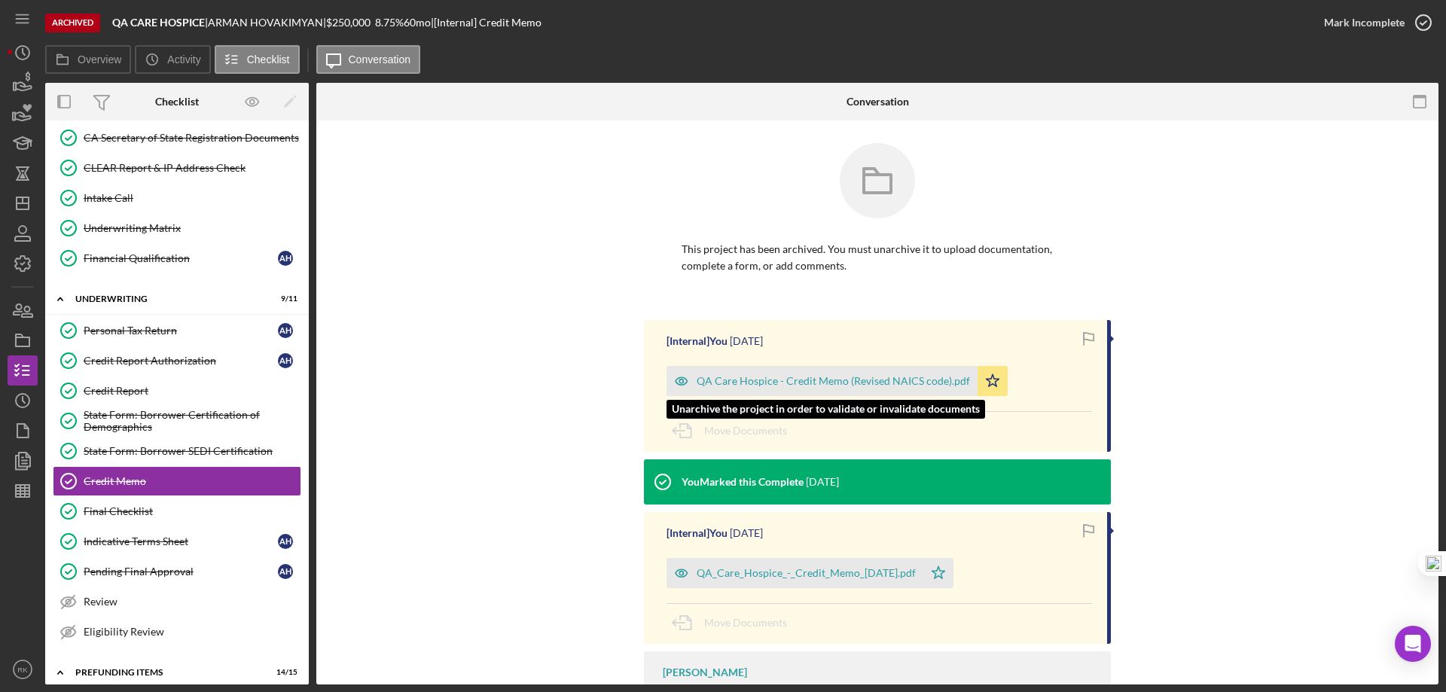
click at [789, 379] on div "QA Care Hospice - Credit Memo (Revised NAICS code).pdf" at bounding box center [832, 381] width 273 height 12
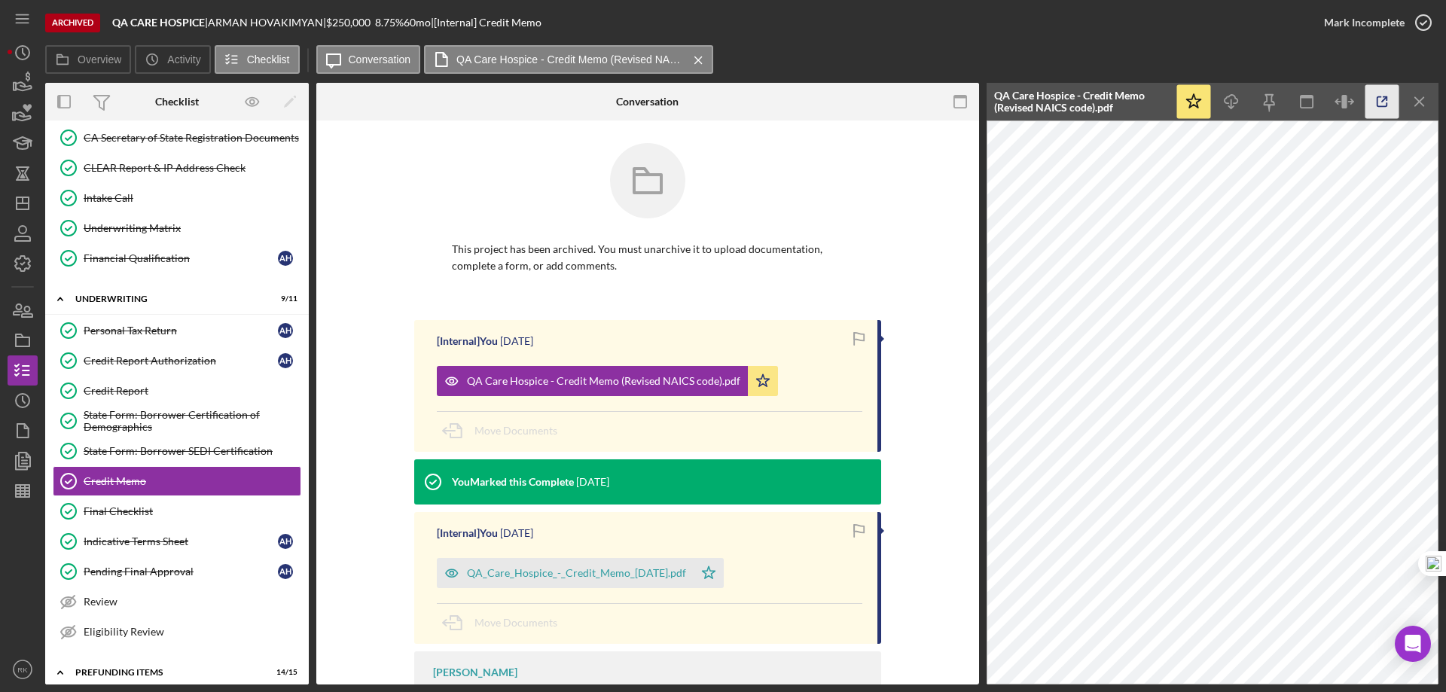
click at [1375, 101] on icon "button" at bounding box center [1382, 102] width 34 height 34
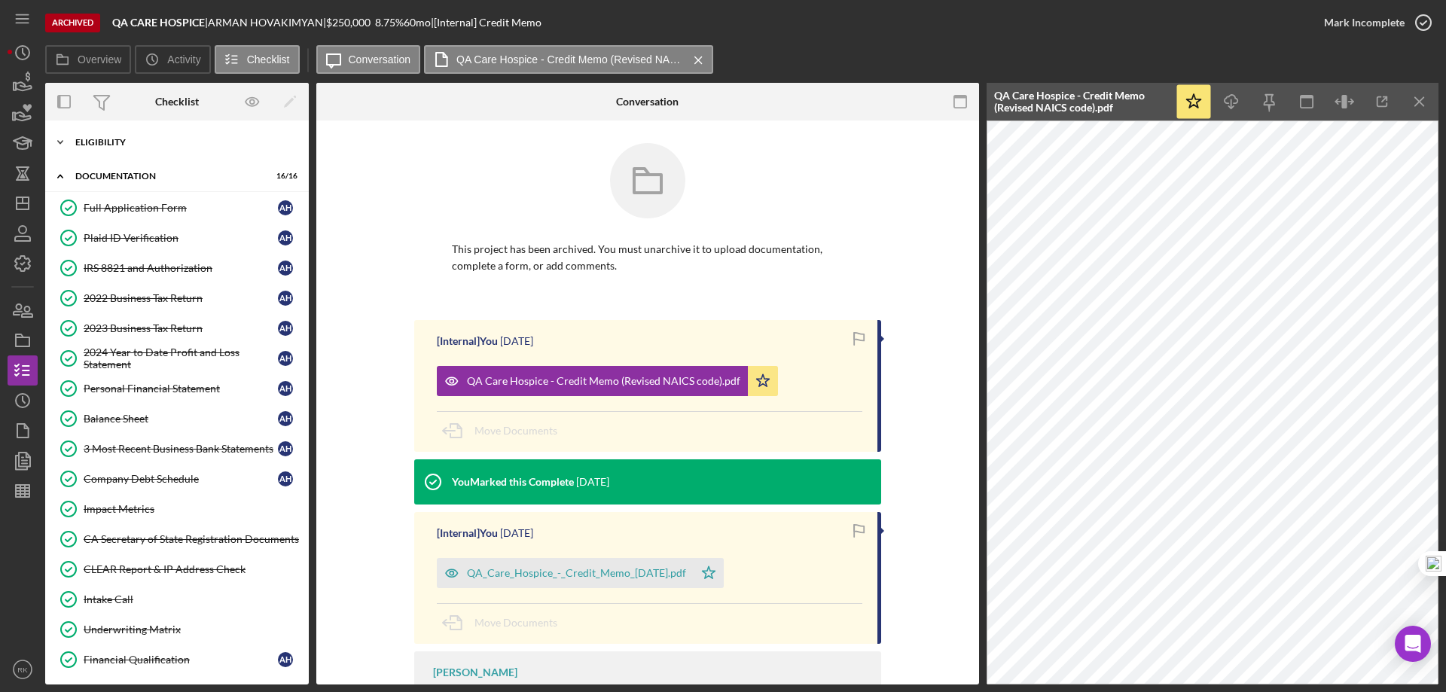
click at [111, 149] on div "Icon/Expander Eligibility 6 / 6" at bounding box center [177, 142] width 264 height 30
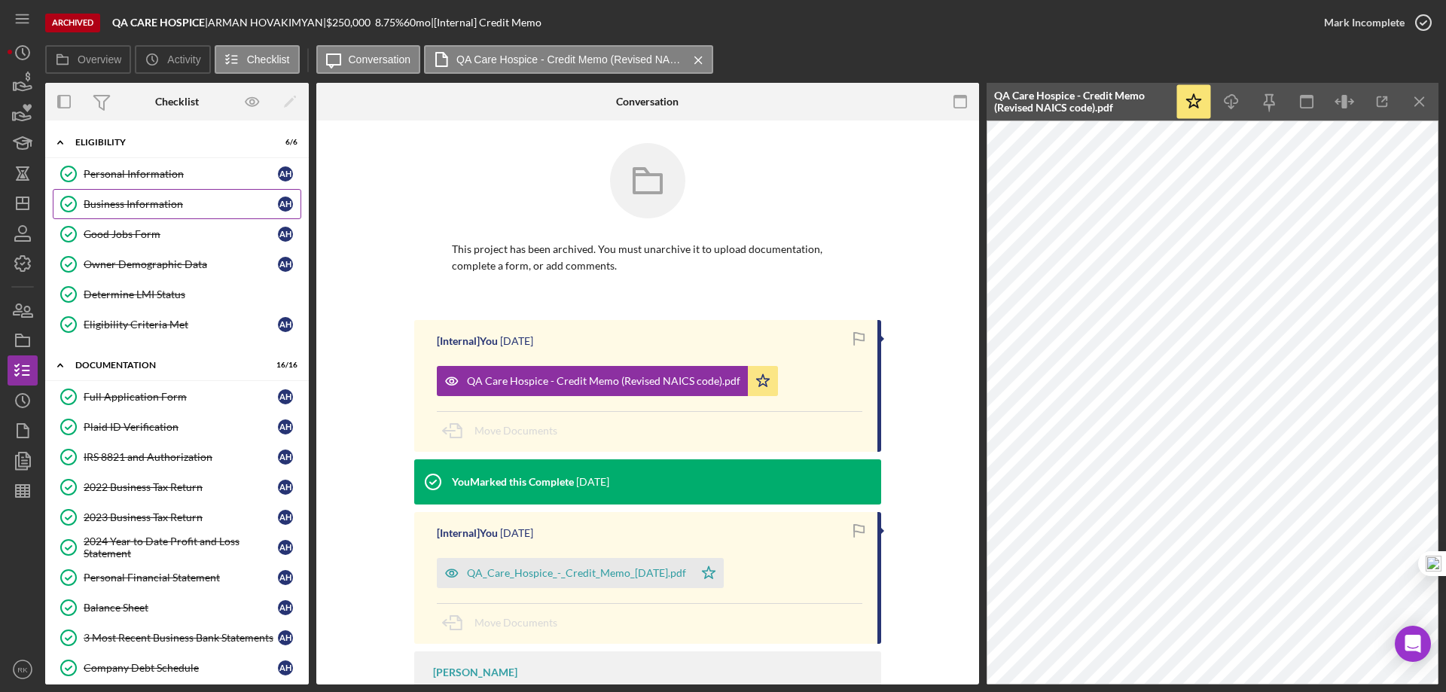
click at [123, 212] on link "Business Information Business Information A H" at bounding box center [177, 204] width 248 height 30
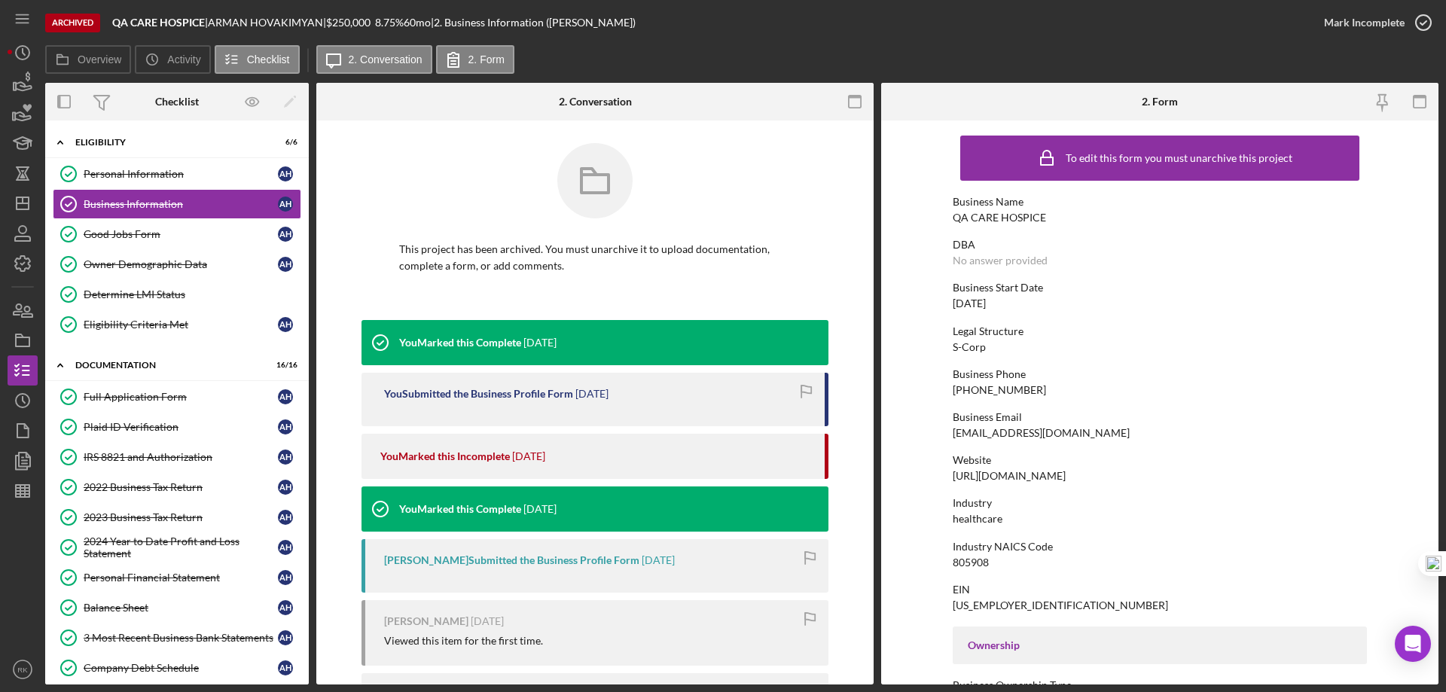
drag, startPoint x: 1117, startPoint y: 475, endPoint x: 940, endPoint y: 472, distance: 177.7
click at [940, 472] on form "To edit this form you must unarchive this project Business Name QA CARE HOSPICE…" at bounding box center [1159, 402] width 557 height 564
copy div "https://www.qacarehospice.com/"
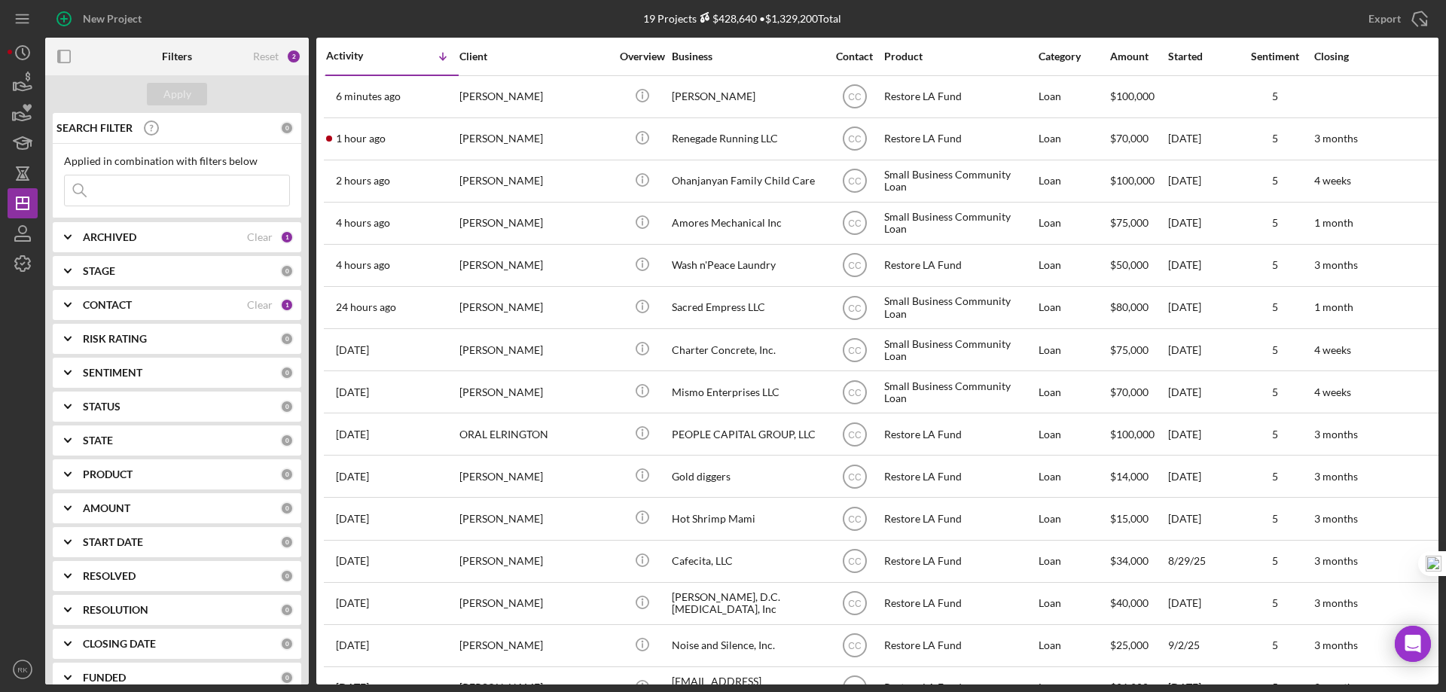
click at [121, 303] on b "CONTACT" at bounding box center [107, 305] width 49 height 12
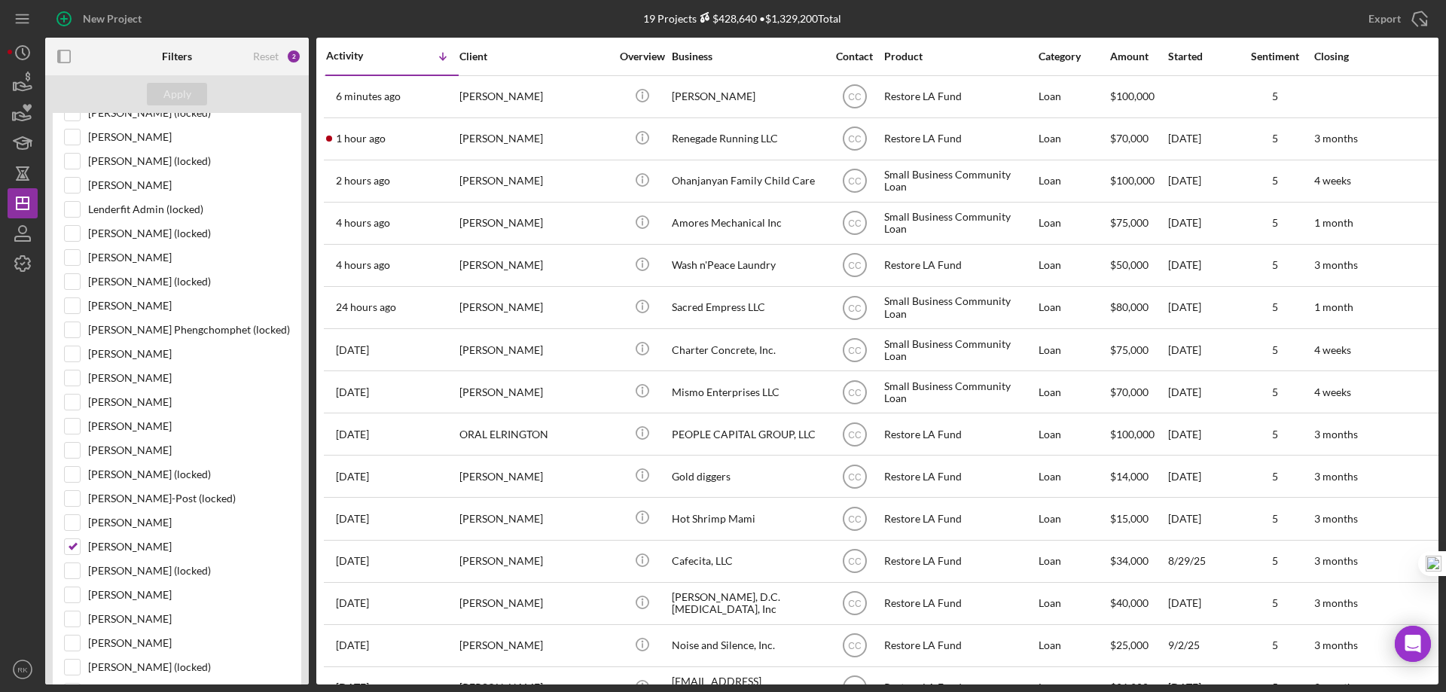
scroll to position [527, 0]
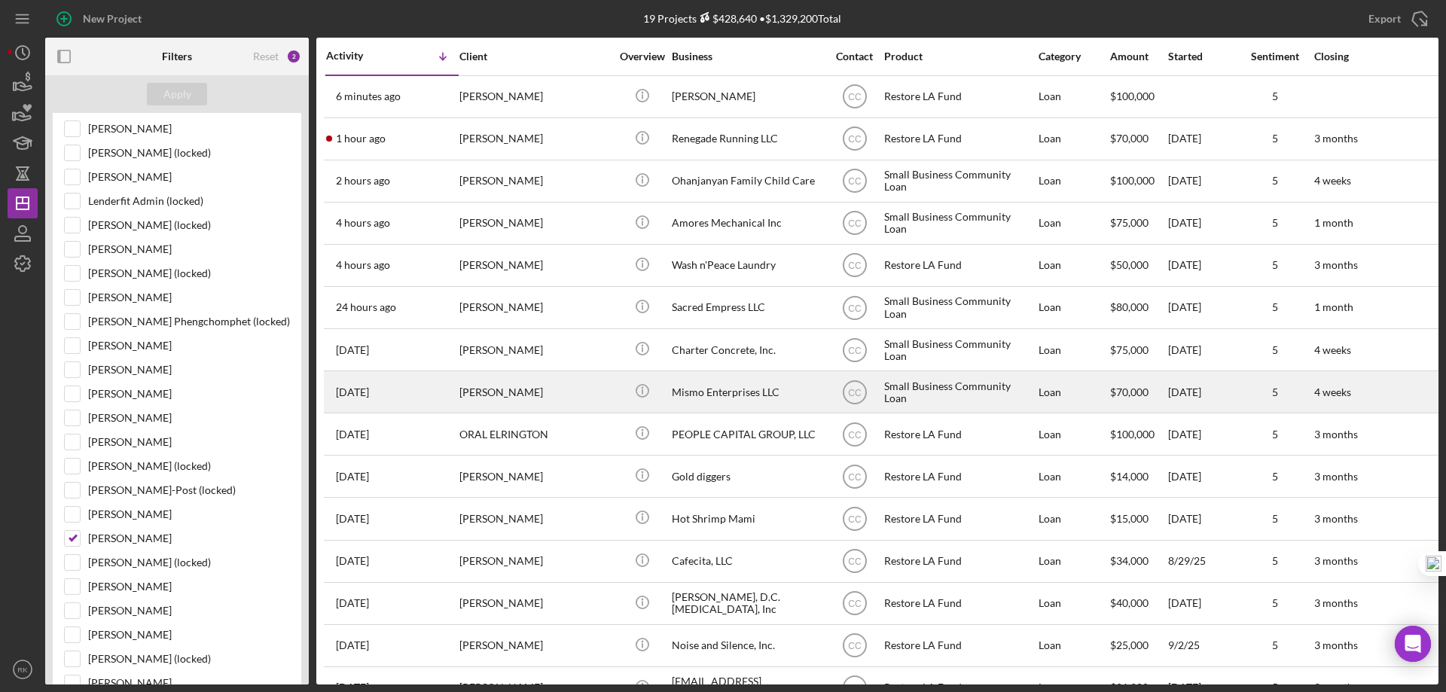
click at [715, 394] on div "Mismo Enterprises LLC" at bounding box center [747, 392] width 151 height 40
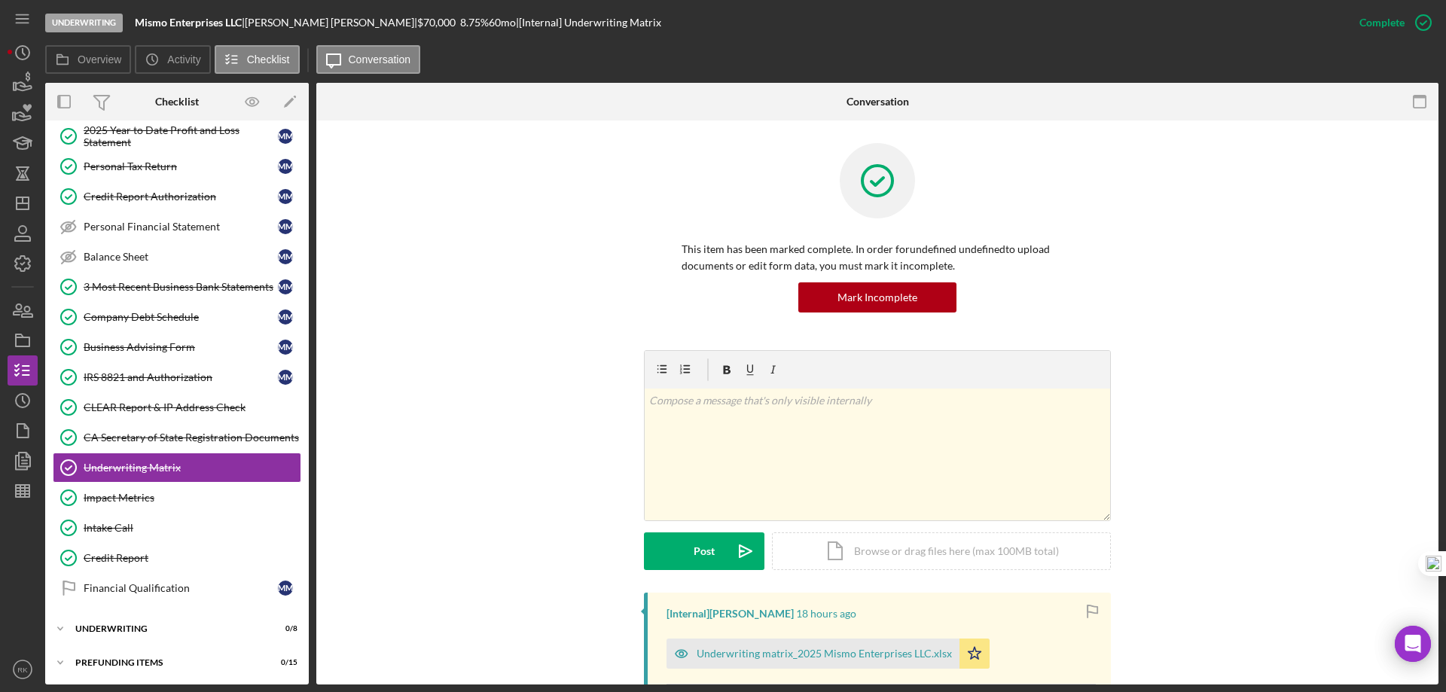
scroll to position [194, 0]
click at [802, 659] on div "Underwriting matrix_2025 Mismo Enterprises LLC.xlsx" at bounding box center [812, 654] width 293 height 30
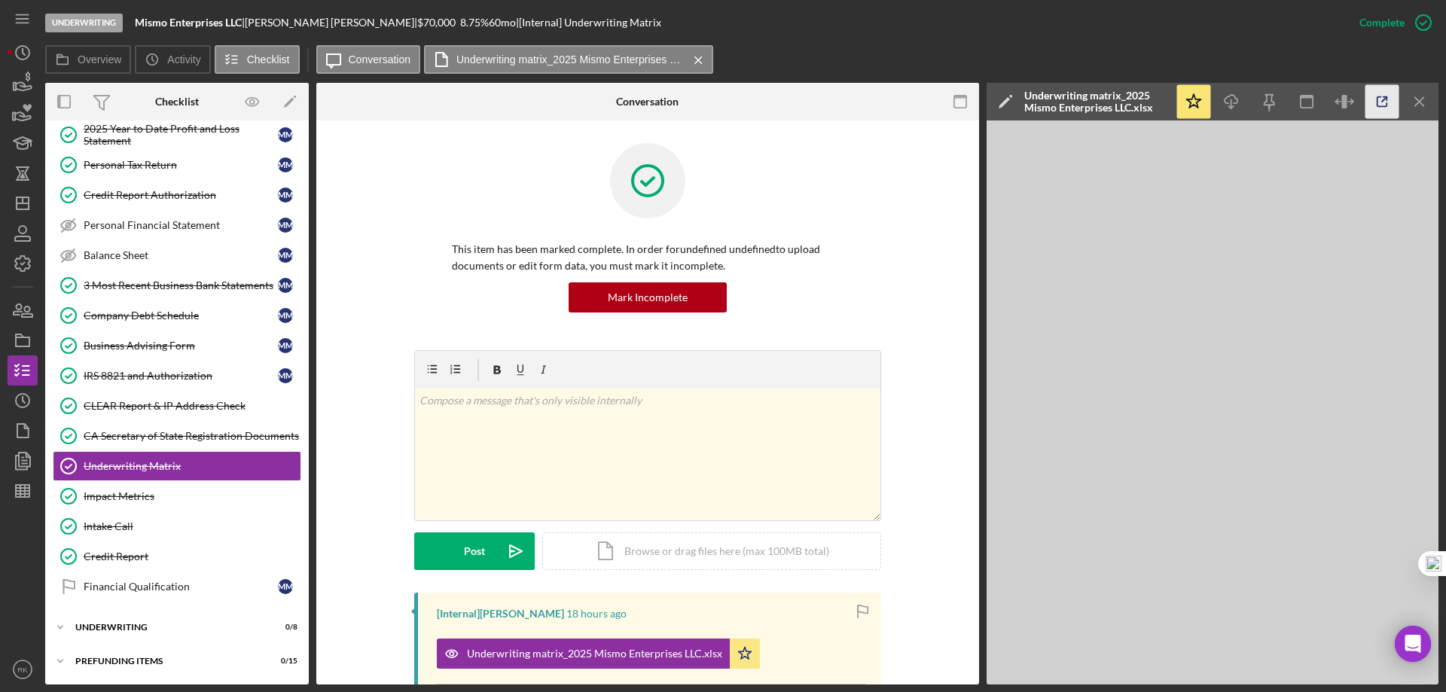
click at [1387, 104] on icon "button" at bounding box center [1382, 102] width 10 height 10
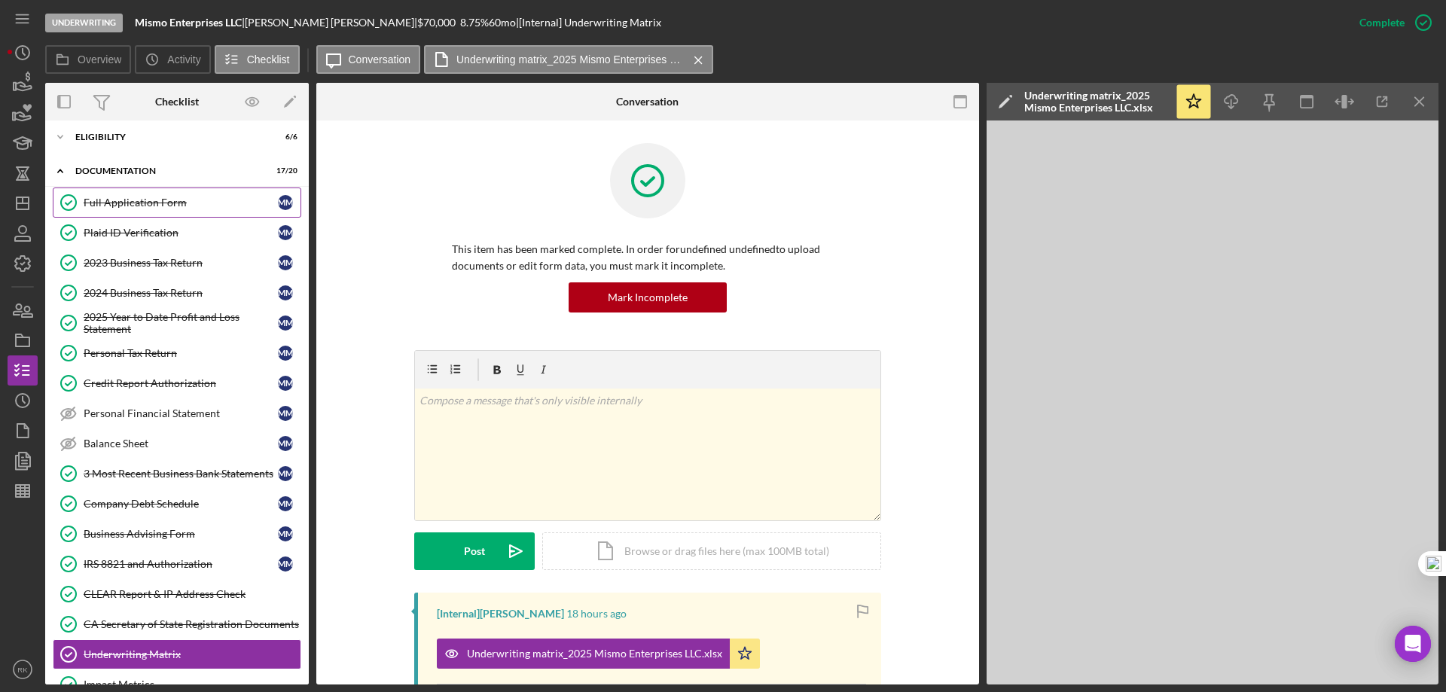
scroll to position [0, 0]
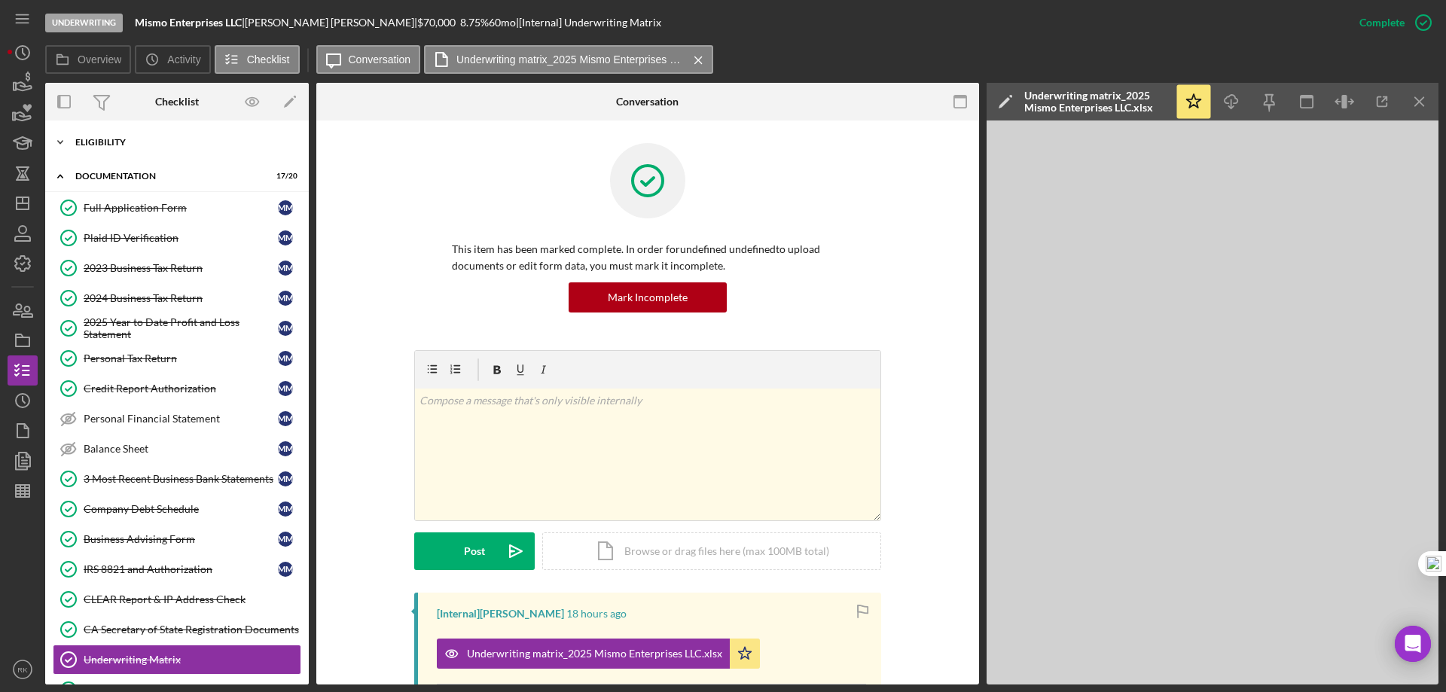
click at [113, 151] on div "Icon/Expander Eligibility 6 / 6" at bounding box center [177, 142] width 264 height 30
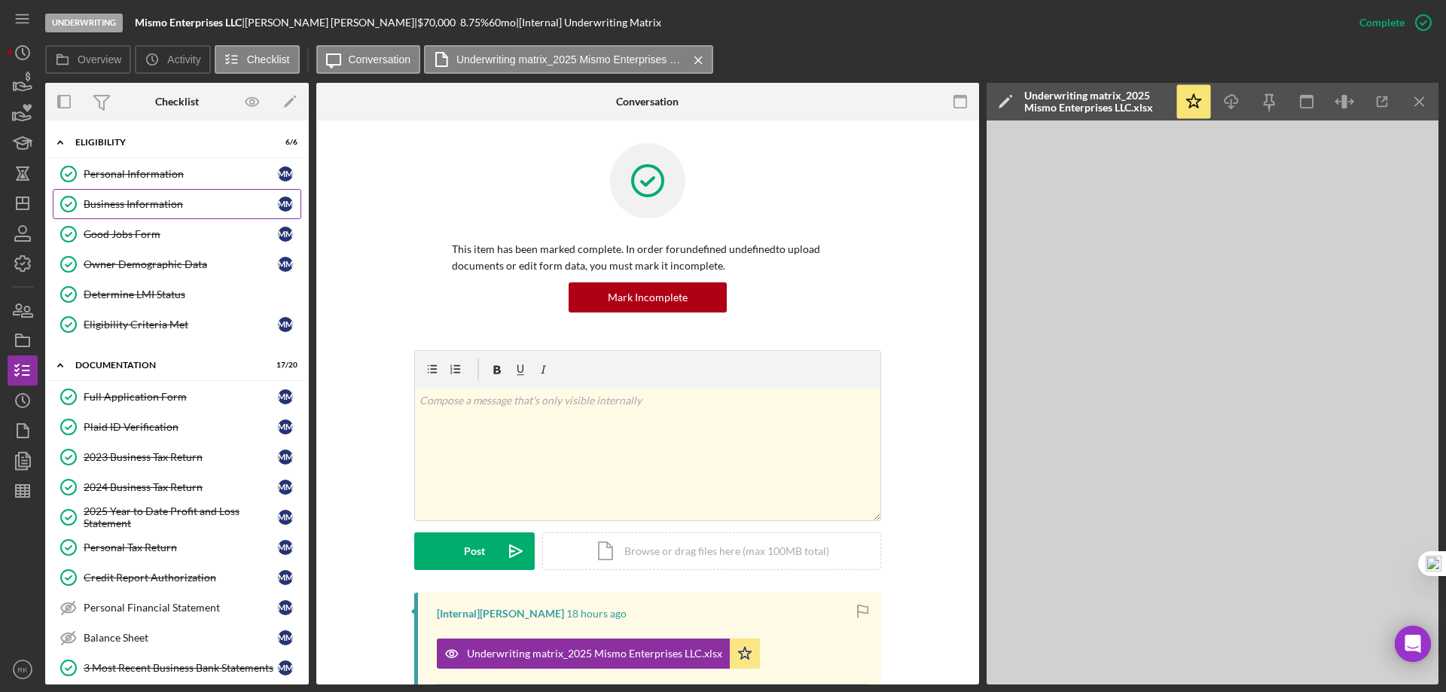
click at [139, 209] on div "Business Information" at bounding box center [181, 204] width 194 height 12
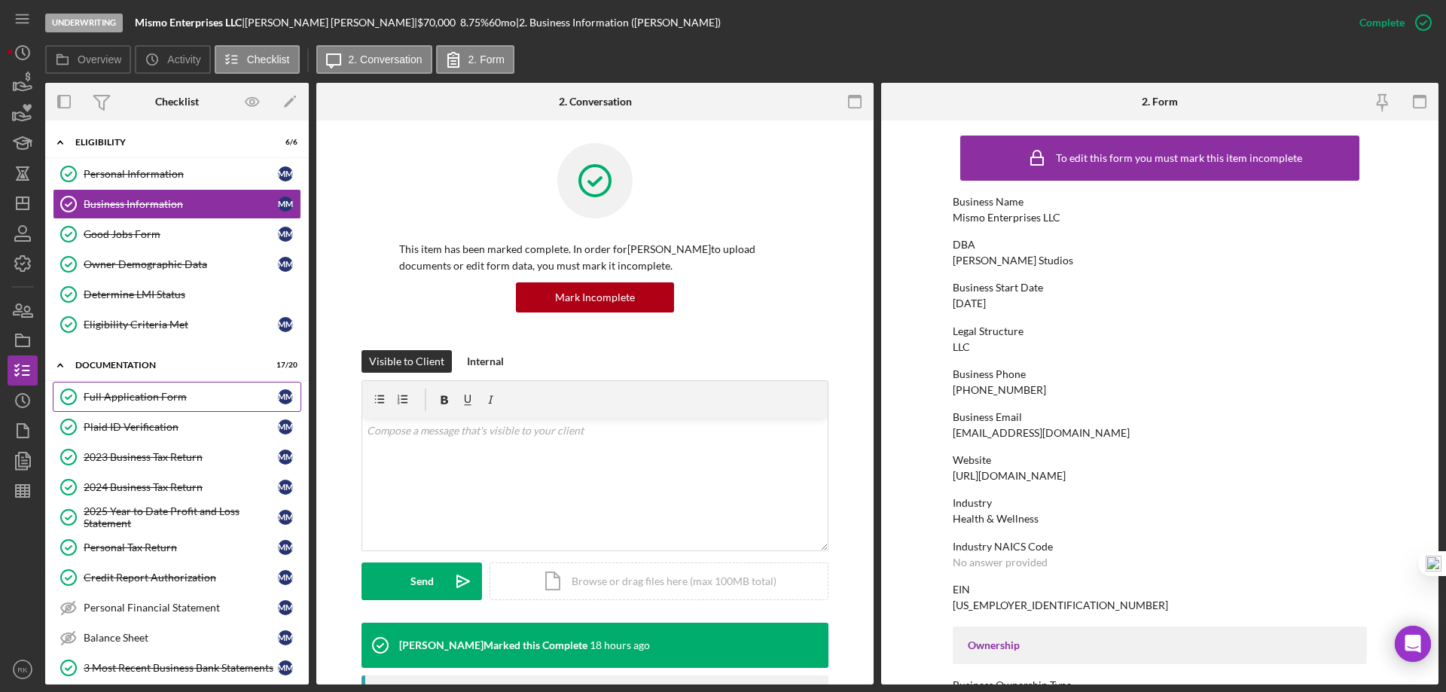
drag, startPoint x: 110, startPoint y: 401, endPoint x: 188, endPoint y: 389, distance: 79.2
click at [111, 401] on div "Full Application Form" at bounding box center [181, 397] width 194 height 12
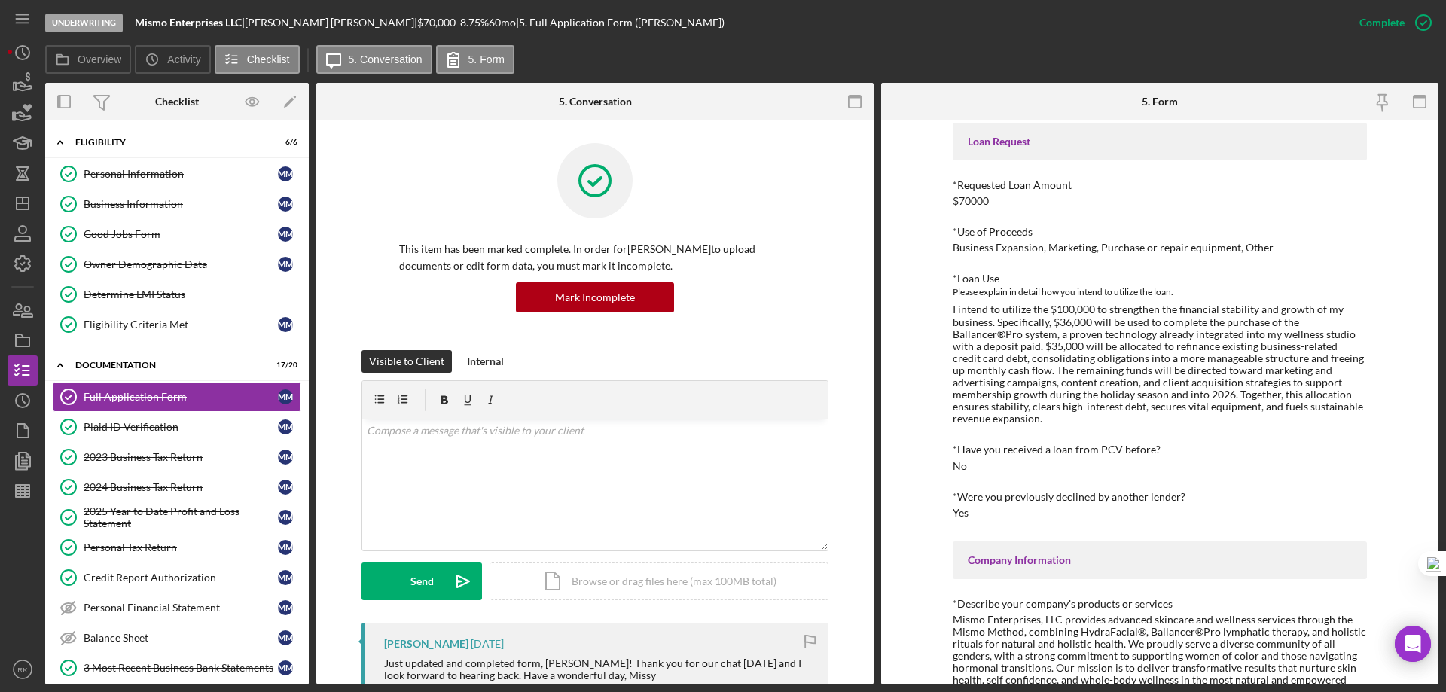
scroll to position [75, 0]
click at [107, 301] on link "Determine LMI Status Determine LMI Status" at bounding box center [177, 294] width 248 height 30
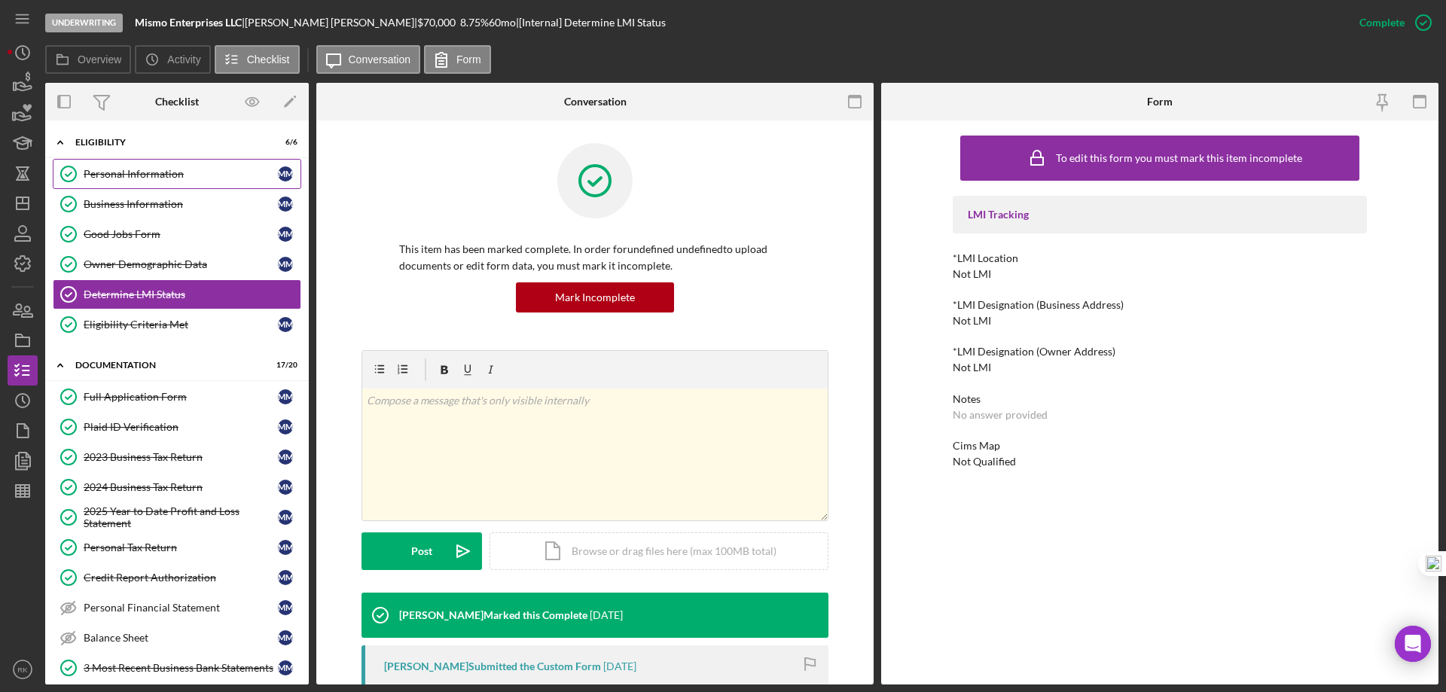
click at [131, 184] on link "Personal Information Personal Information M M" at bounding box center [177, 174] width 248 height 30
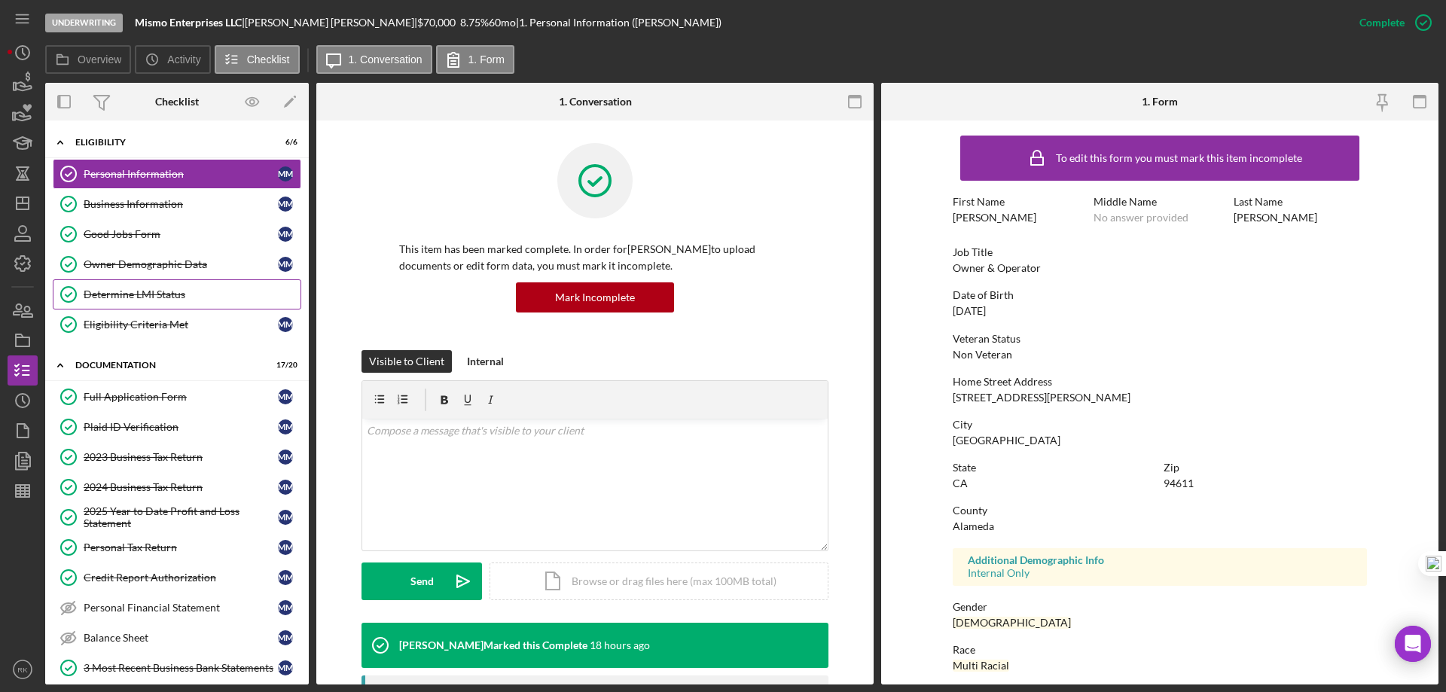
click at [143, 302] on link "Determine LMI Status Determine LMI Status" at bounding box center [177, 294] width 248 height 30
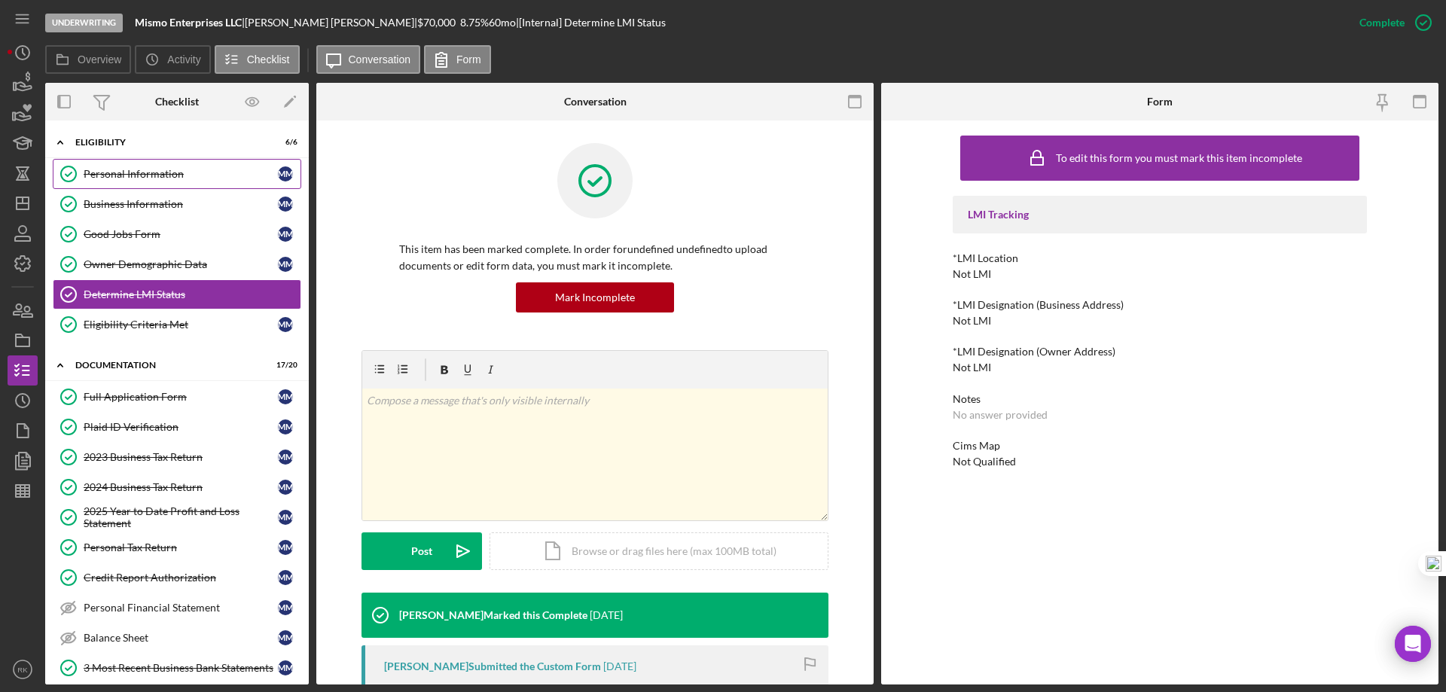
click at [133, 160] on link "Personal Information Personal Information M M" at bounding box center [177, 174] width 248 height 30
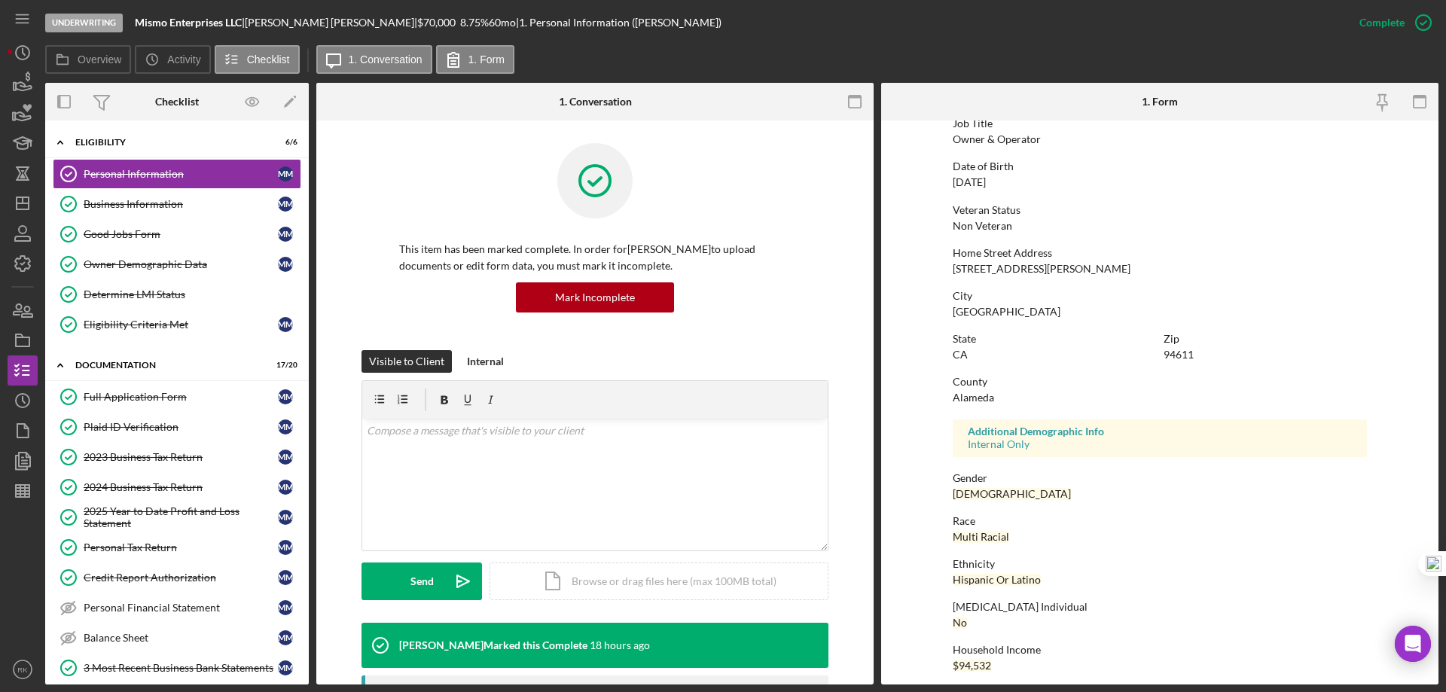
scroll to position [139, 0]
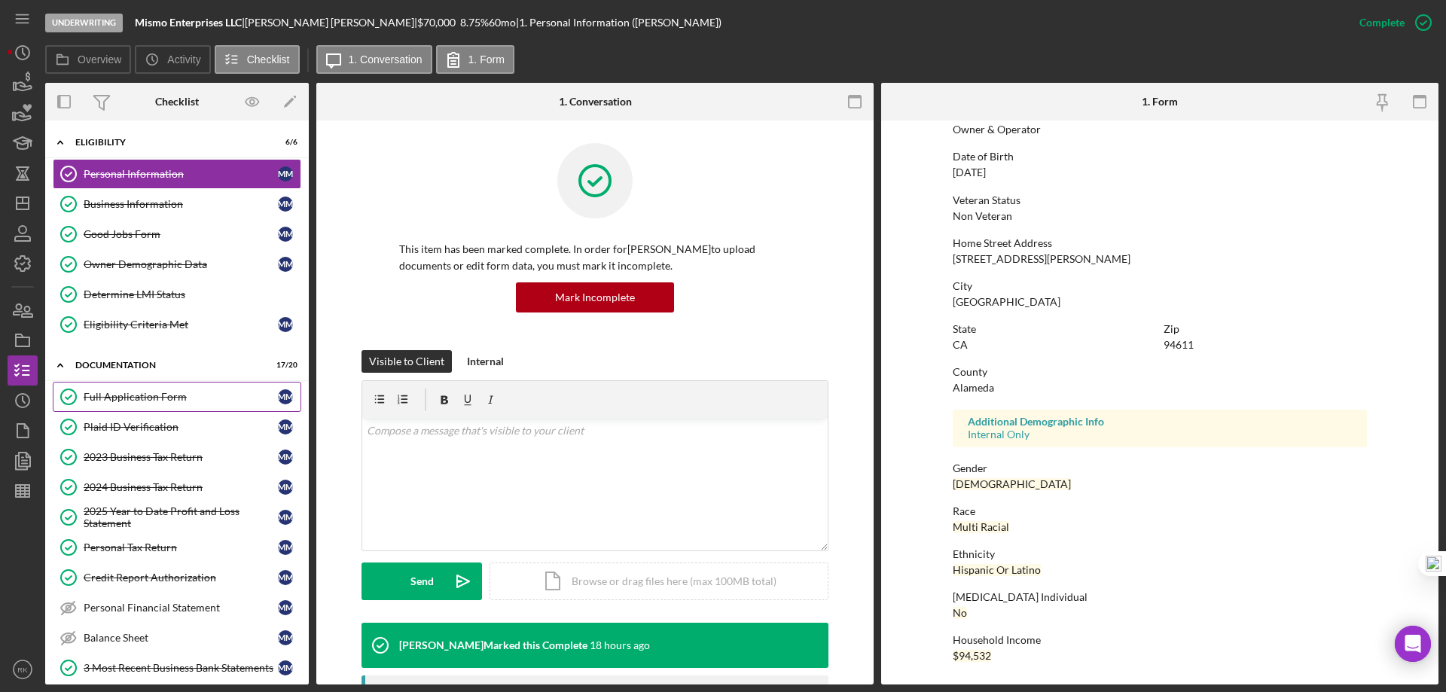
click at [167, 411] on link "Full Application Form Full Application Form M M" at bounding box center [177, 397] width 248 height 30
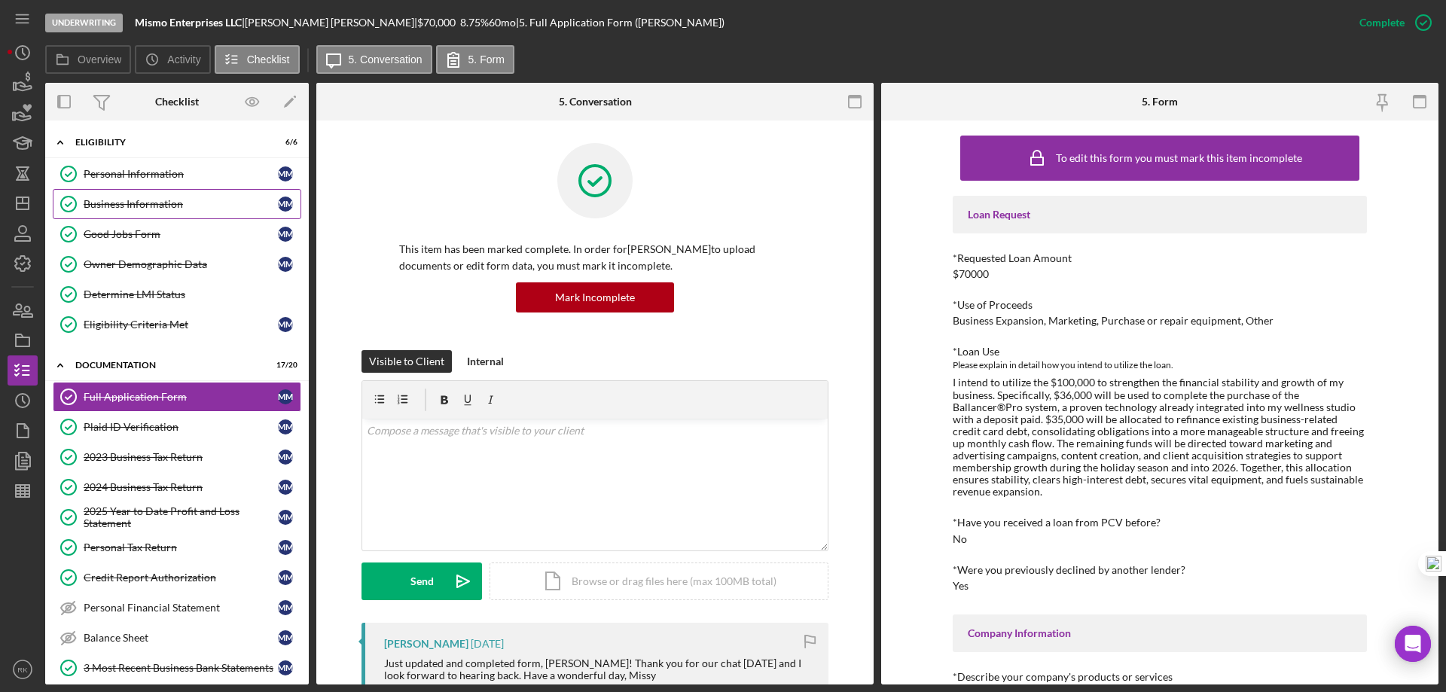
click at [172, 212] on link "Business Information Business Information M M" at bounding box center [177, 204] width 248 height 30
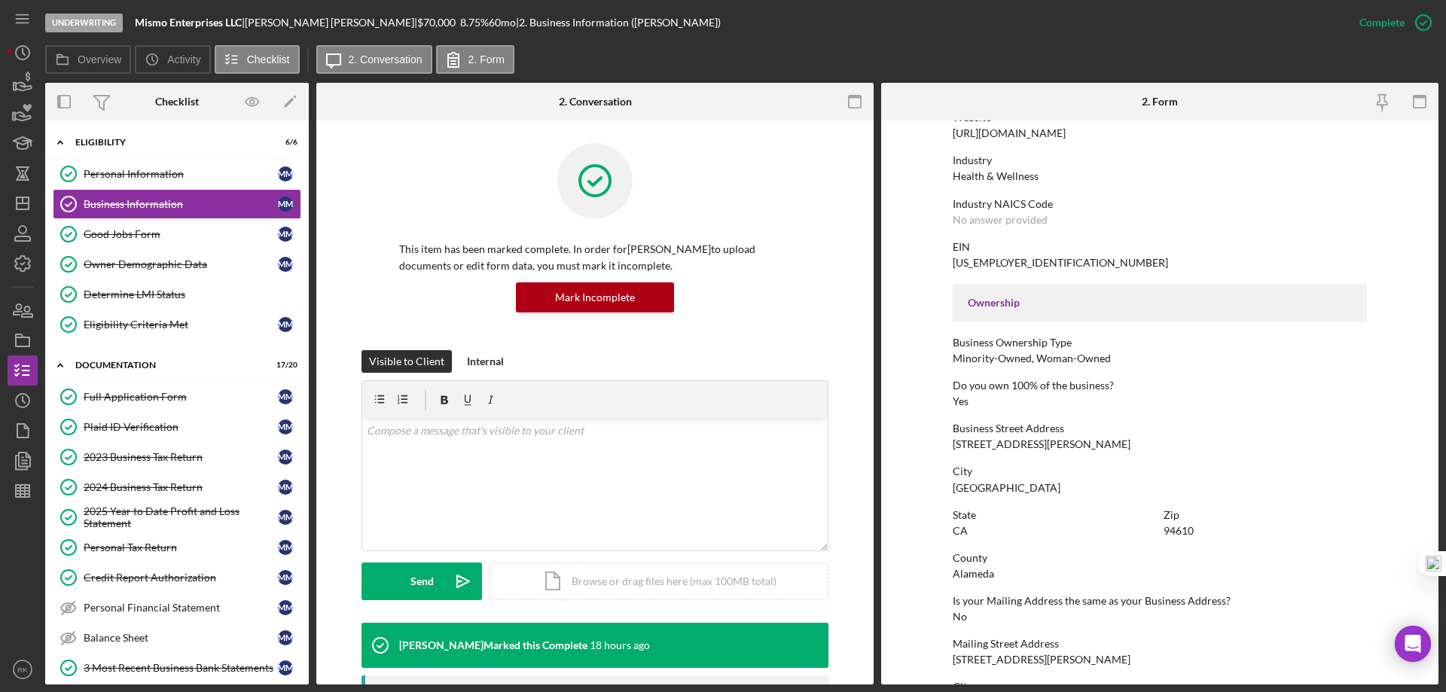
scroll to position [352, 0]
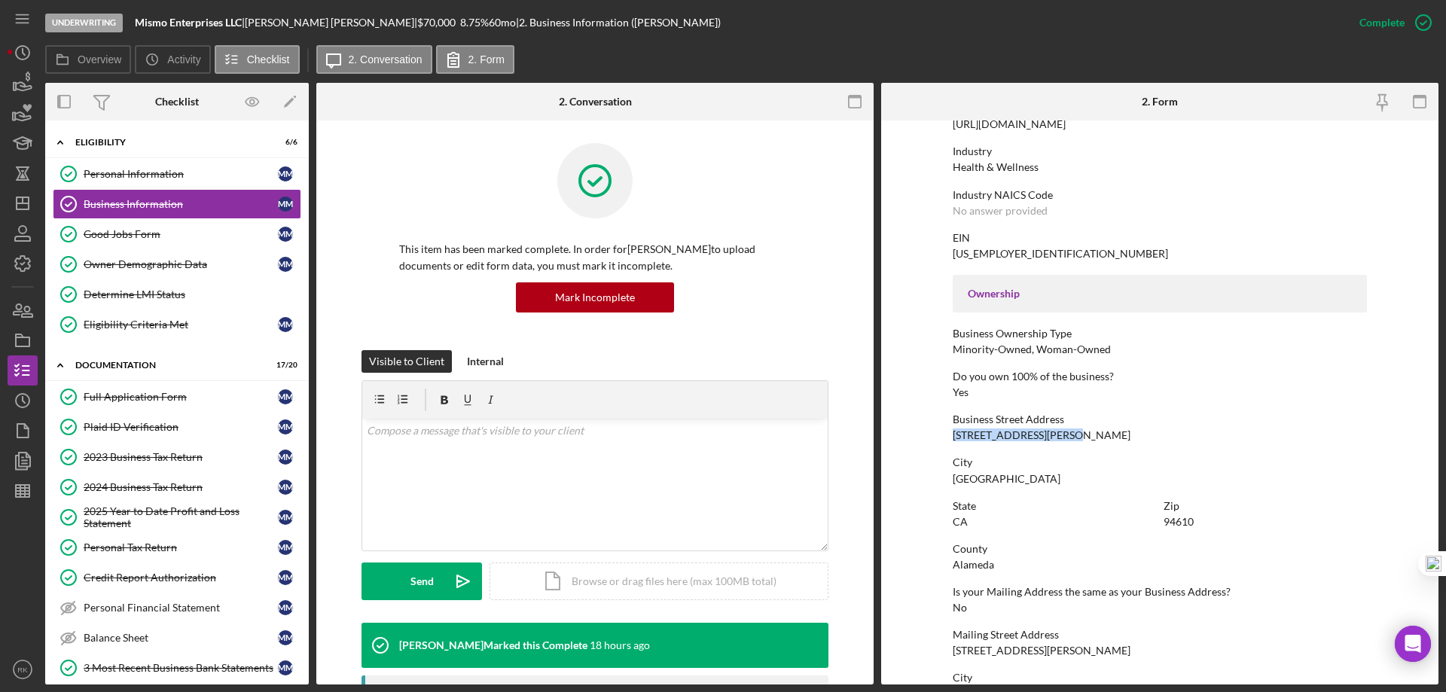
drag, startPoint x: 951, startPoint y: 434, endPoint x: 1074, endPoint y: 439, distance: 122.8
click at [1074, 439] on div "Business Street Address 166 Santa Clara Avenue" at bounding box center [1159, 427] width 414 height 28
copy div "166 Santa Clara Avenue"
click at [151, 172] on div "Personal Information" at bounding box center [181, 174] width 194 height 12
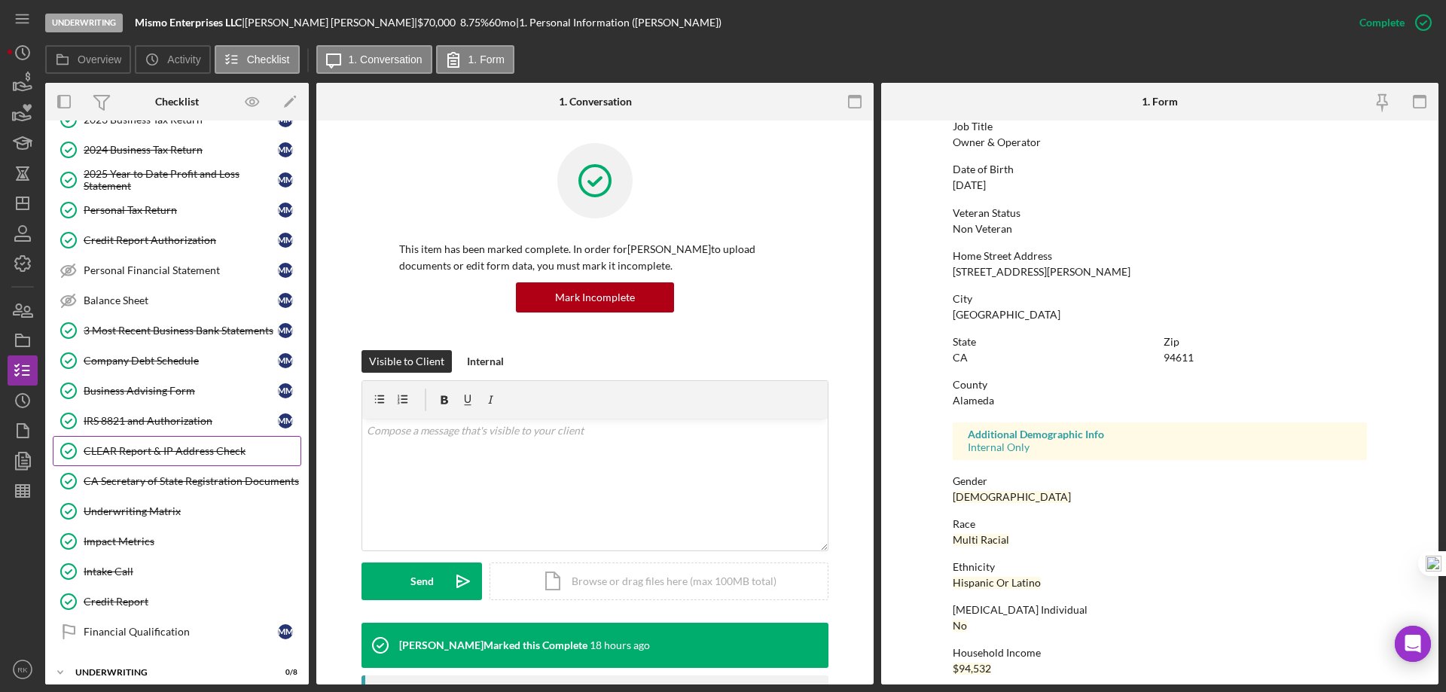
scroll to position [352, 0]
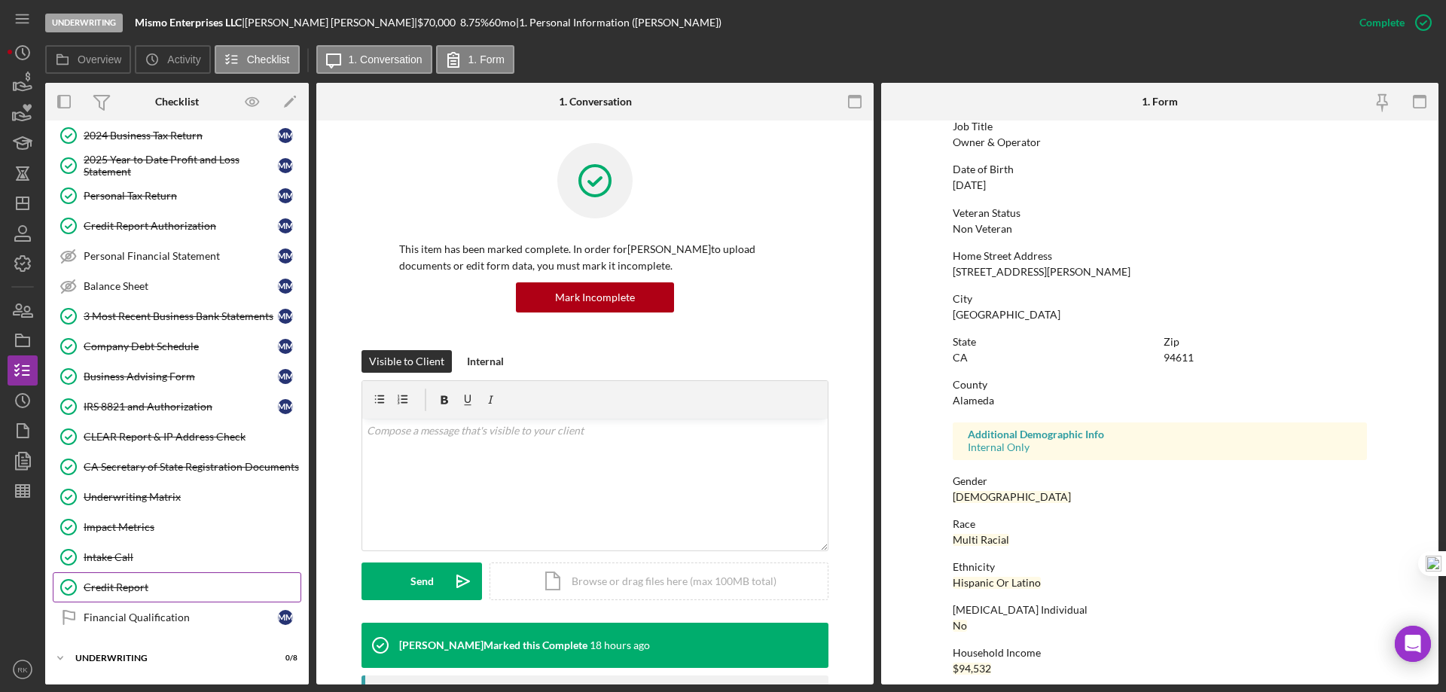
click at [136, 584] on div "Credit Report" at bounding box center [192, 587] width 217 height 12
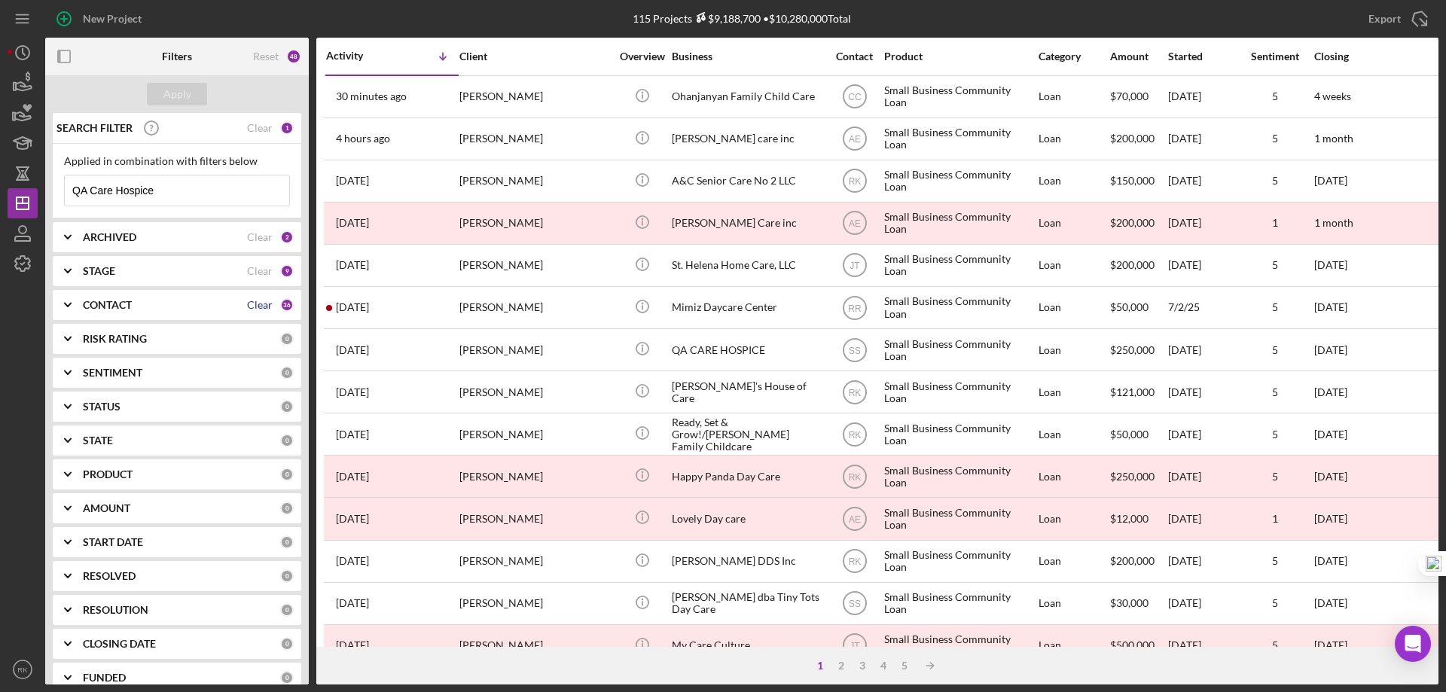
click at [259, 303] on div "Clear" at bounding box center [260, 305] width 26 height 12
click at [117, 304] on b "CONTACT" at bounding box center [107, 305] width 49 height 12
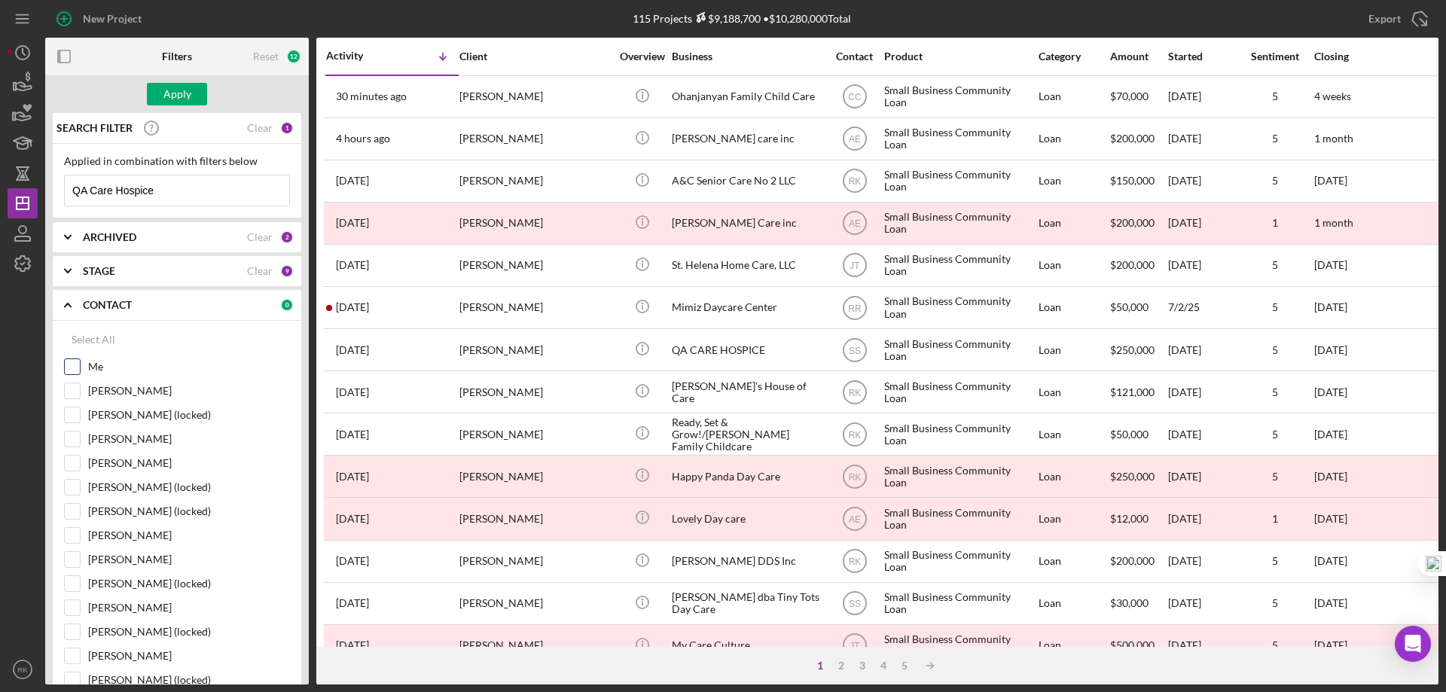
click at [76, 368] on input "Me" at bounding box center [72, 366] width 15 height 15
checkbox input "true"
click at [94, 241] on b "ARCHIVED" at bounding box center [109, 237] width 53 height 12
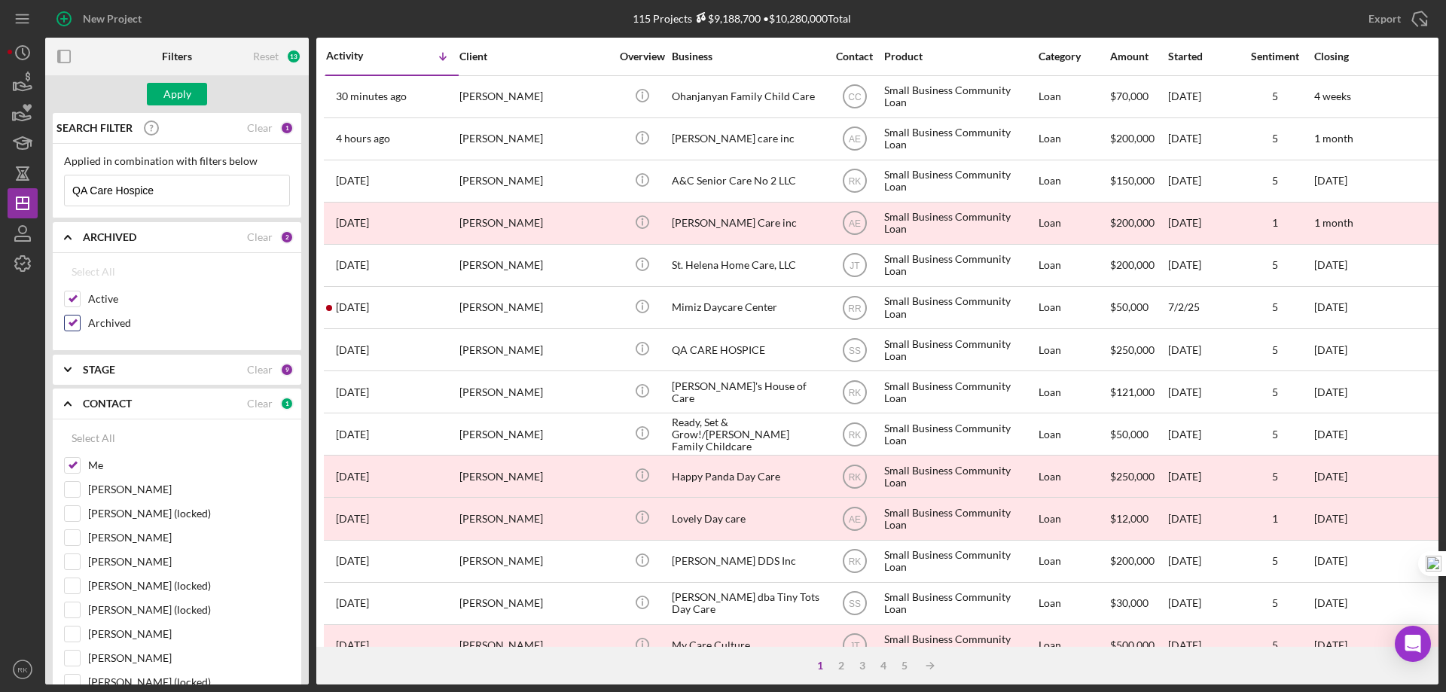
click at [75, 322] on input "Archived" at bounding box center [72, 322] width 15 height 15
checkbox input "false"
click at [95, 370] on b "STAGE" at bounding box center [99, 370] width 32 height 12
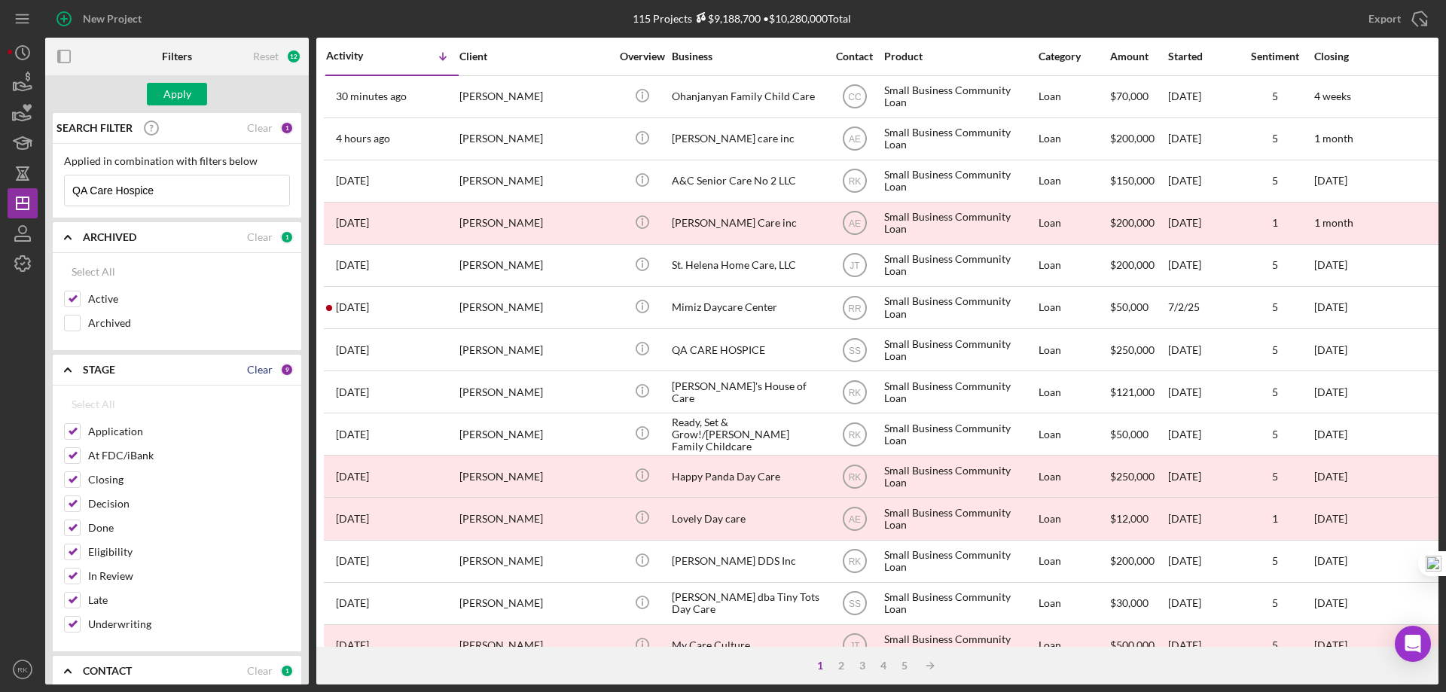
click at [259, 364] on div "Clear" at bounding box center [260, 370] width 26 height 12
checkbox input "false"
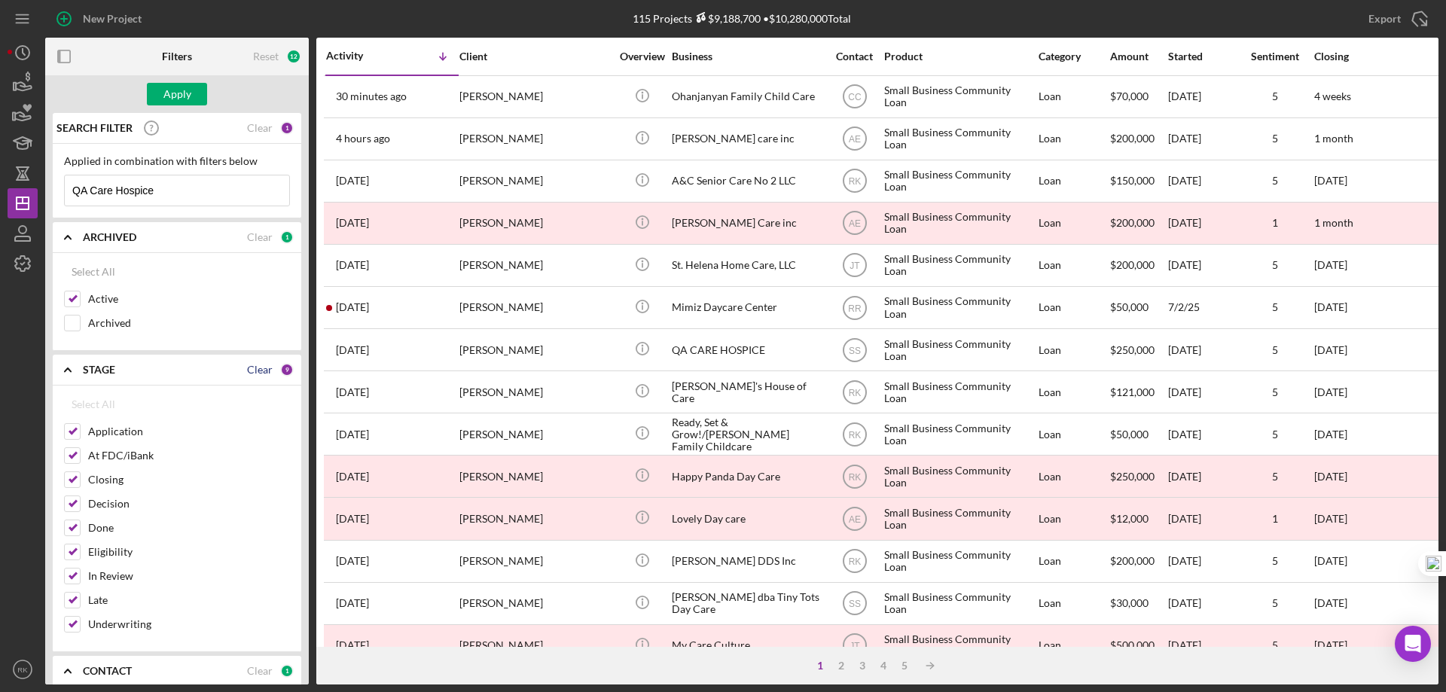
checkbox input "false"
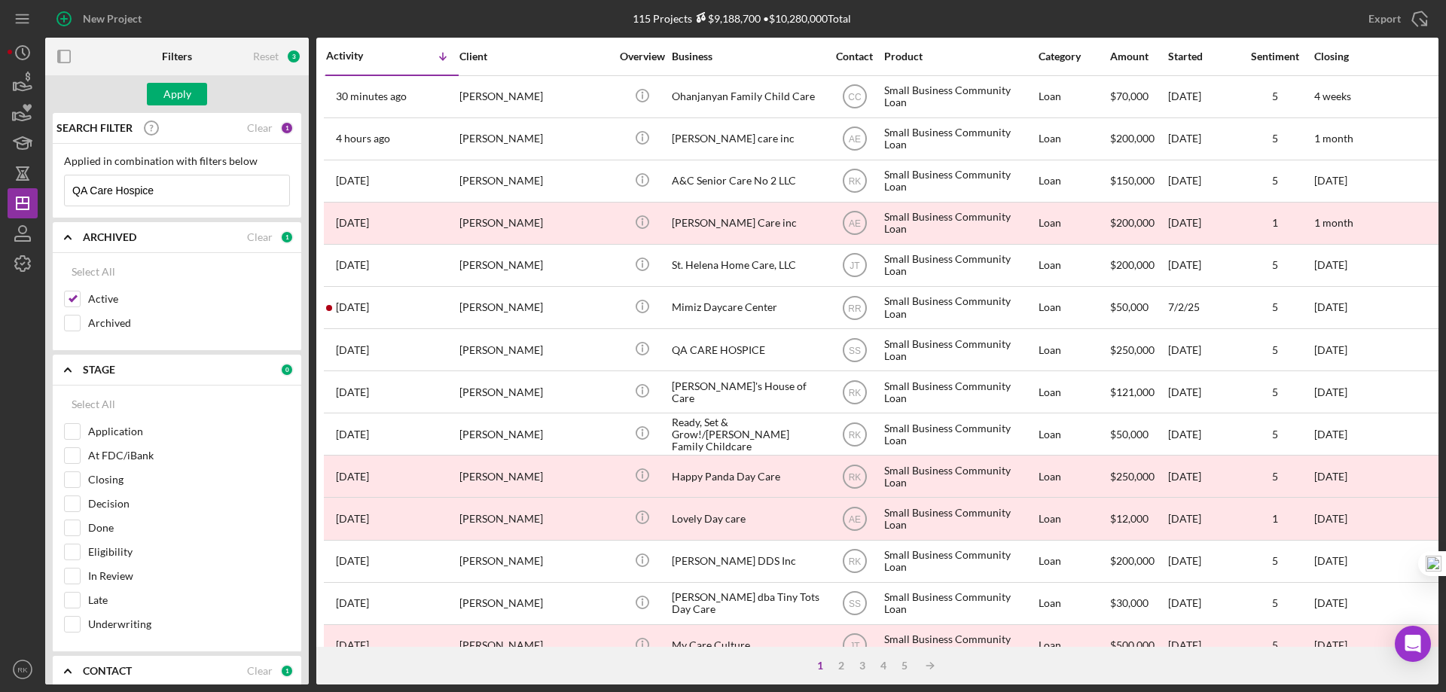
click at [65, 371] on polyline at bounding box center [68, 369] width 6 height 3
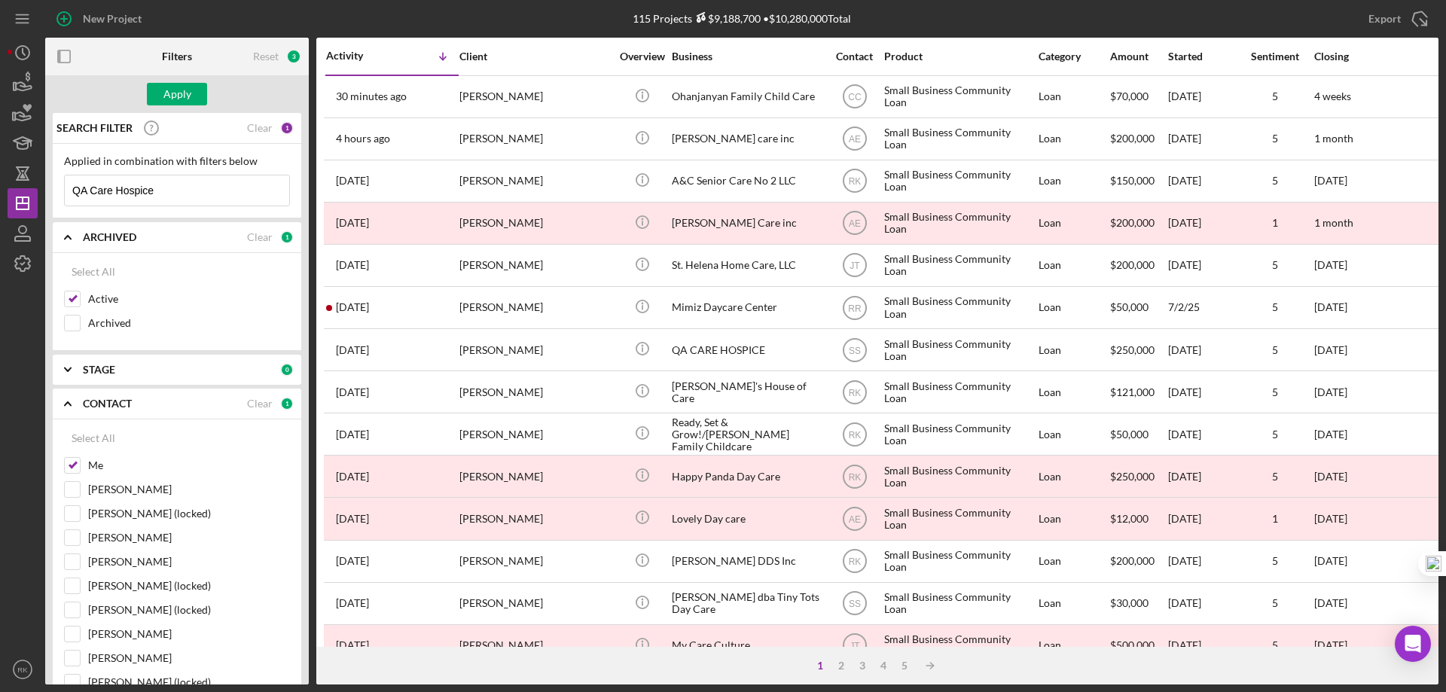
drag, startPoint x: 175, startPoint y: 193, endPoint x: 46, endPoint y: 200, distance: 129.7
click at [47, 200] on div "SEARCH FILTER Clear 1 Applied in combination with filters below QA Care Hospice…" at bounding box center [177, 398] width 264 height 571
click at [166, 97] on div "Apply" at bounding box center [177, 94] width 28 height 23
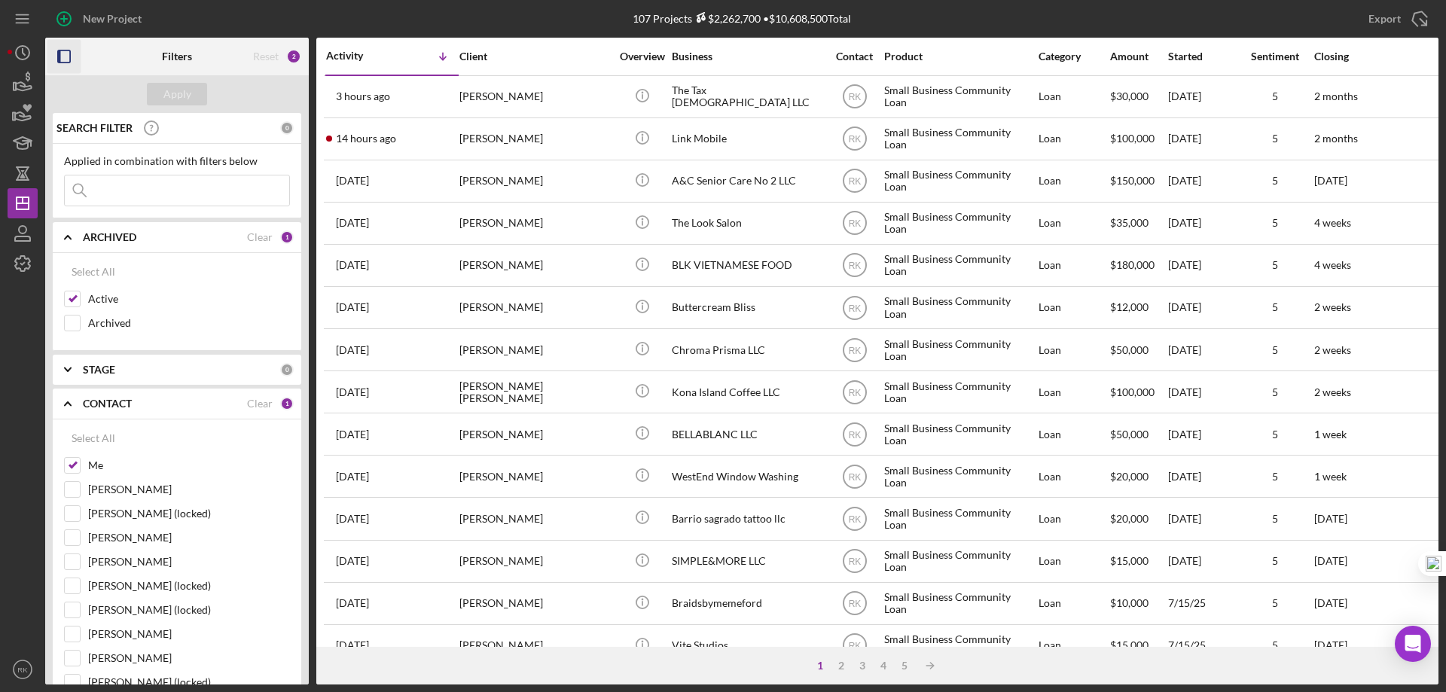
click at [62, 58] on icon "button" at bounding box center [64, 57] width 34 height 34
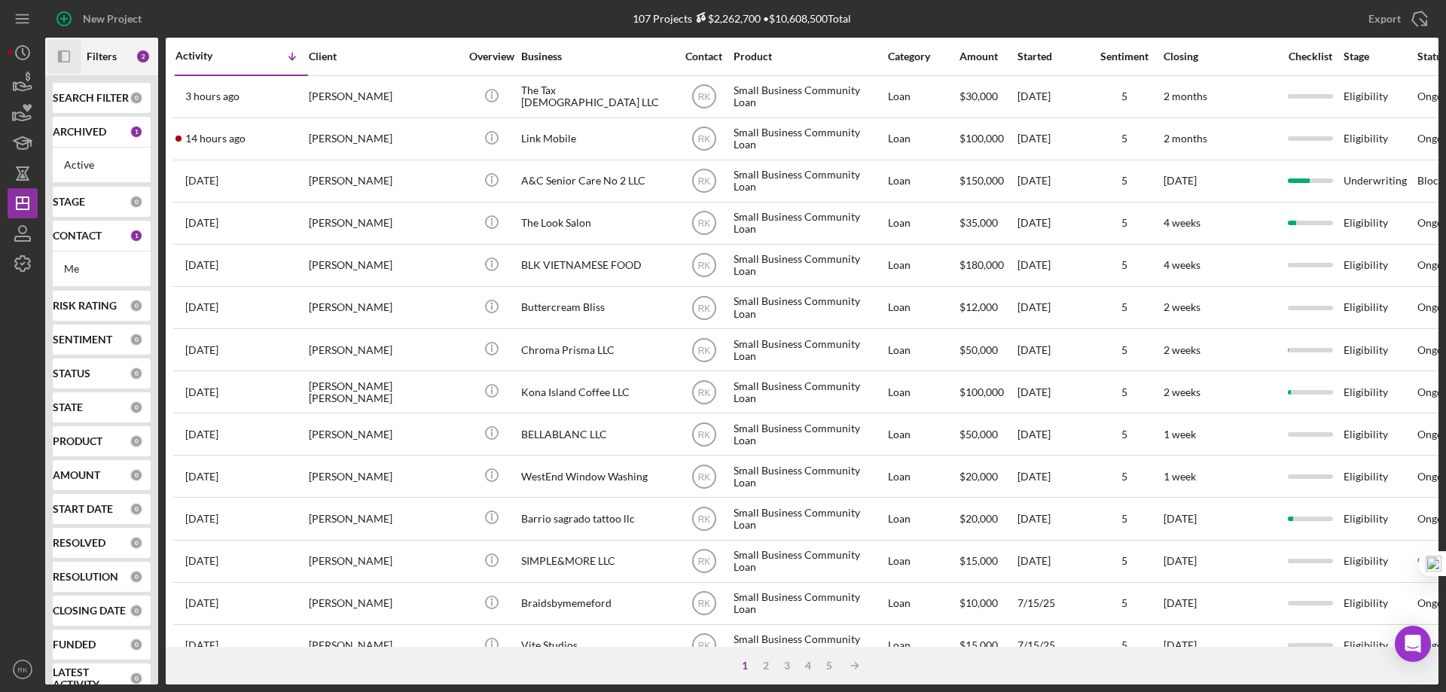
click at [77, 233] on b "CONTACT" at bounding box center [77, 236] width 49 height 12
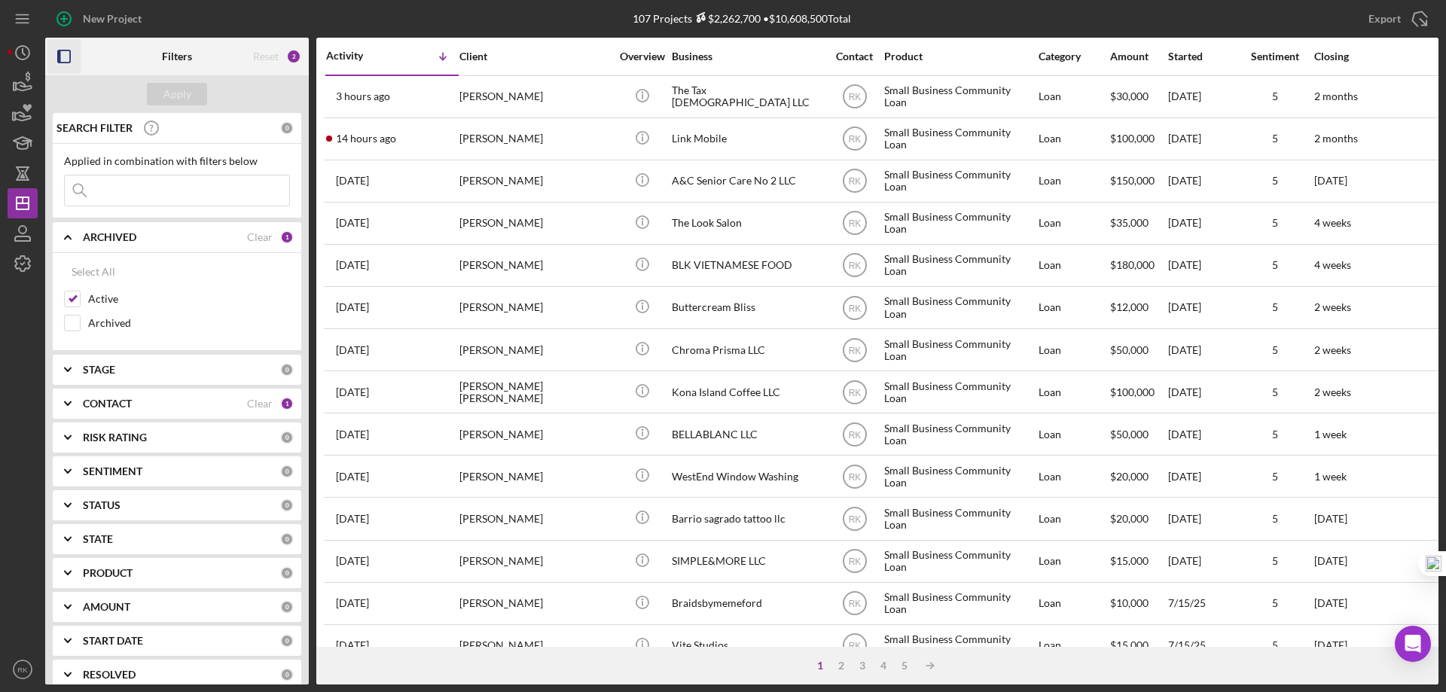
click at [123, 407] on b "CONTACT" at bounding box center [107, 404] width 49 height 12
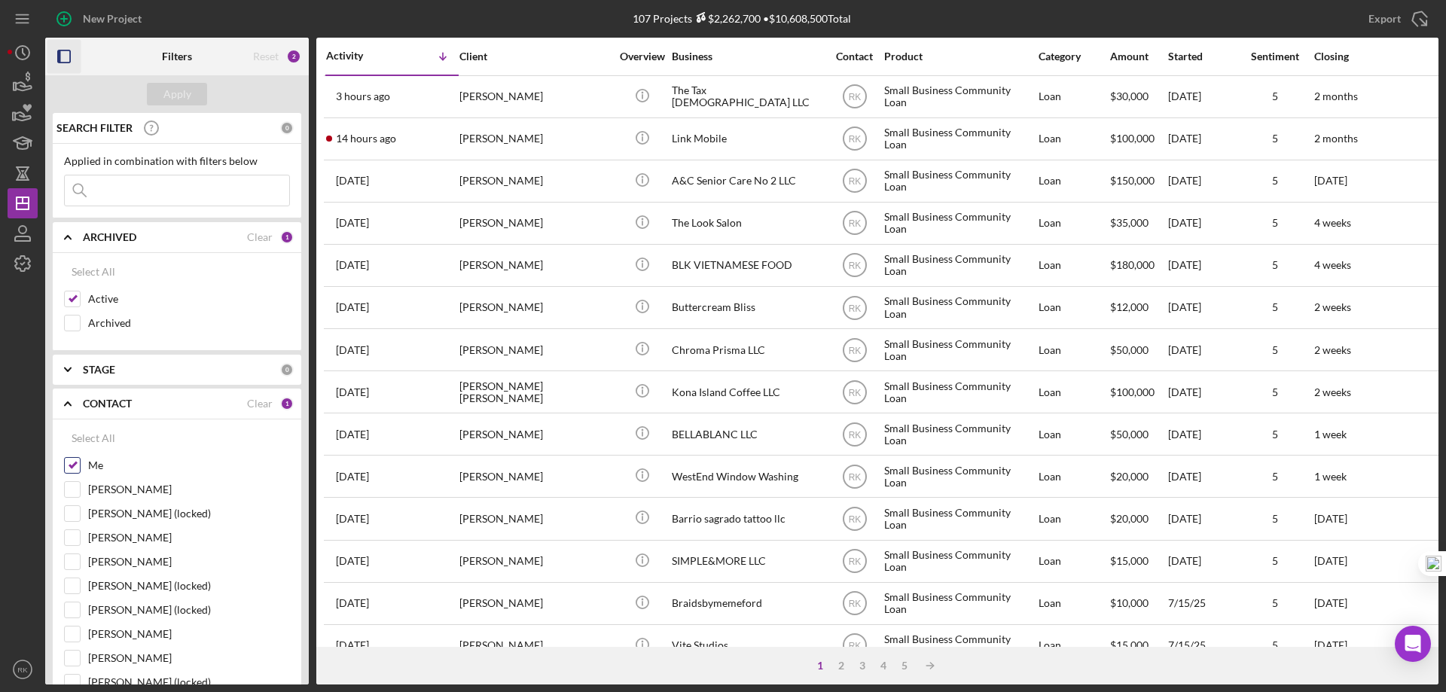
click at [72, 468] on input "Me" at bounding box center [72, 465] width 15 height 15
checkbox input "false"
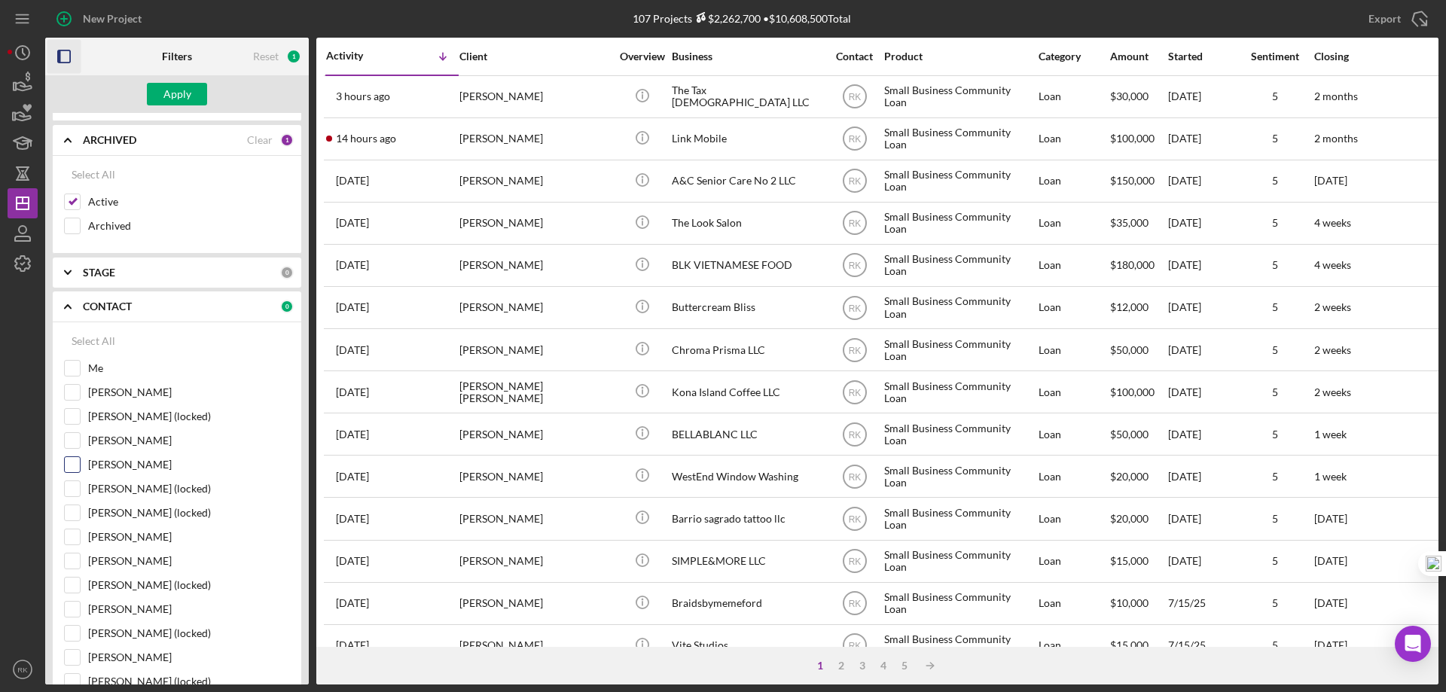
scroll to position [100, 0]
click at [76, 611] on input "Lameisha Williams" at bounding box center [72, 606] width 15 height 15
checkbox input "true"
click at [172, 98] on div "Apply" at bounding box center [177, 94] width 28 height 23
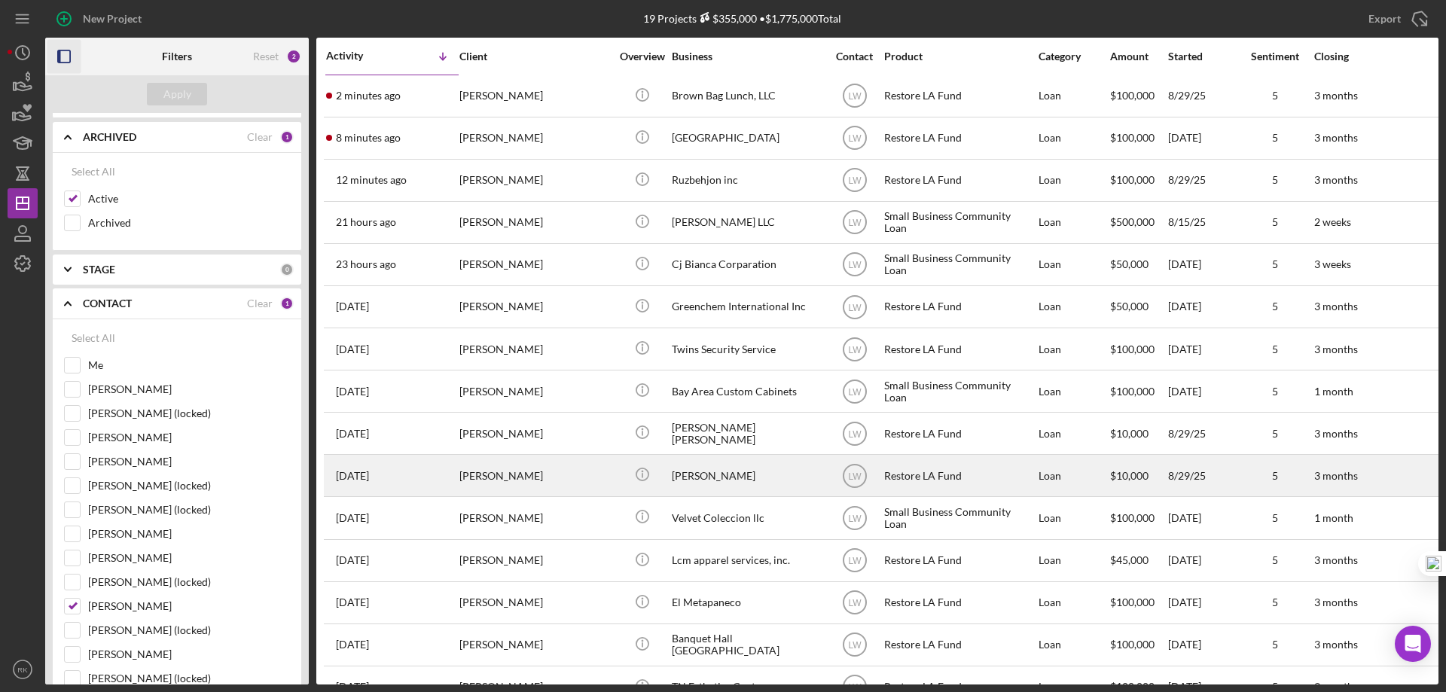
scroll to position [0, 0]
